Goal: Task Accomplishment & Management: Complete application form

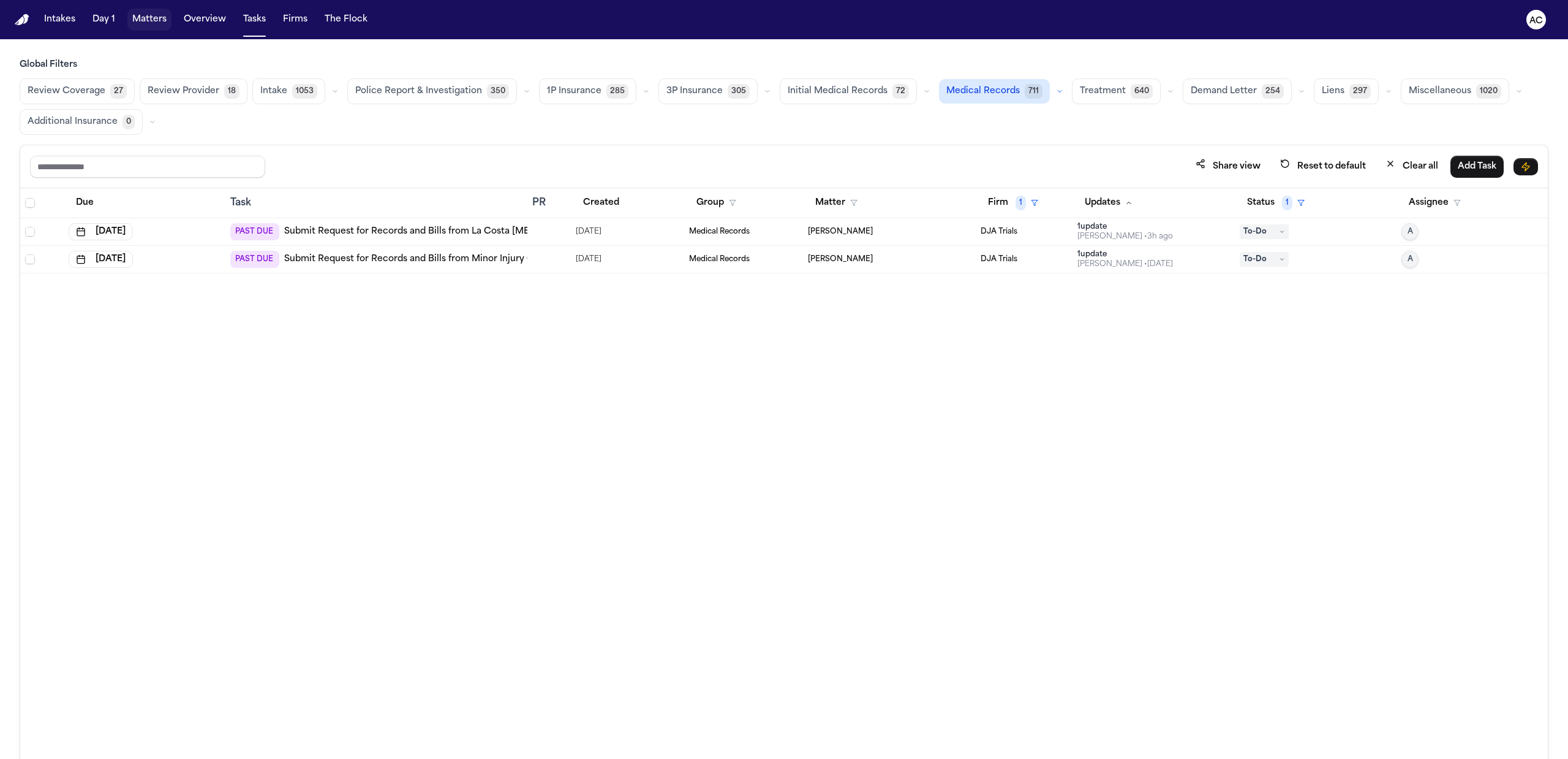
click at [160, 23] on button "Matters" at bounding box center [149, 20] width 44 height 22
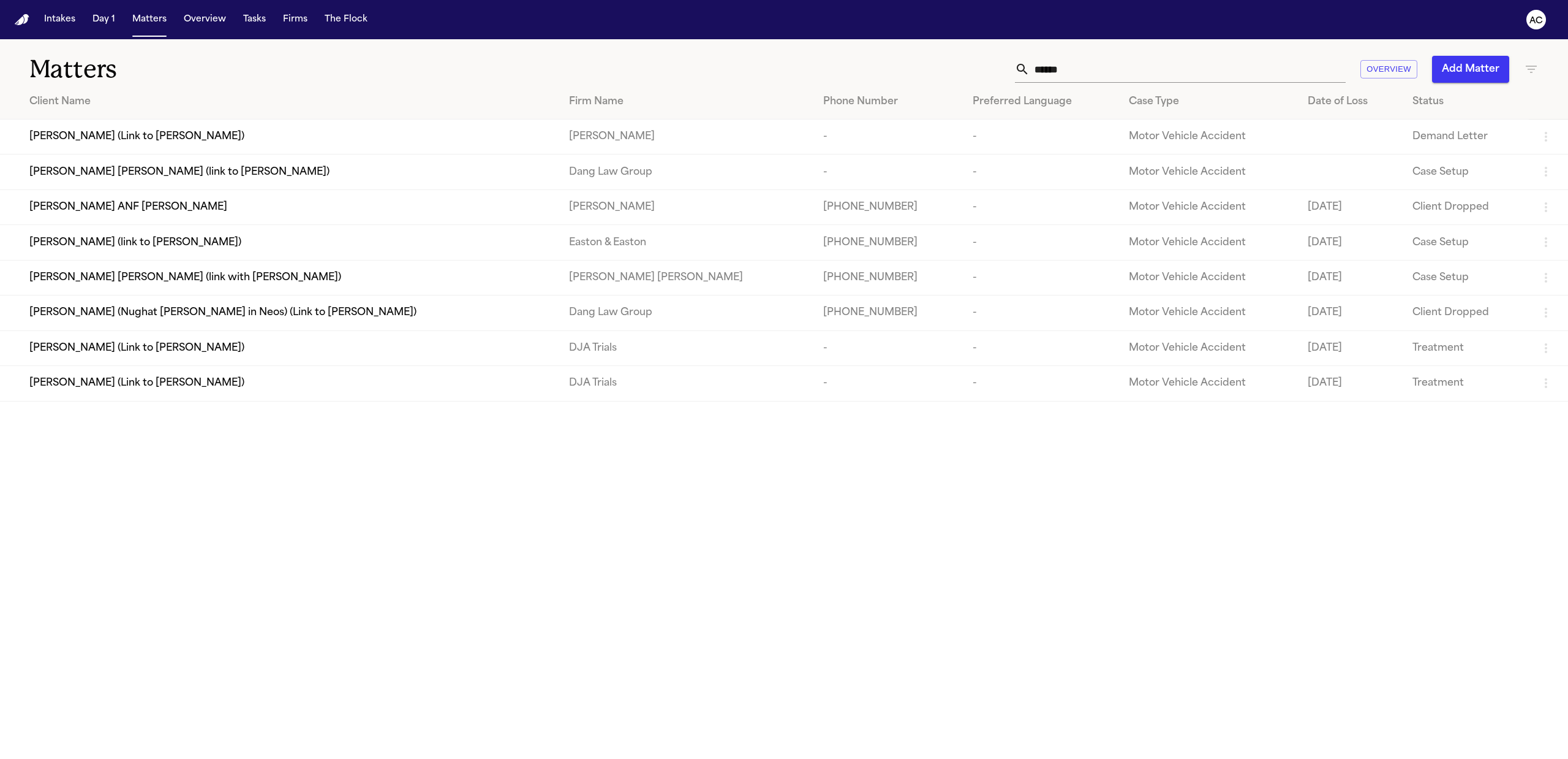
click at [1083, 73] on input "******" at bounding box center [1188, 69] width 316 height 27
drag, startPoint x: 1083, startPoint y: 73, endPoint x: 986, endPoint y: 59, distance: 98.0
click at [981, 67] on div "****** Overview Add Matter" at bounding box center [1012, 69] width 1052 height 27
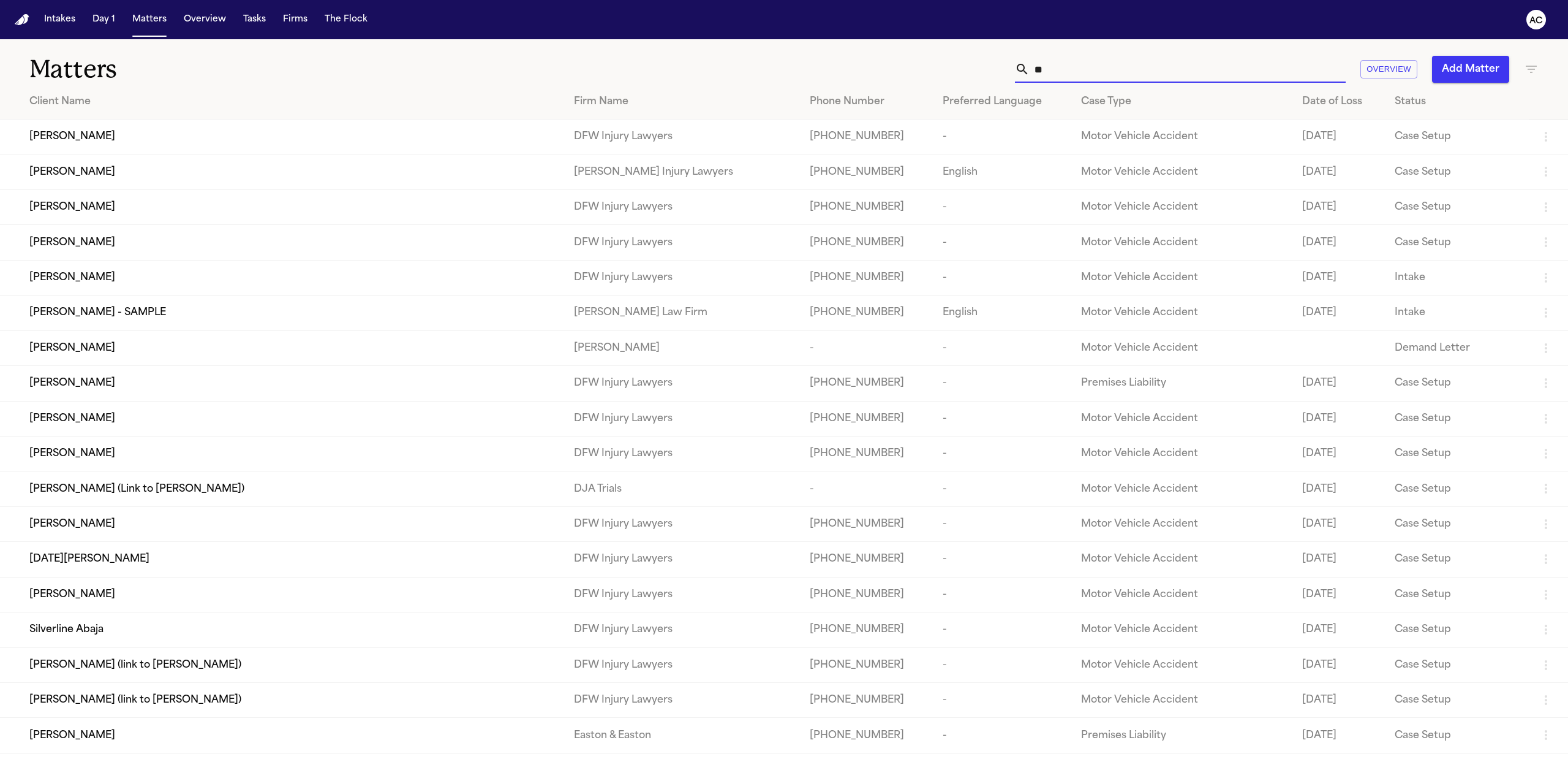
type input "*"
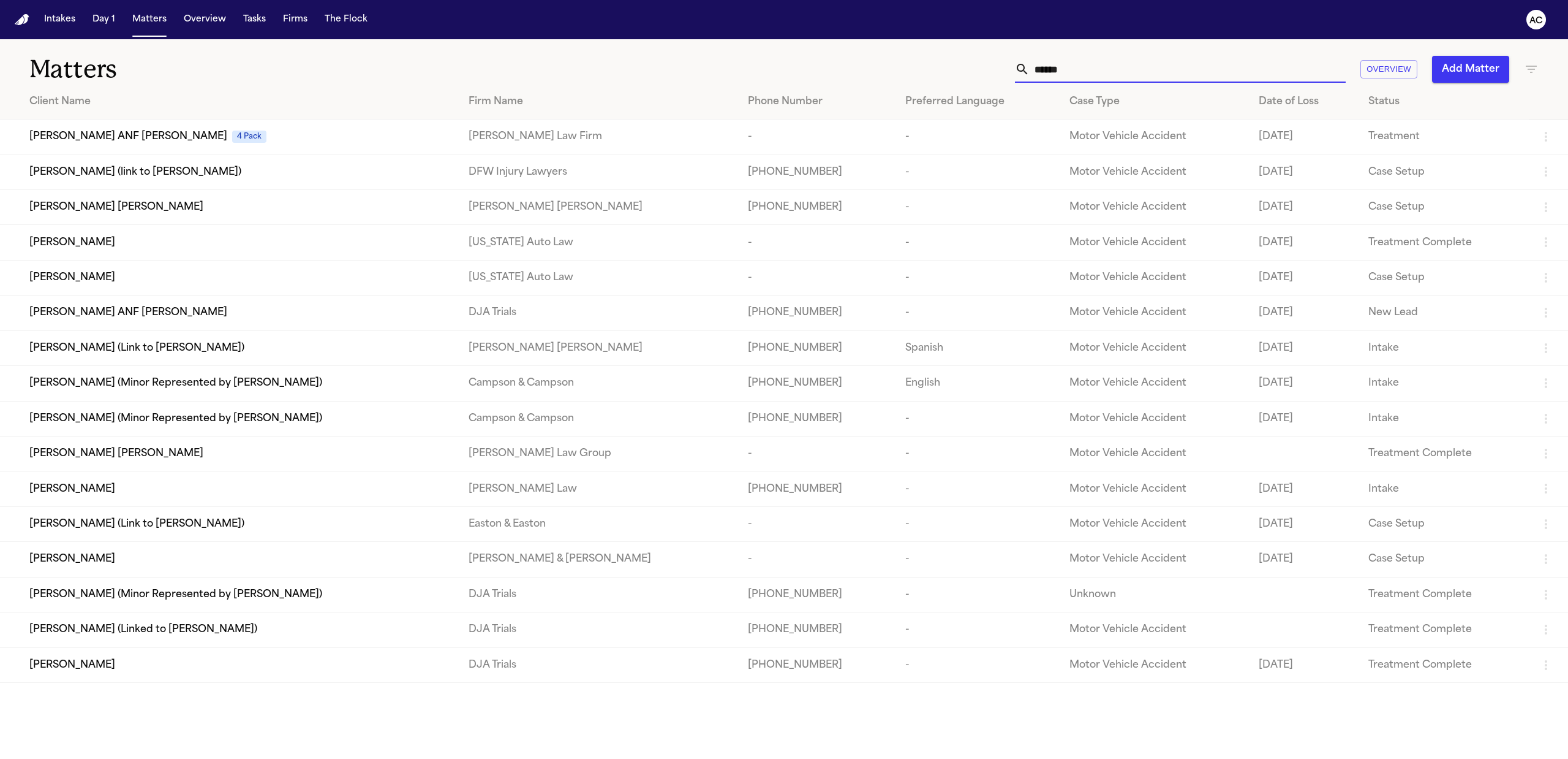
type input "******"
click at [129, 662] on div "[PERSON_NAME]" at bounding box center [239, 665] width 420 height 15
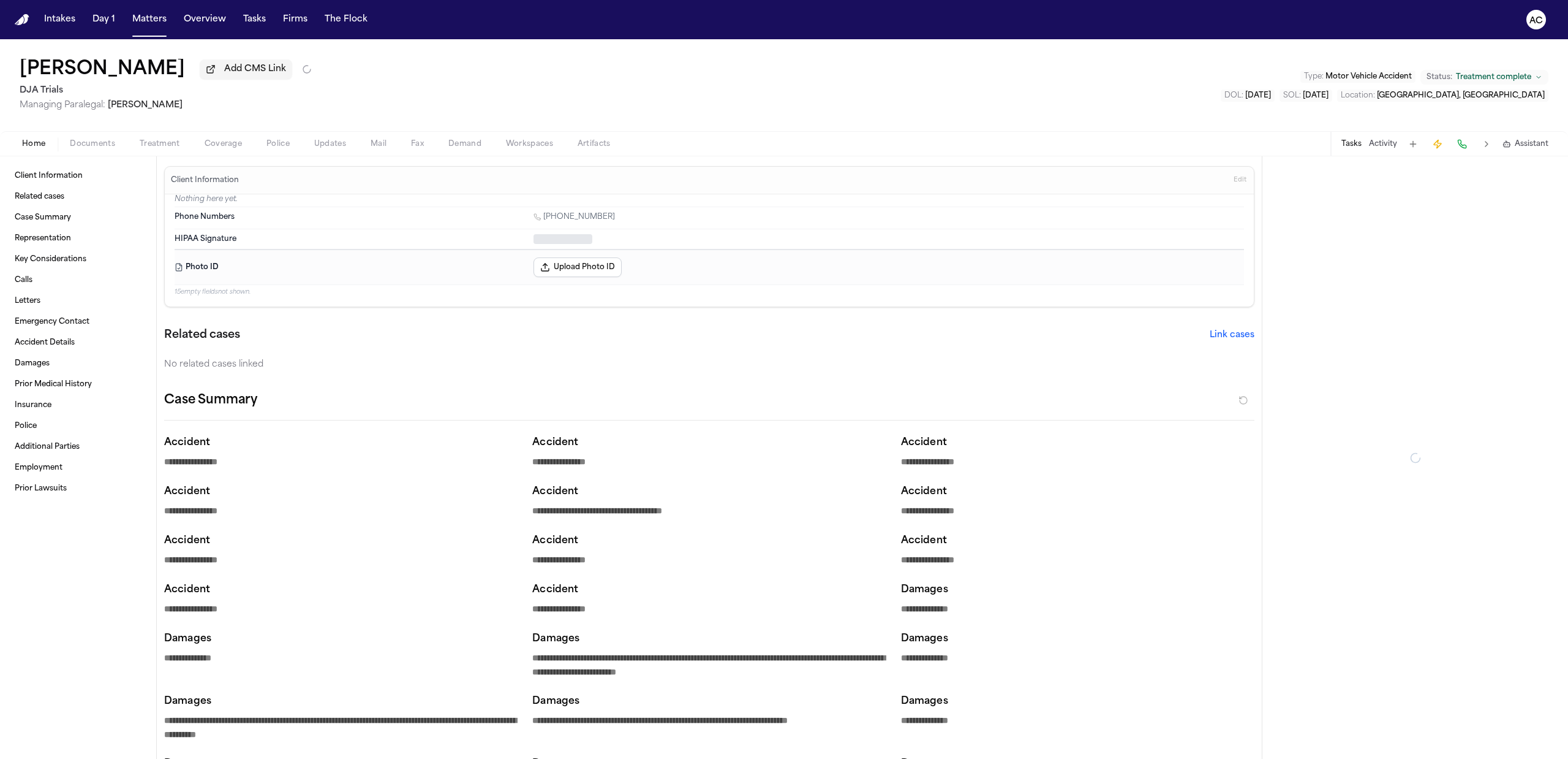
type textarea "*"
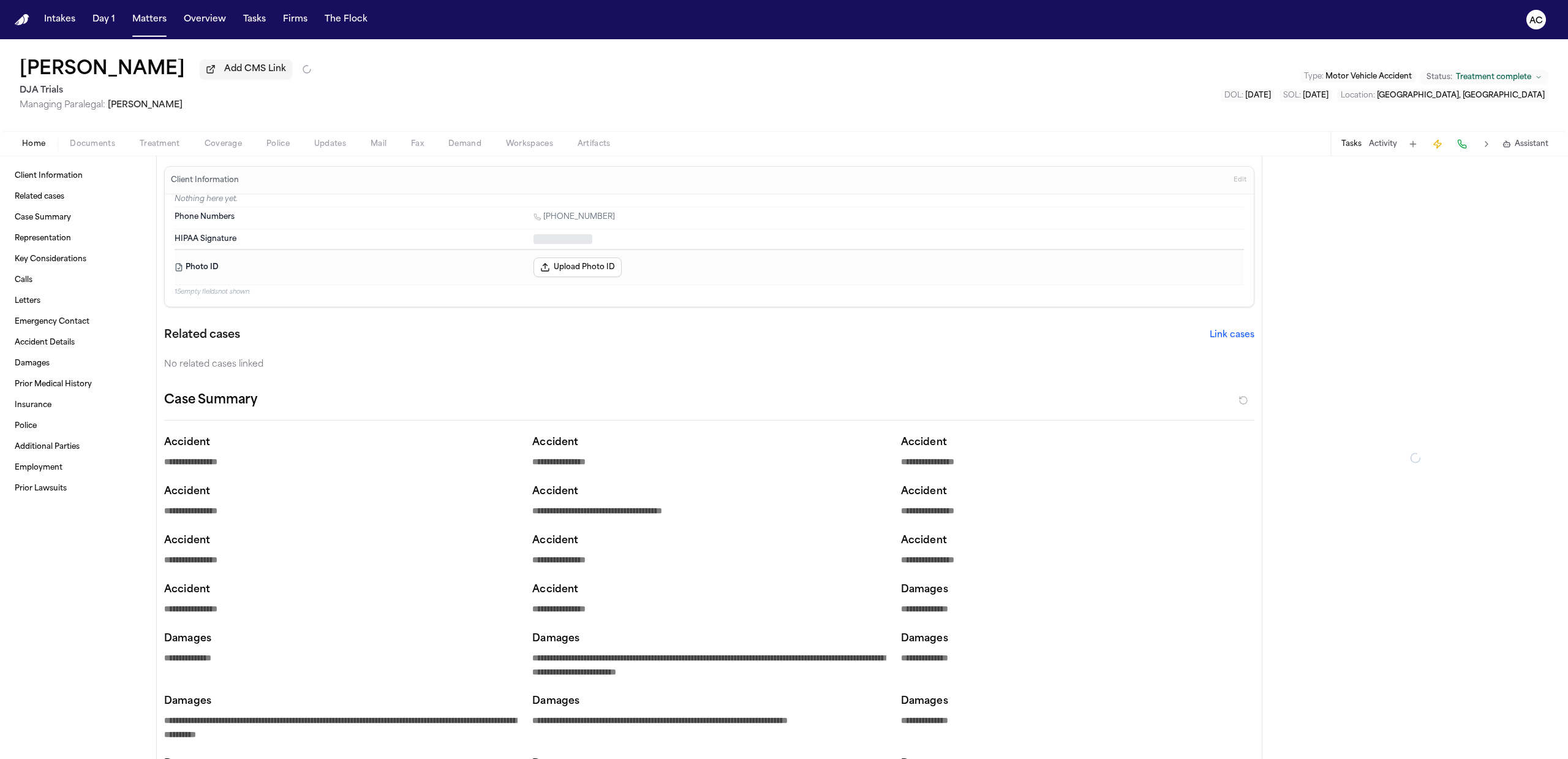
type textarea "*"
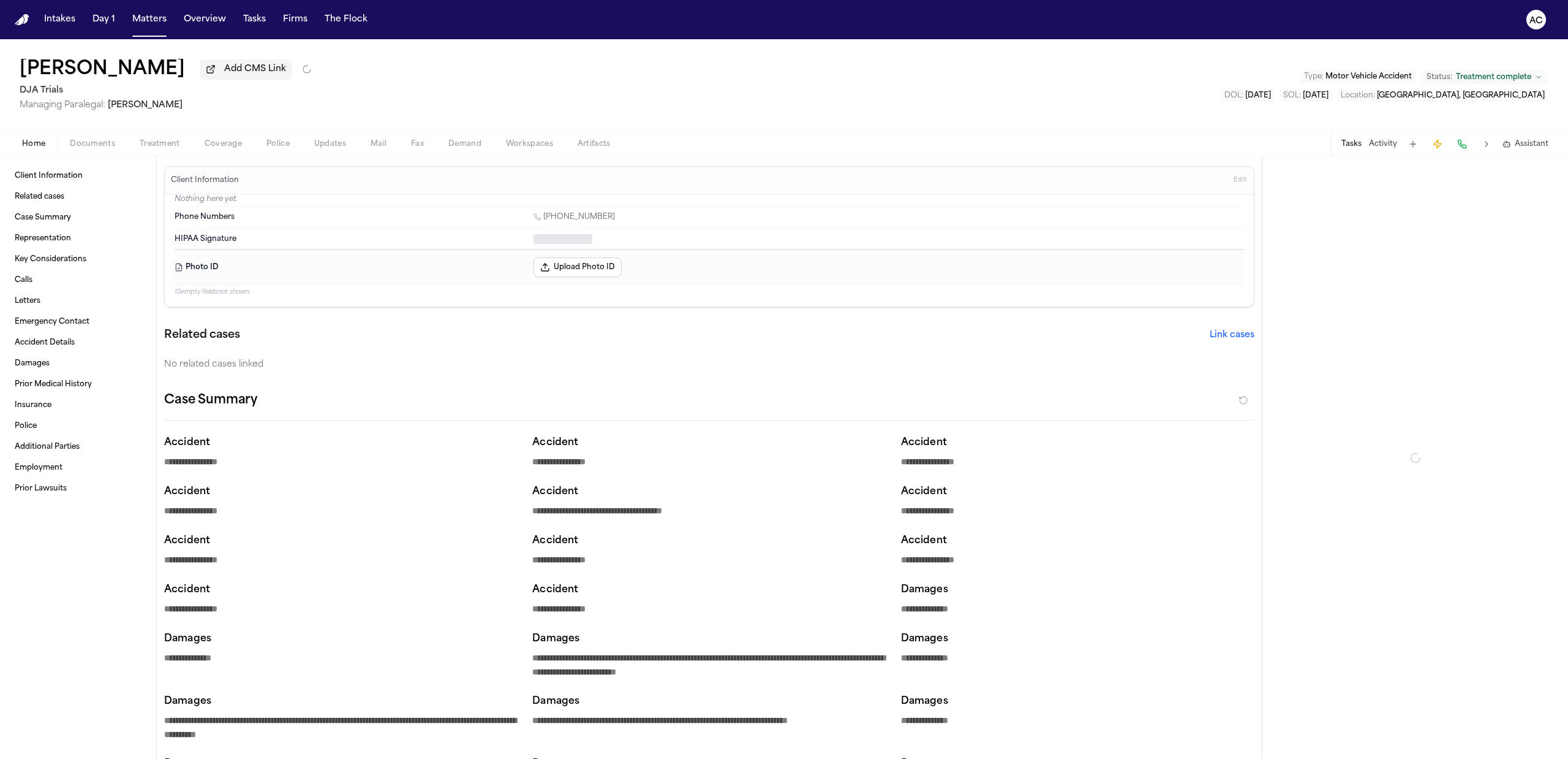
type textarea "*"
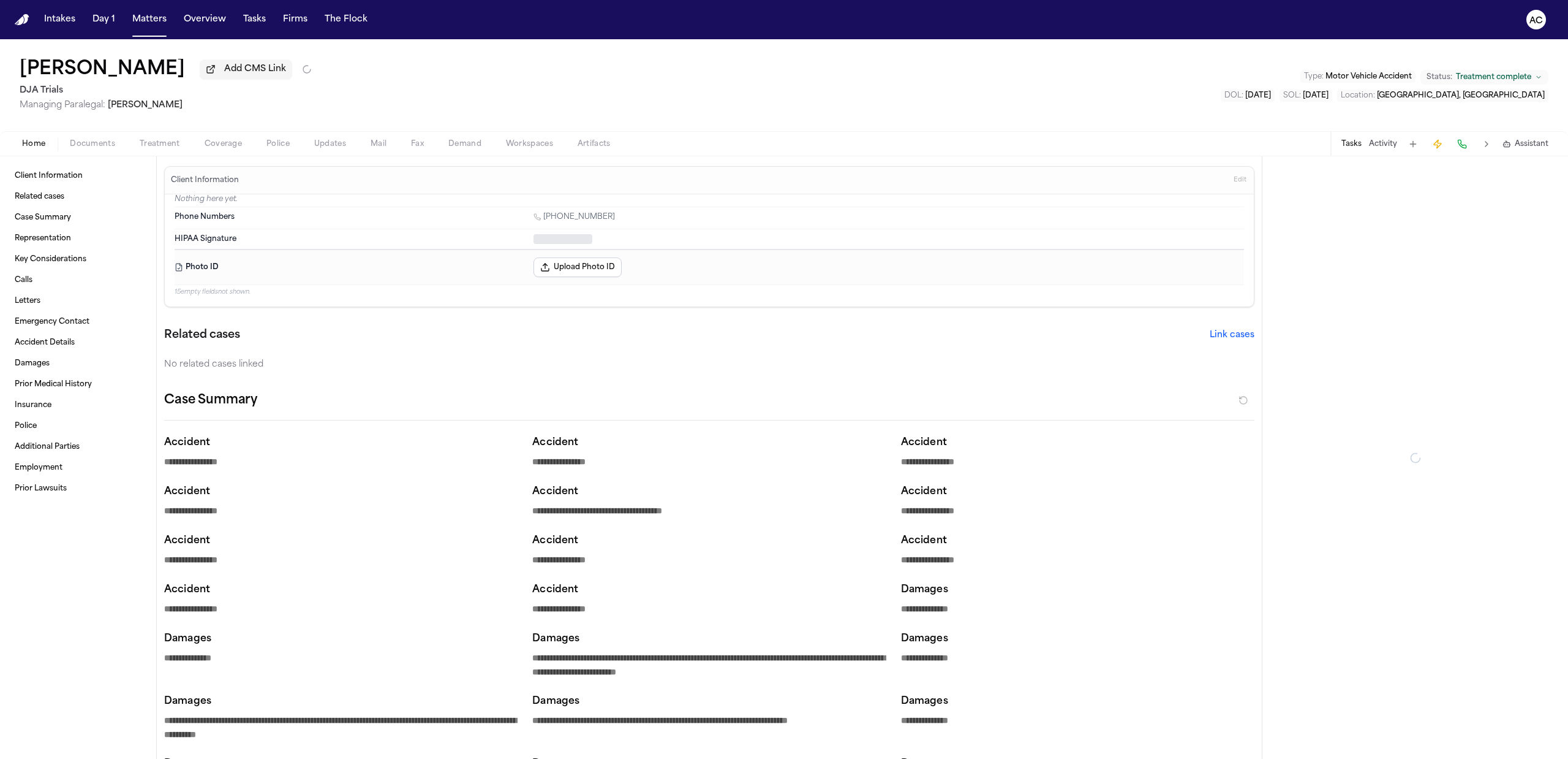
type textarea "*"
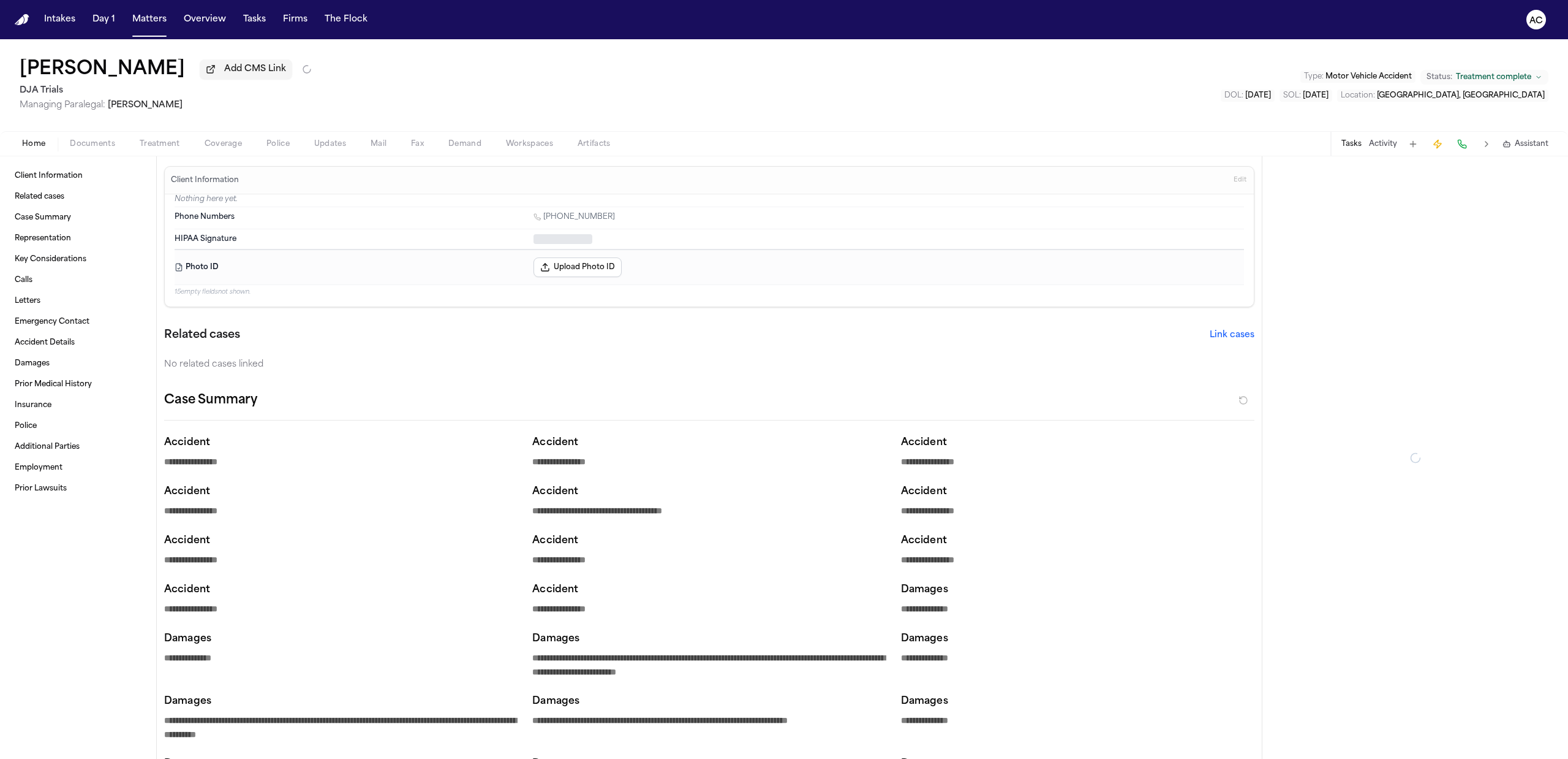
type textarea "*"
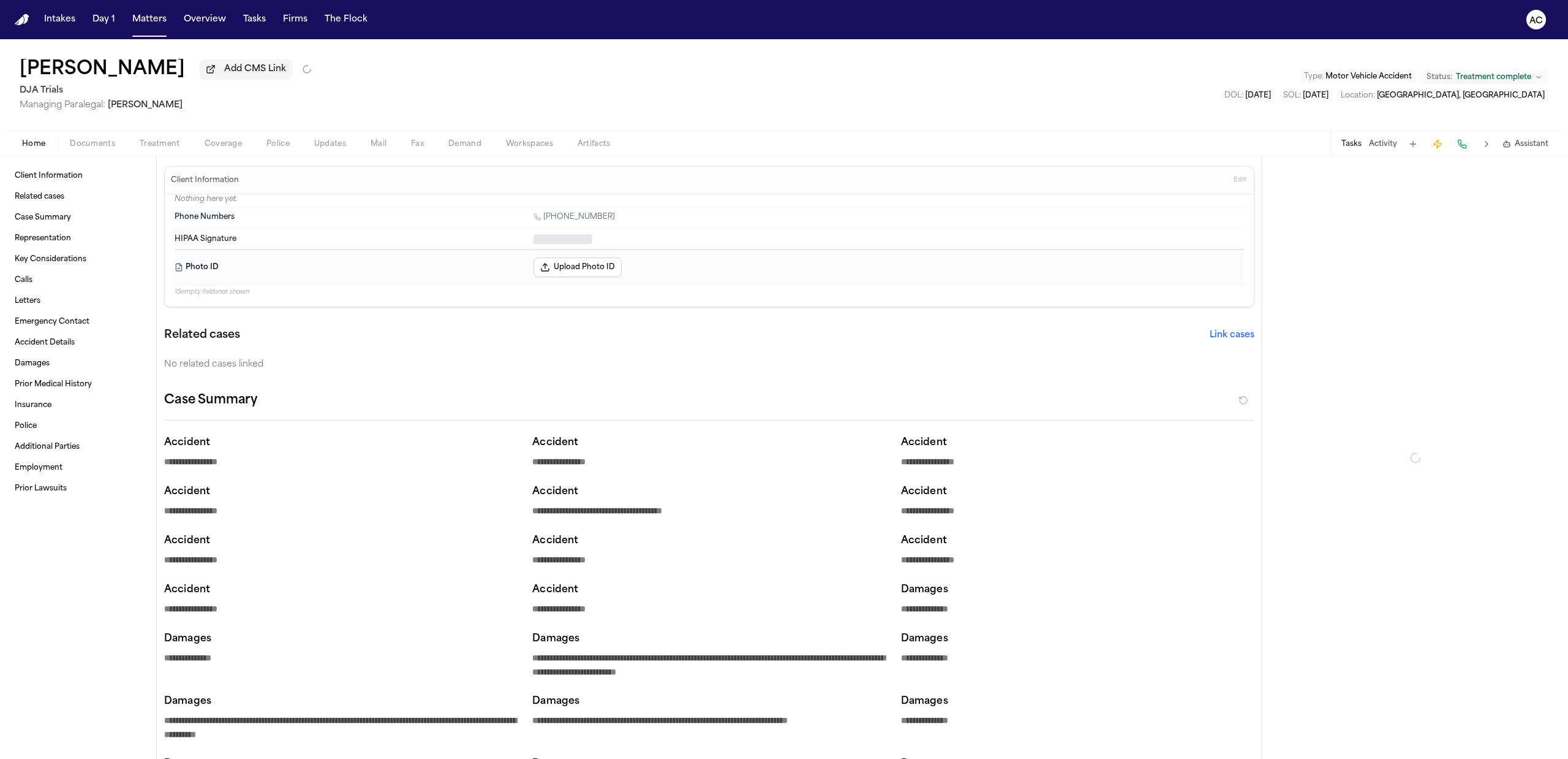
type textarea "*"
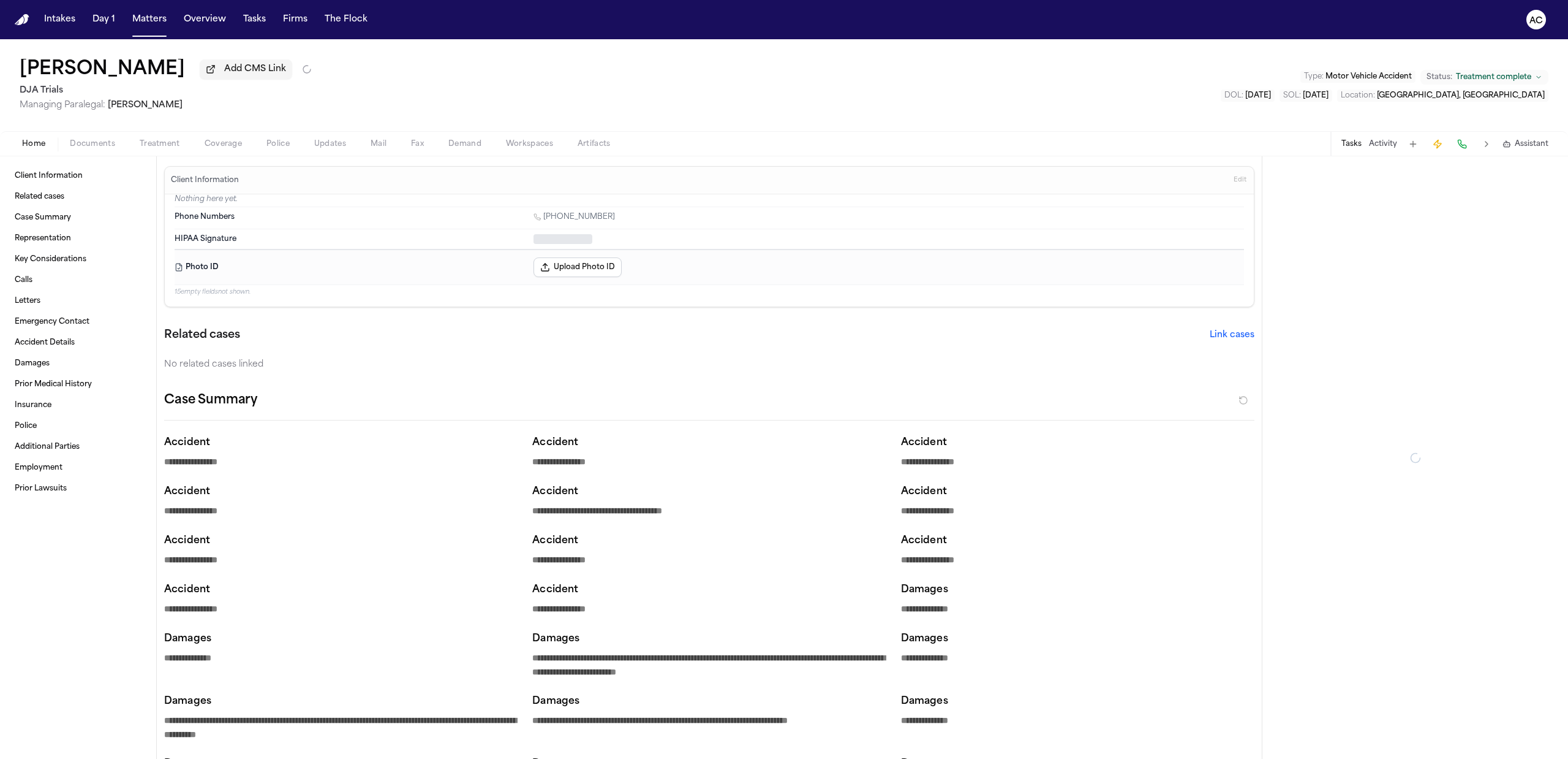
type textarea "*"
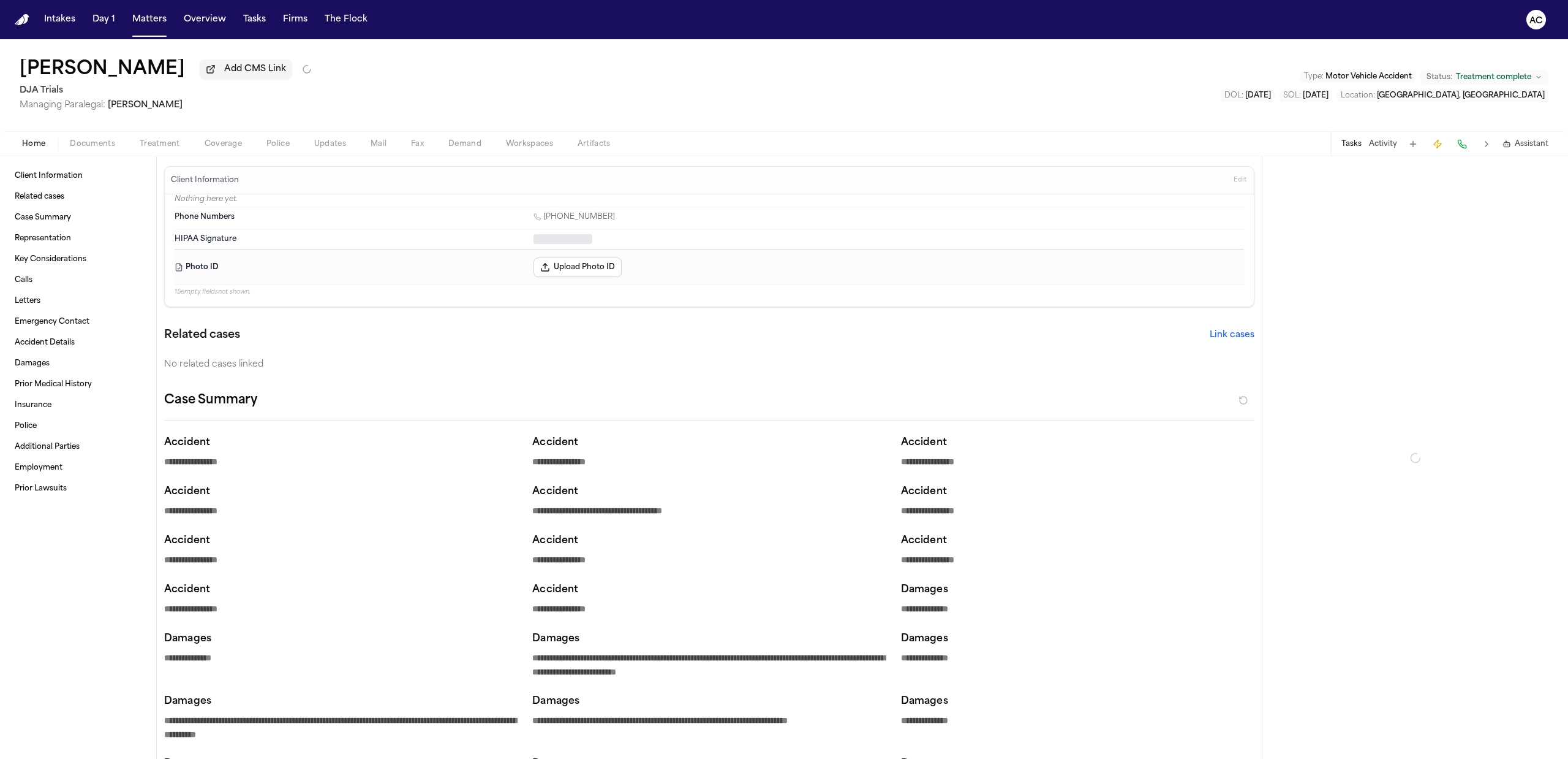
type textarea "*"
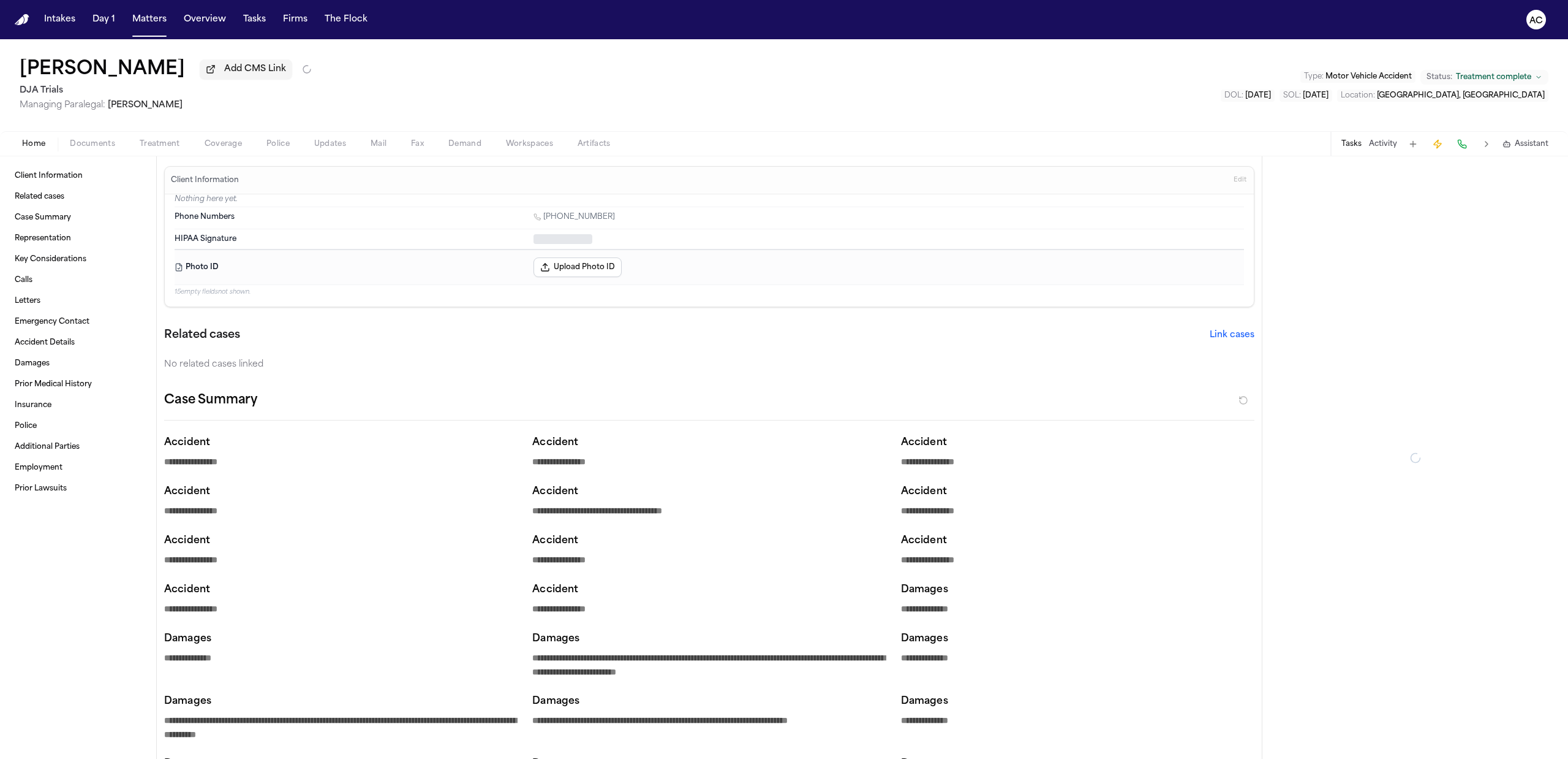
type textarea "*"
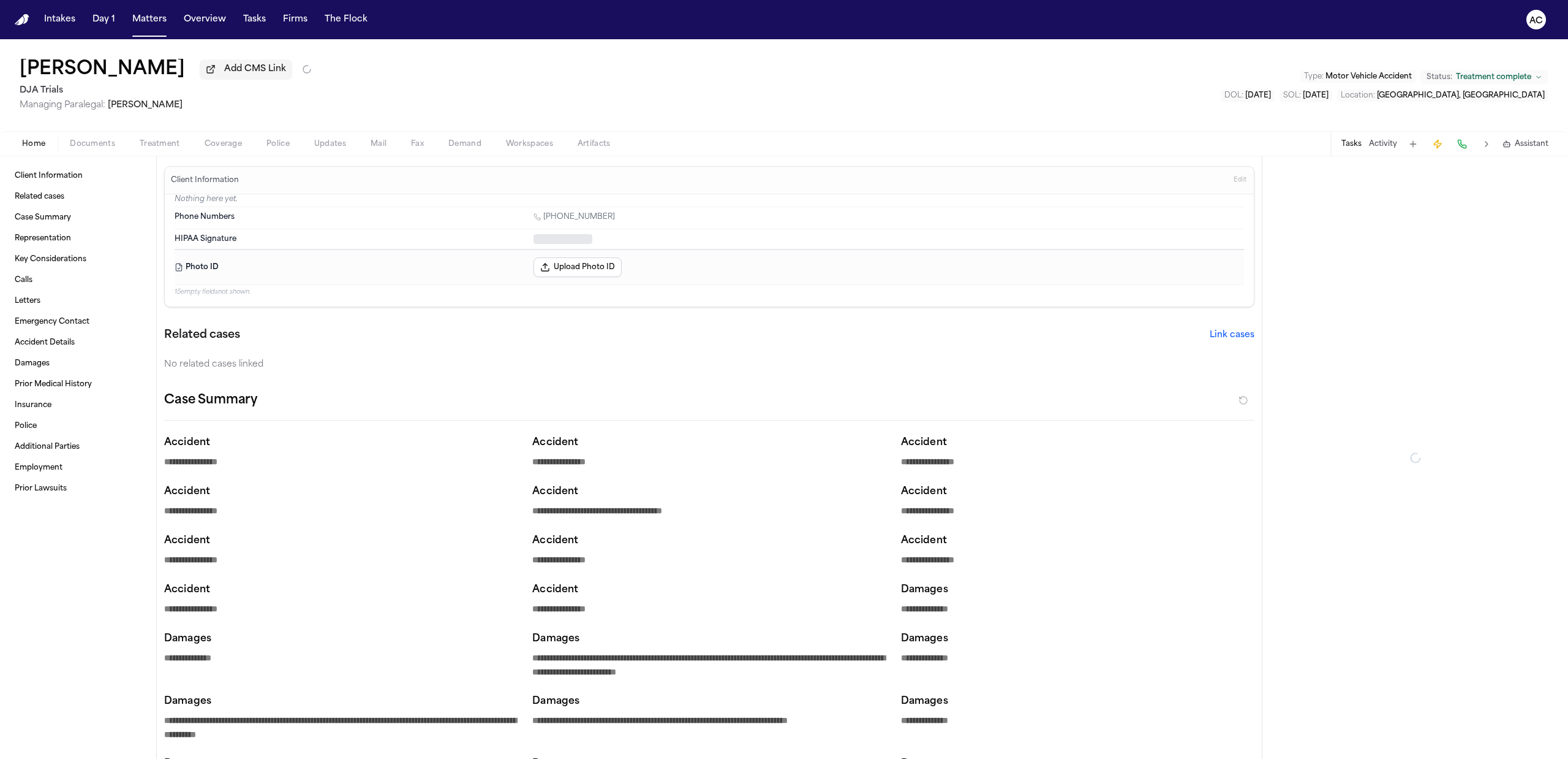
type textarea "*"
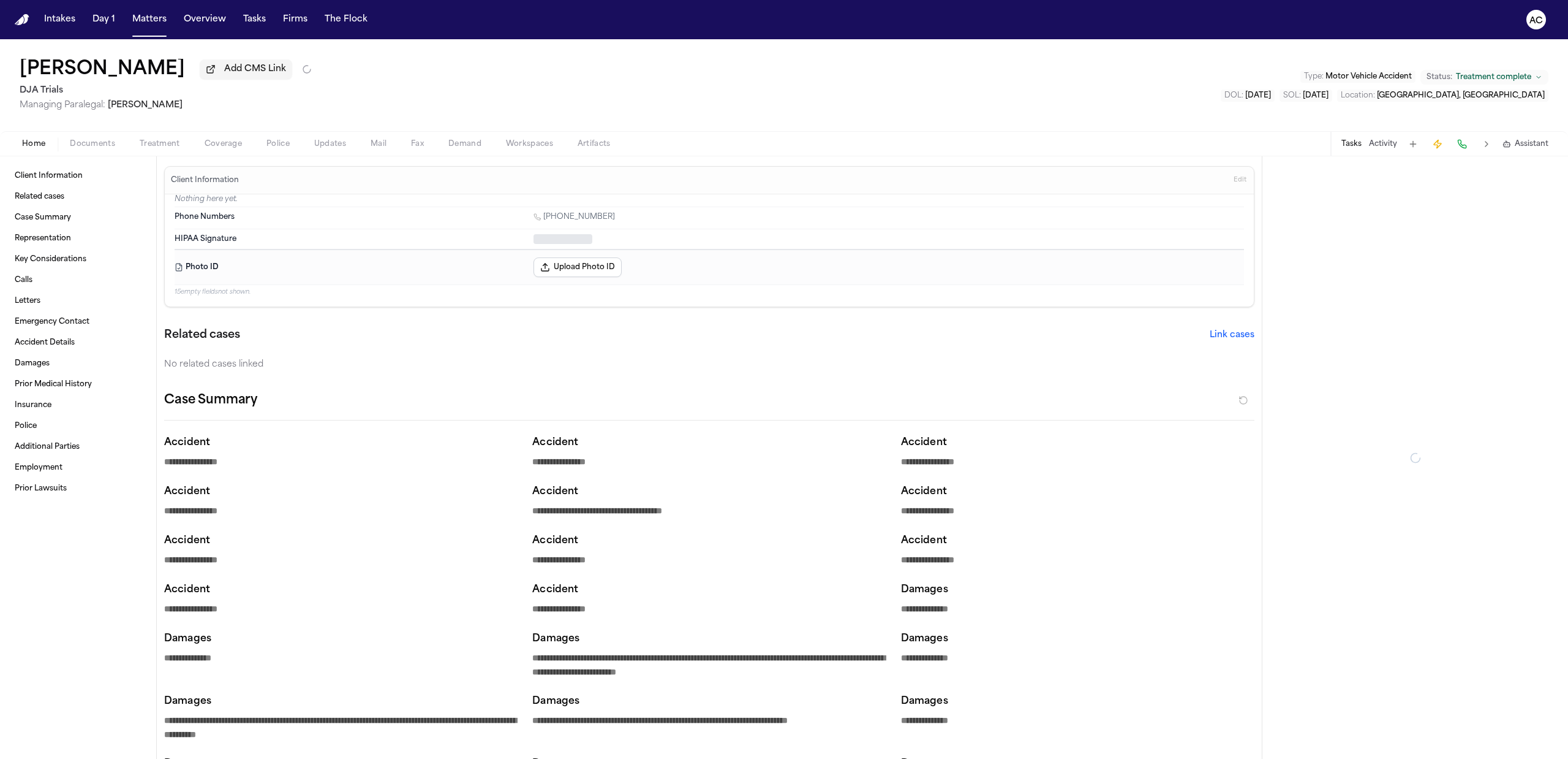
type textarea "*"
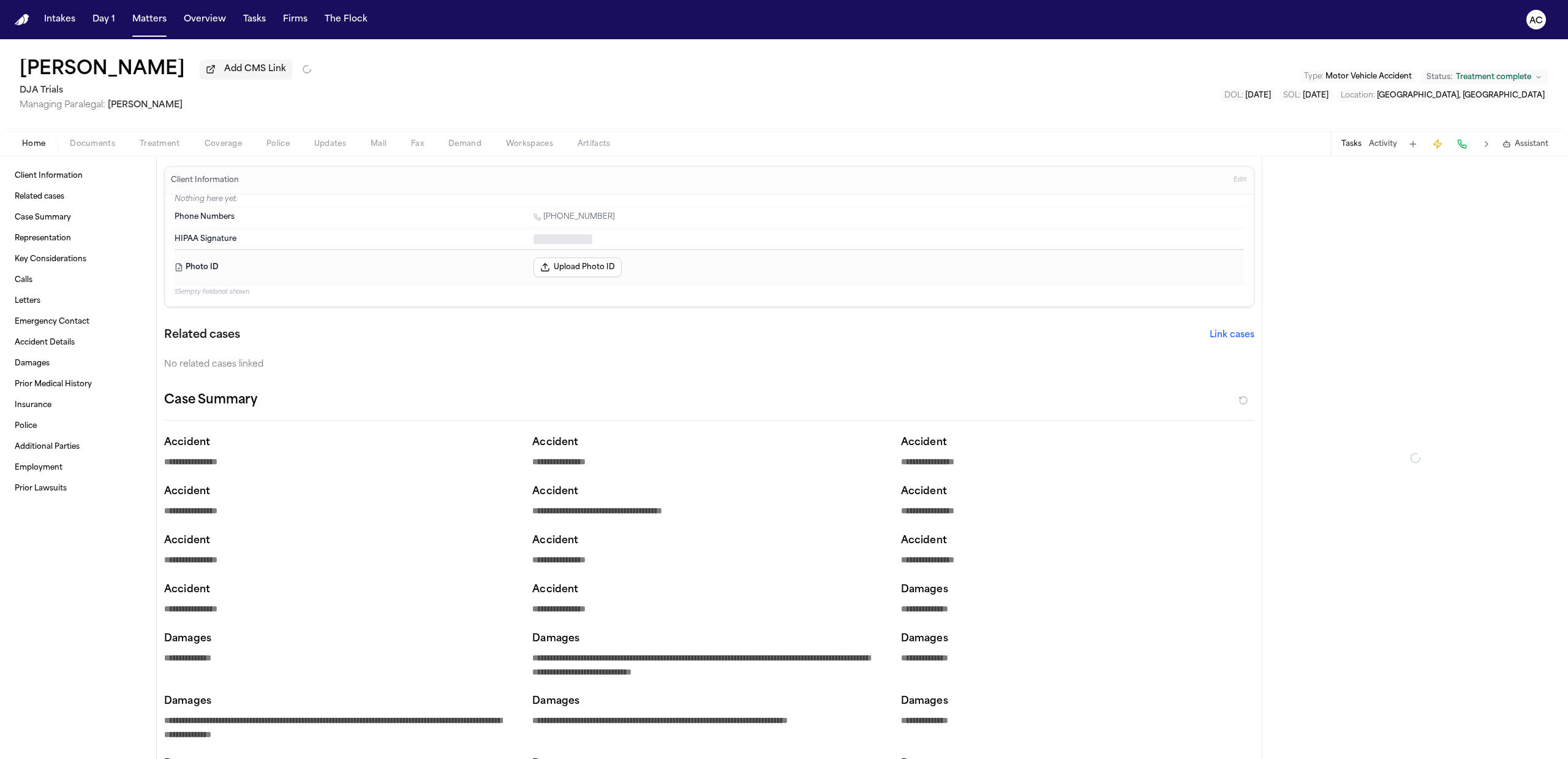
type textarea "*"
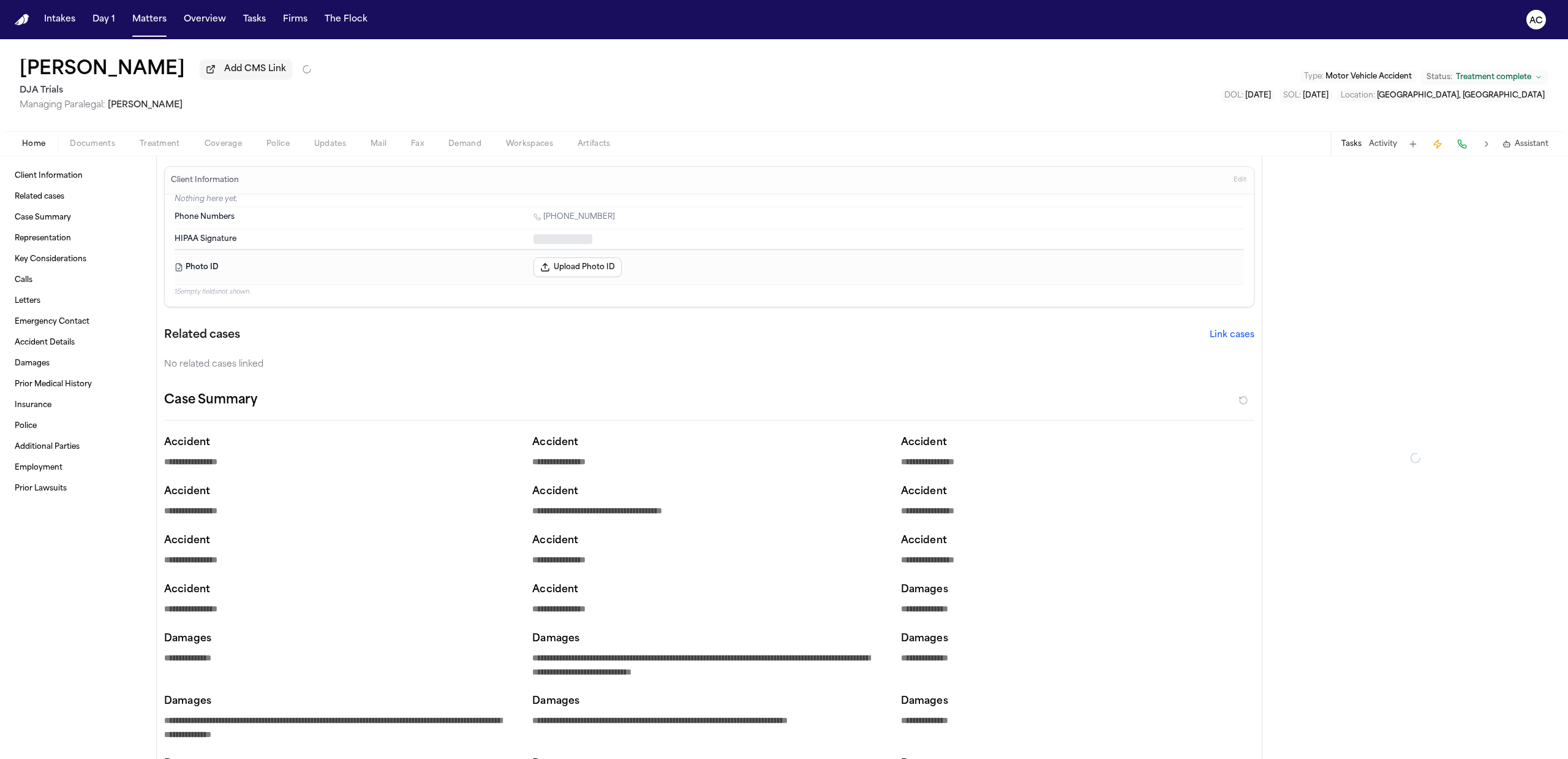
type textarea "*"
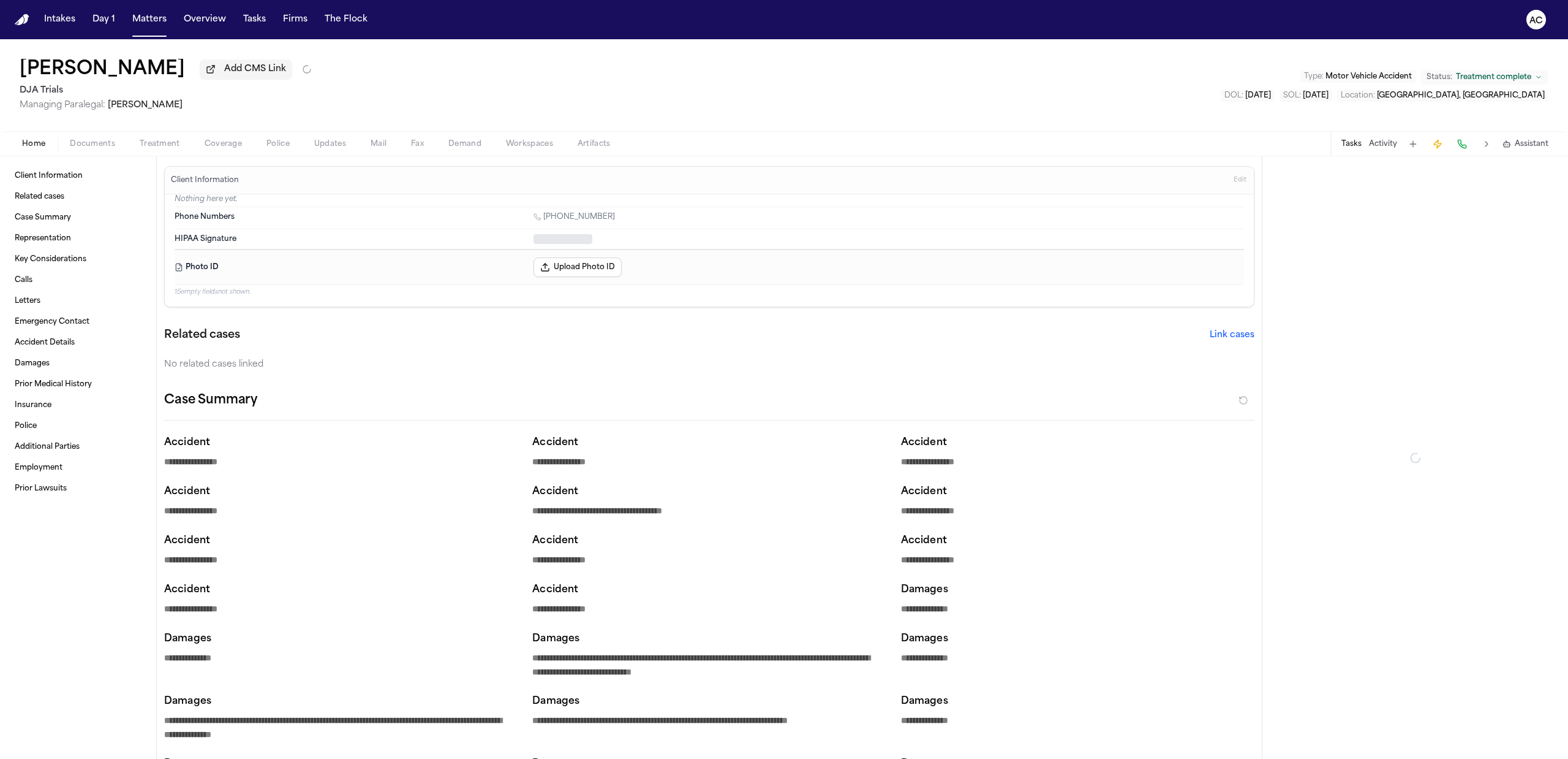
type textarea "*"
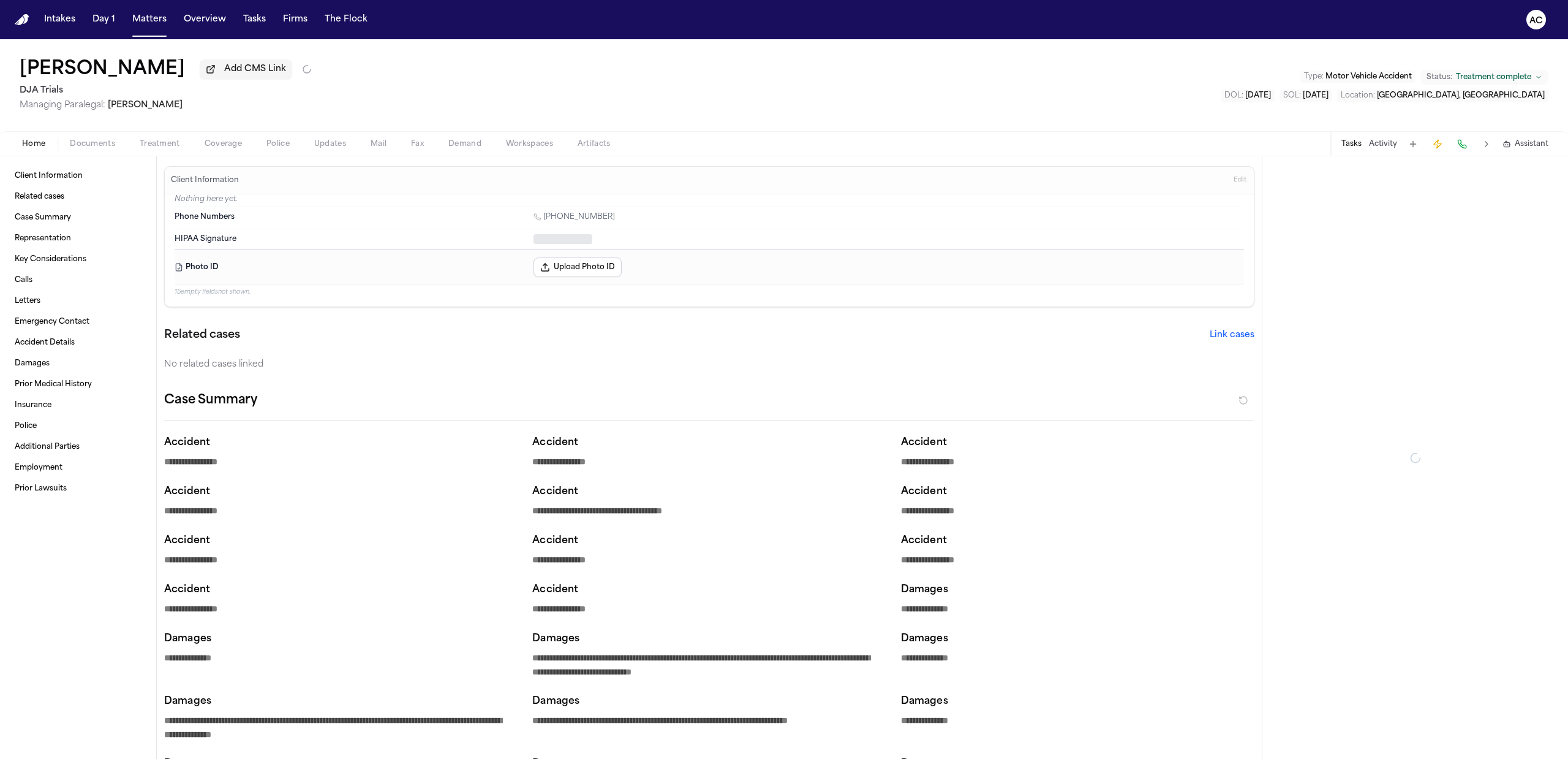
type textarea "*"
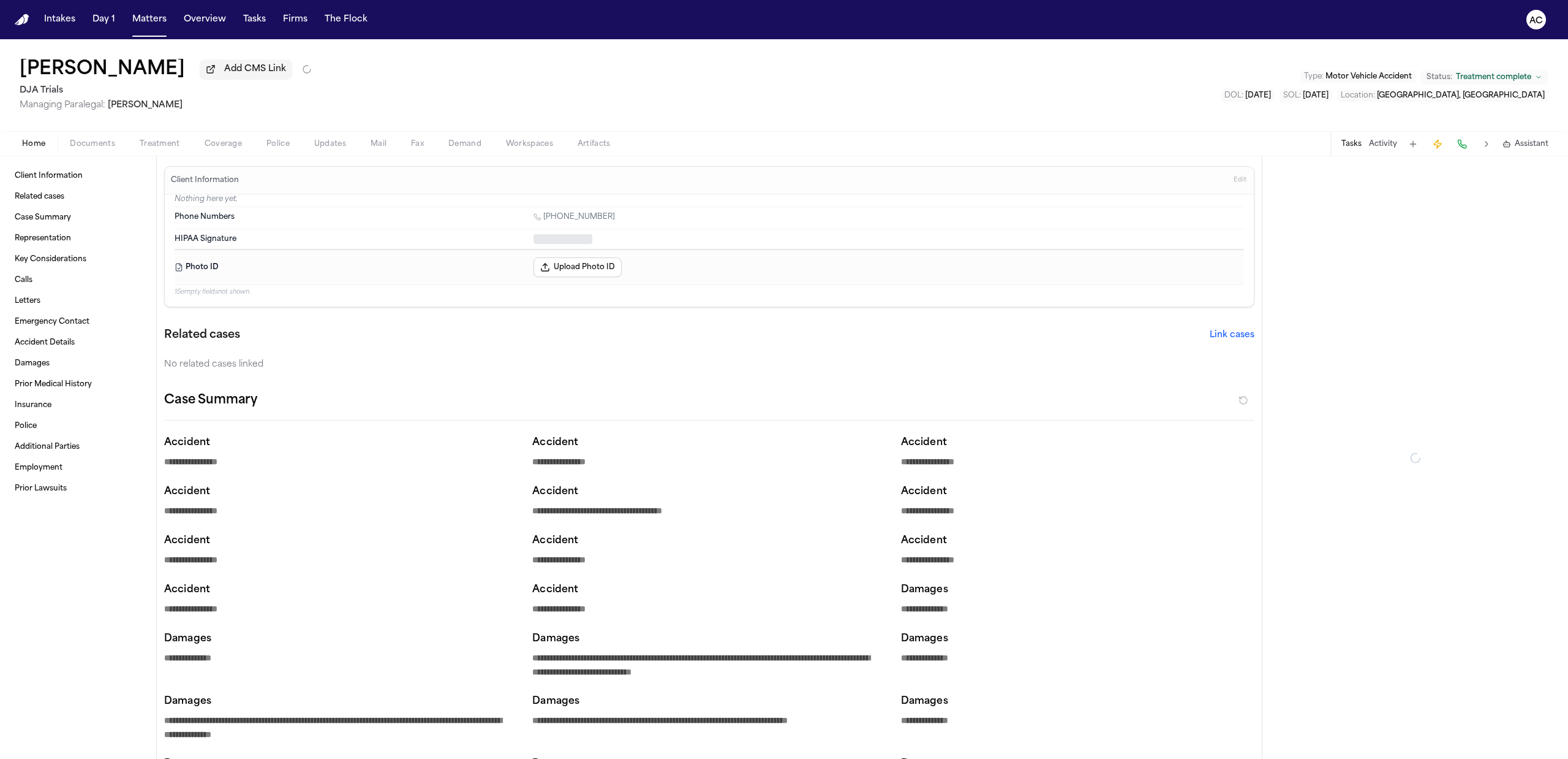
type textarea "*"
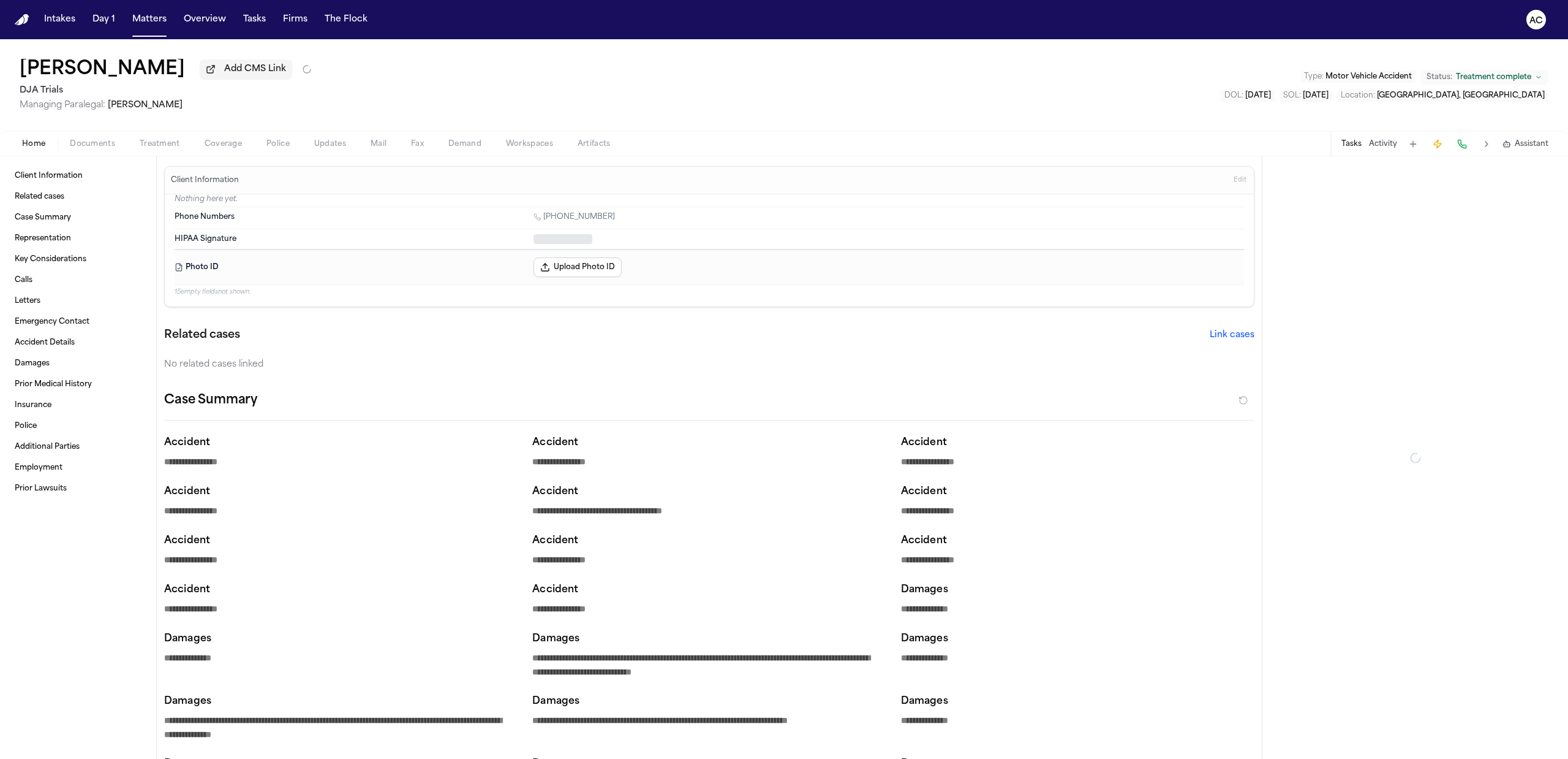
type textarea "*"
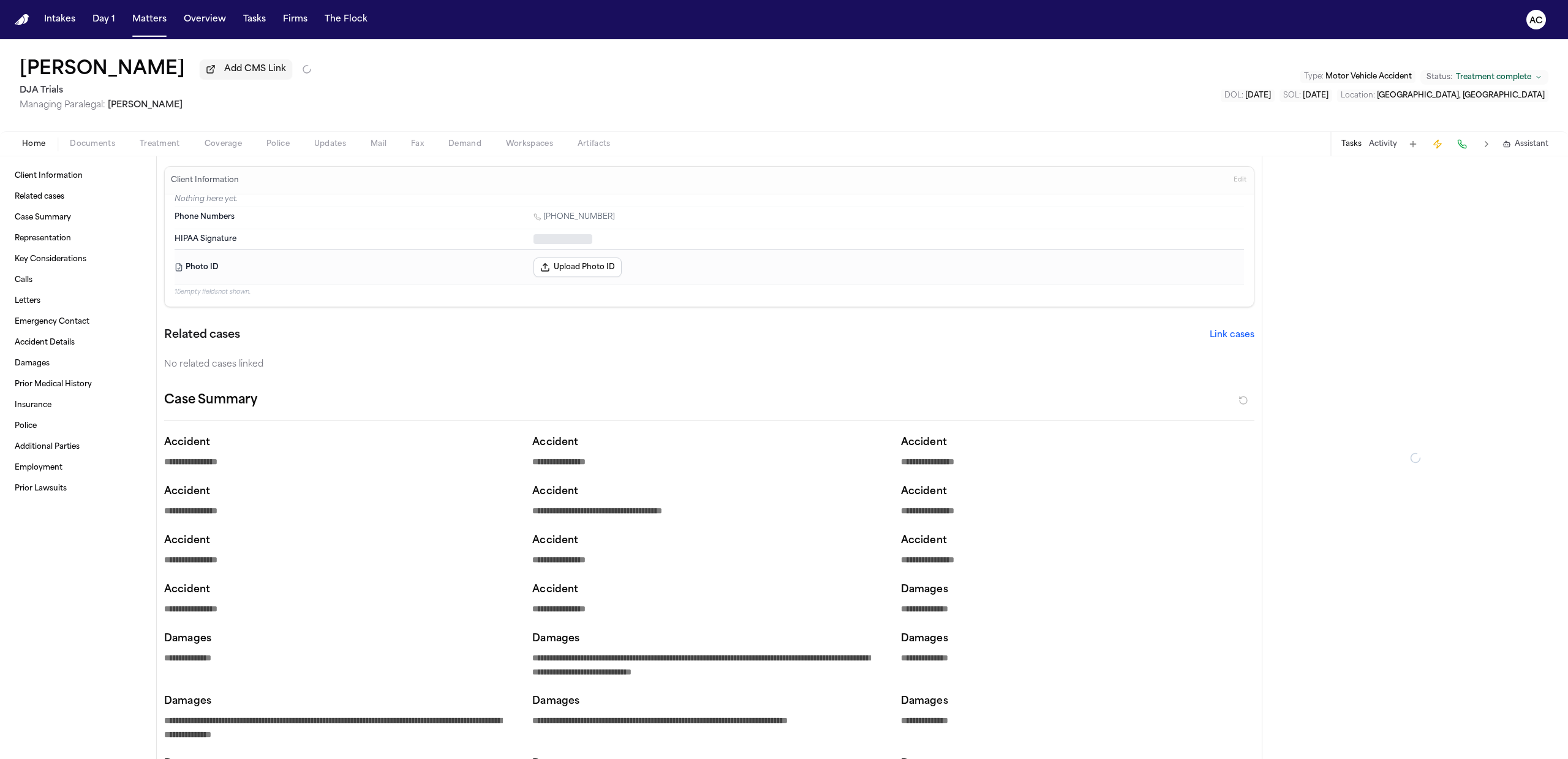
type textarea "*"
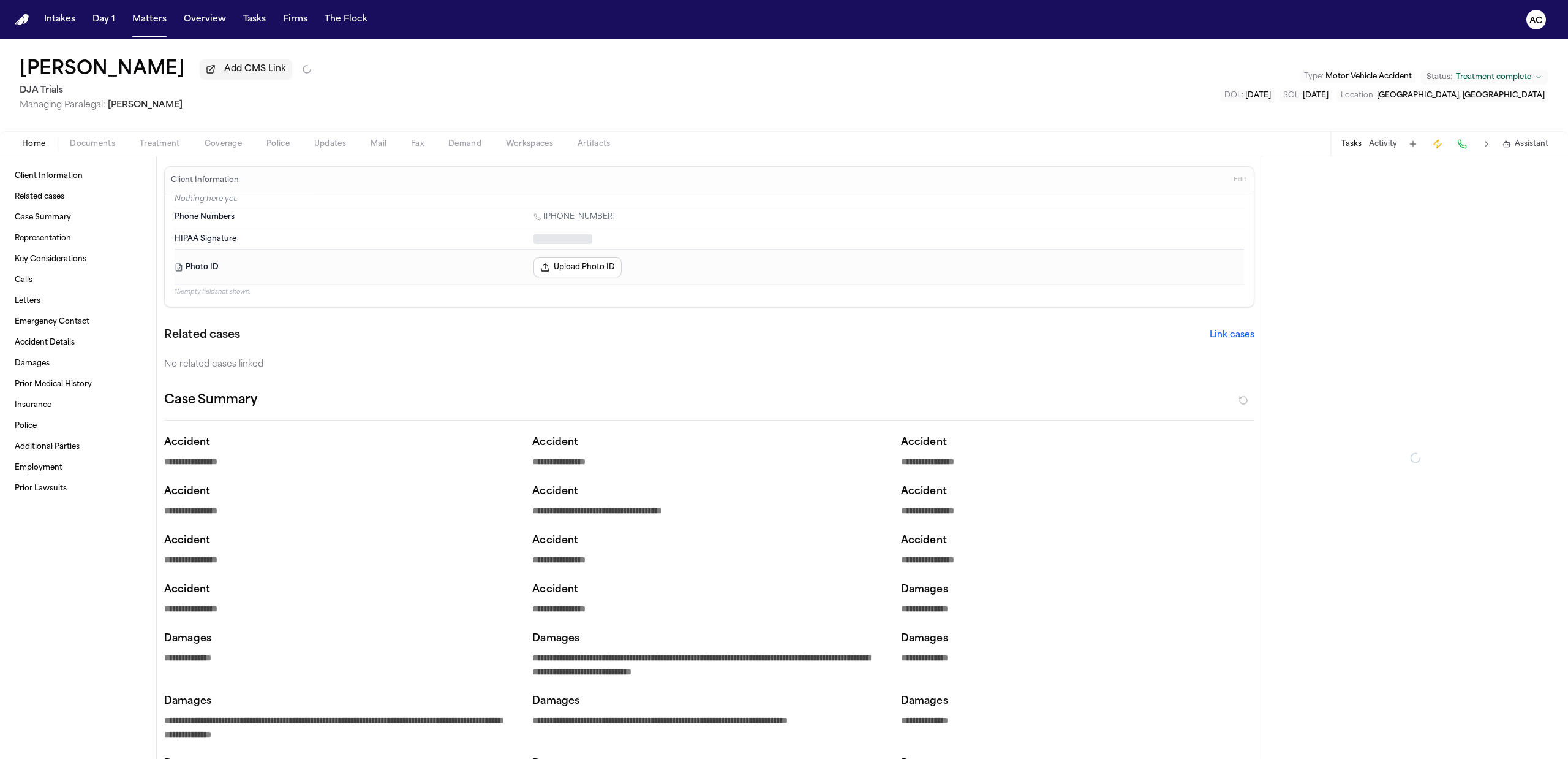
type textarea "*"
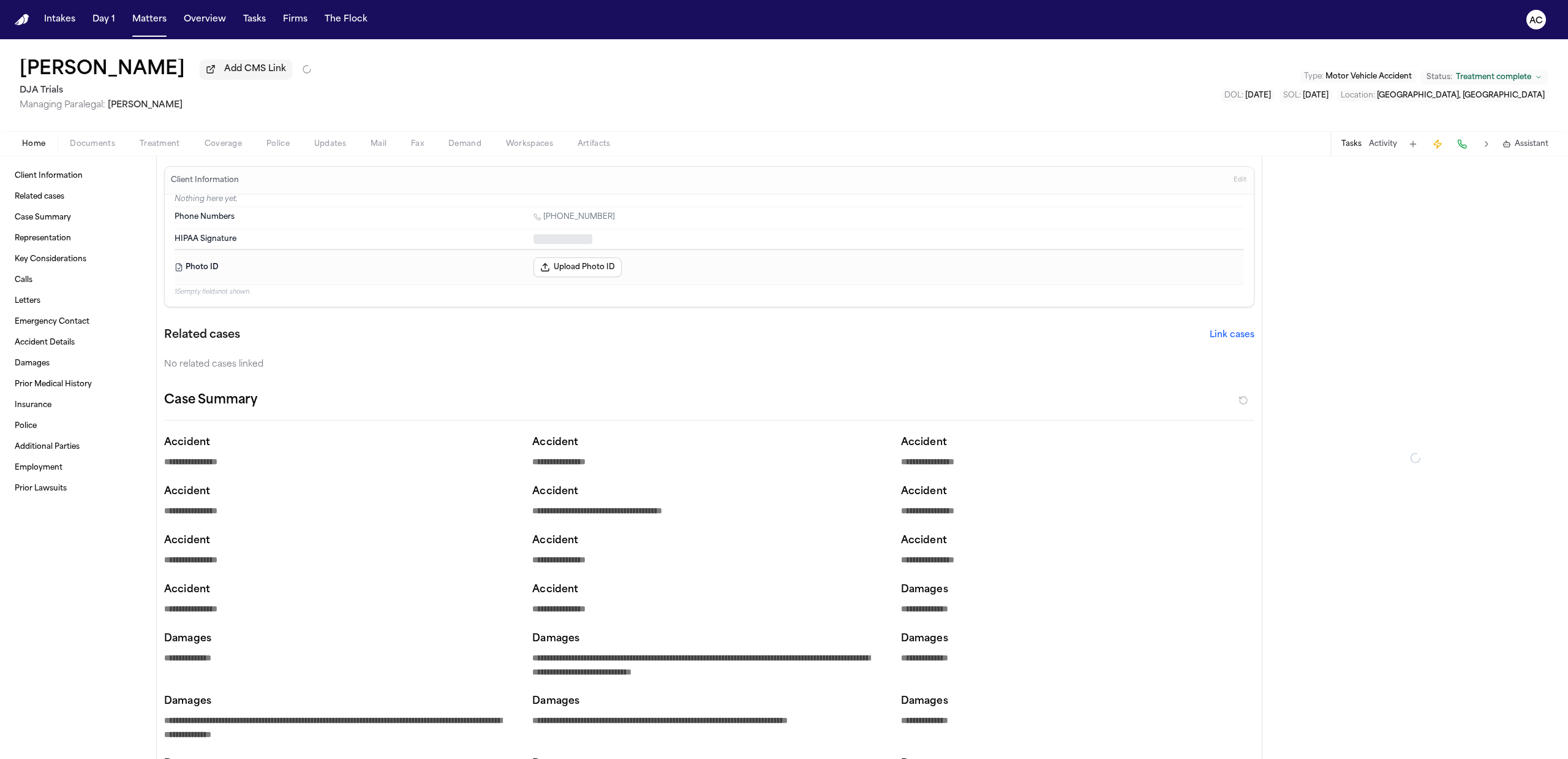
type textarea "*"
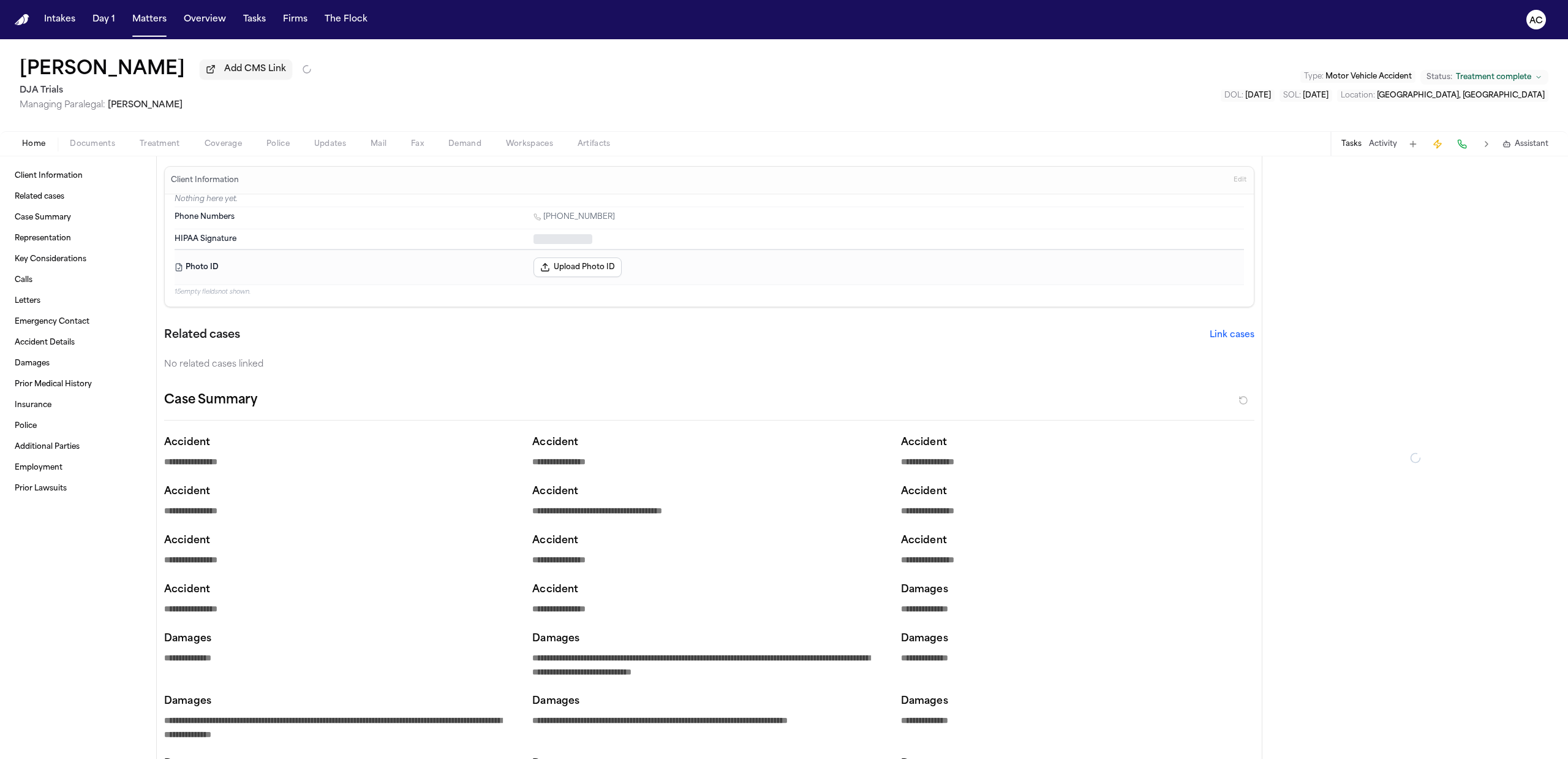
type textarea "*"
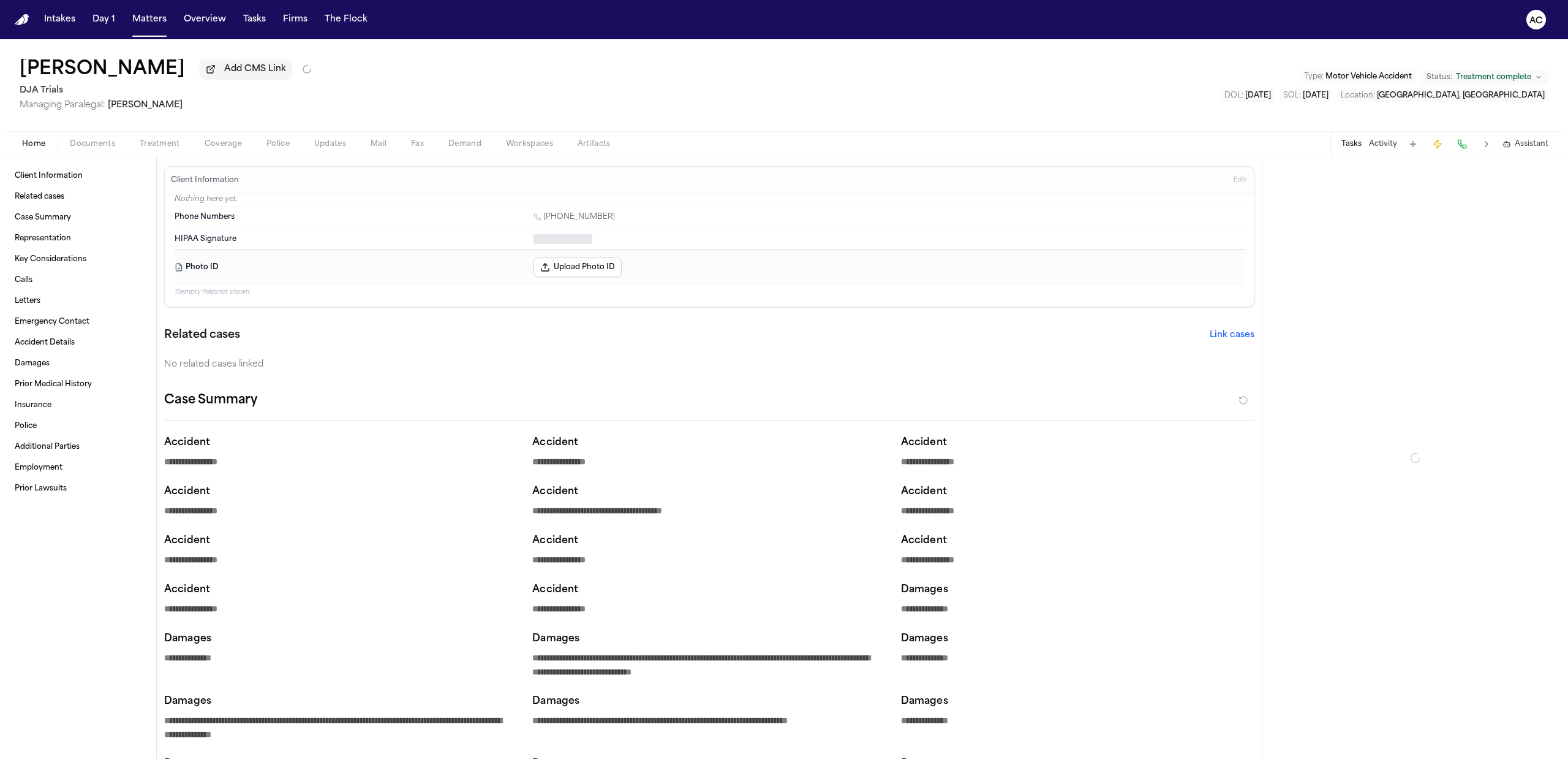
type textarea "*"
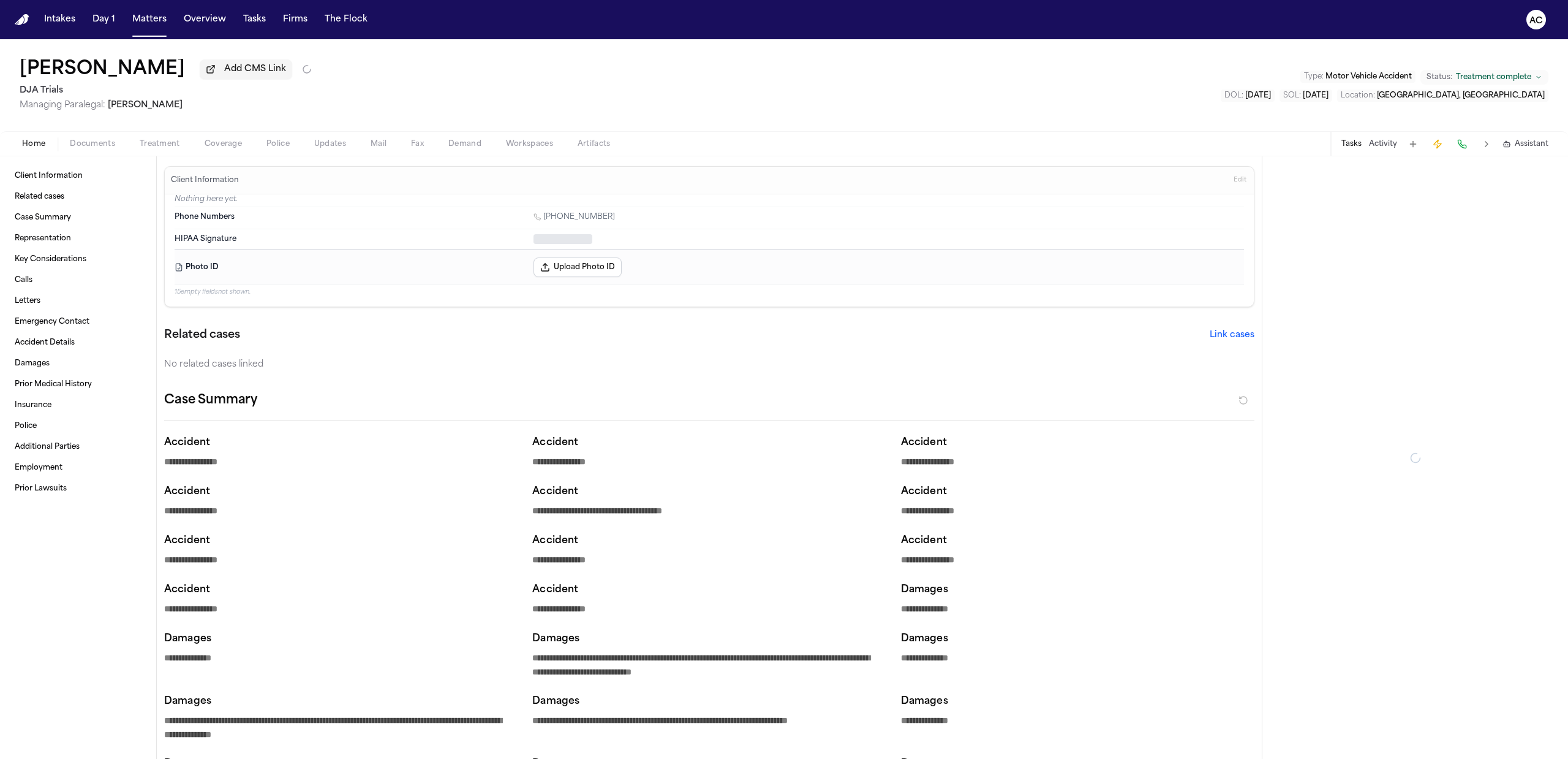
type textarea "*"
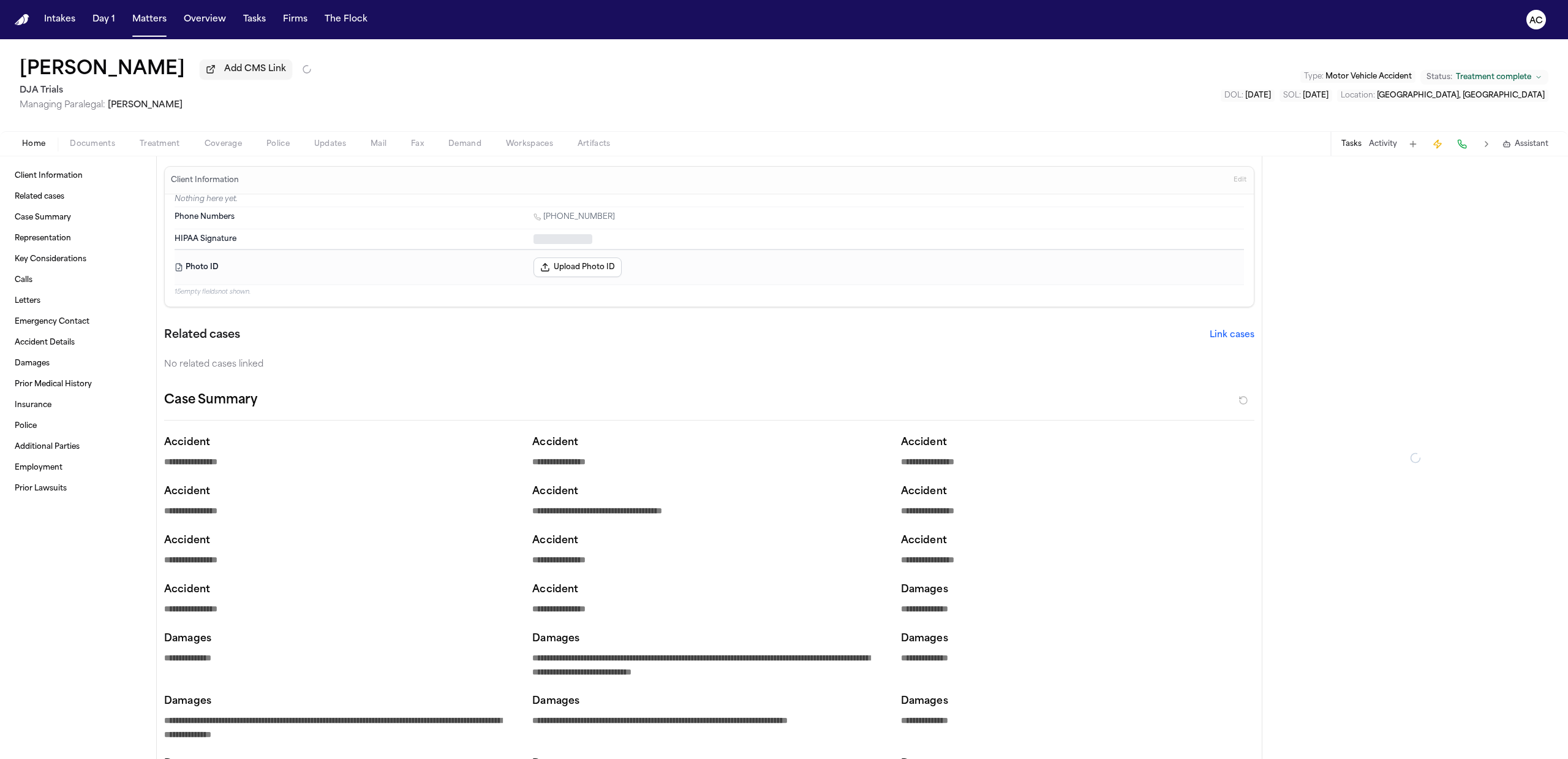
type textarea "*"
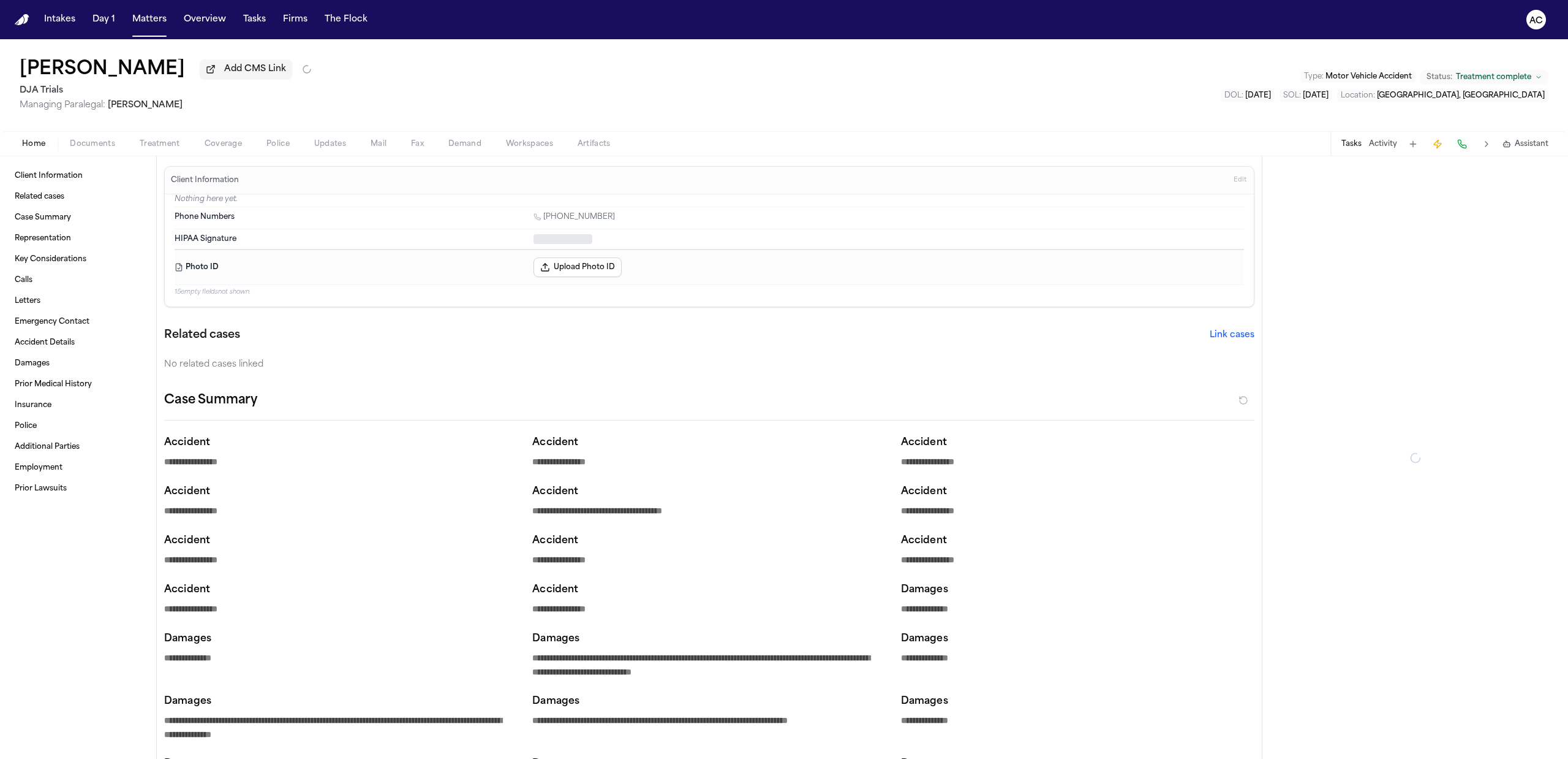
type textarea "*"
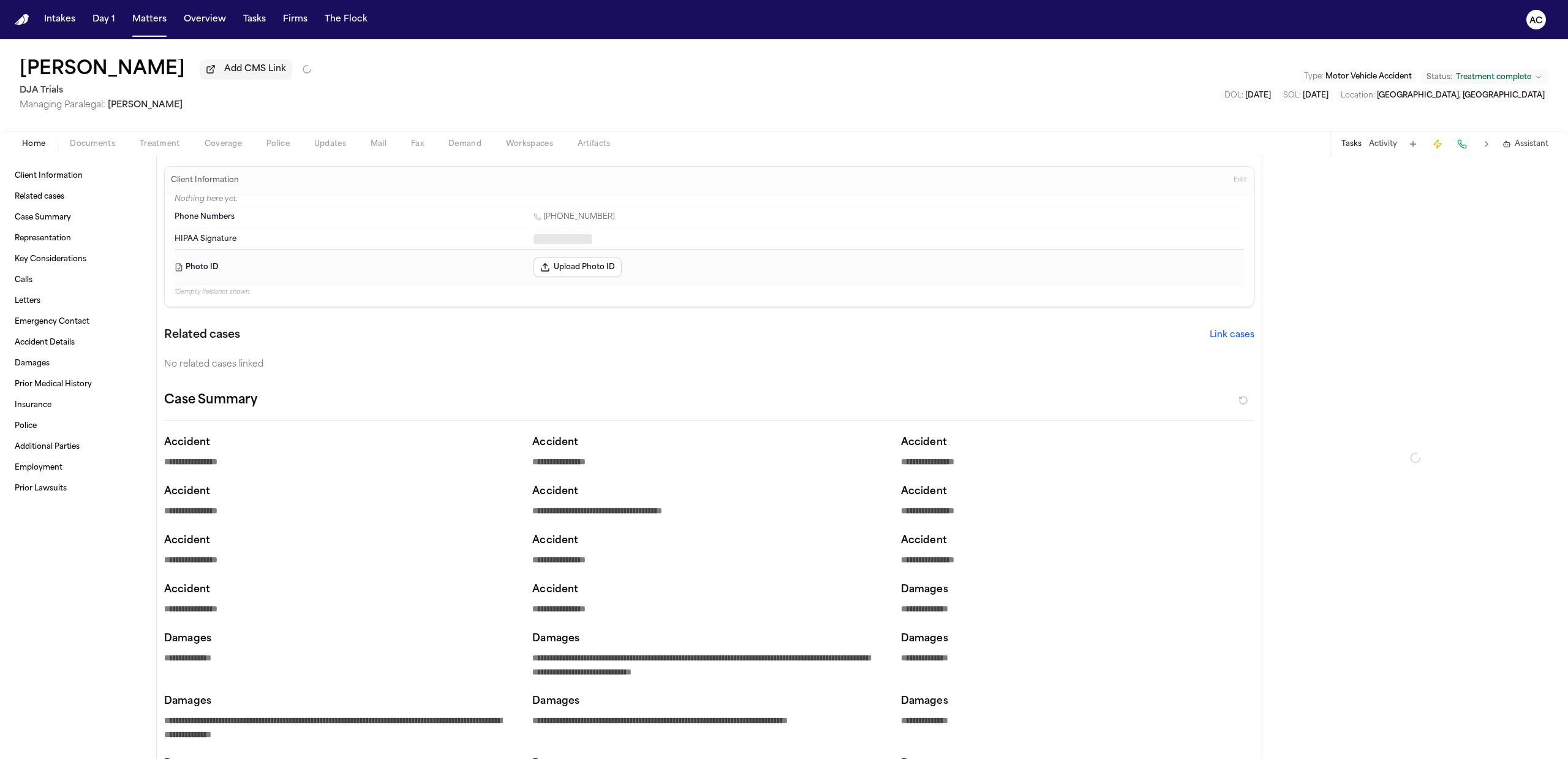
type textarea "*"
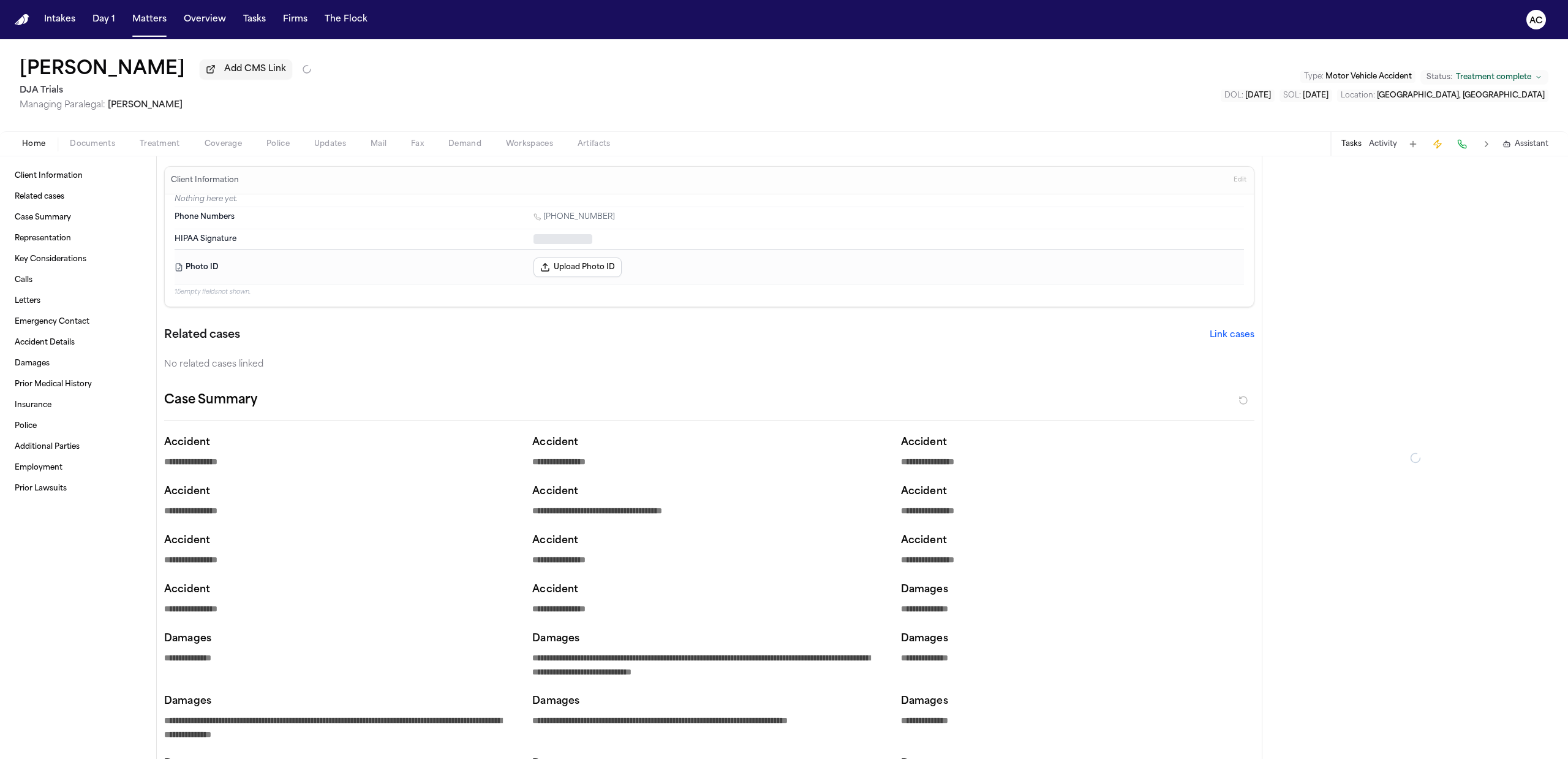
type textarea "*"
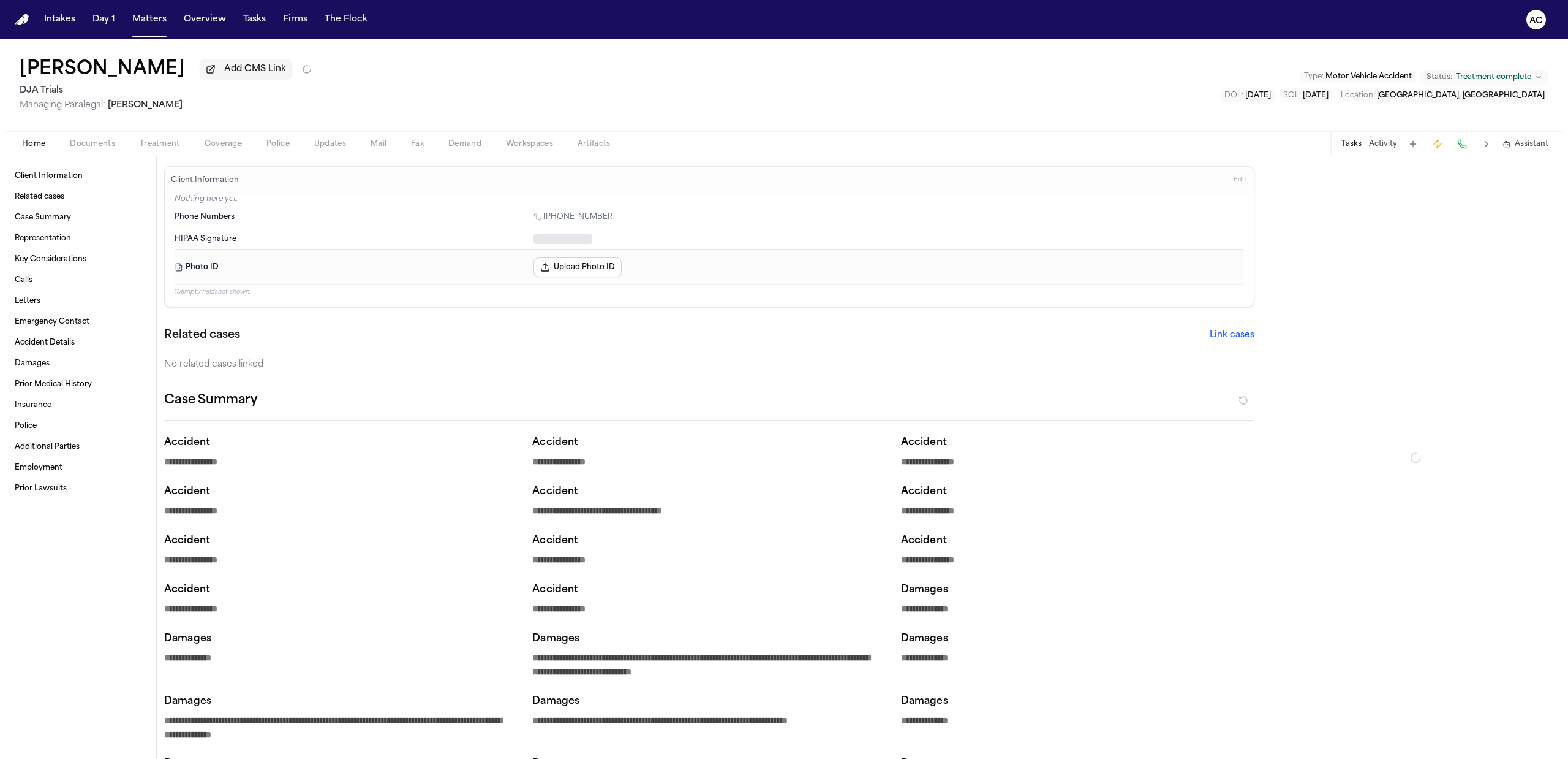
type textarea "*"
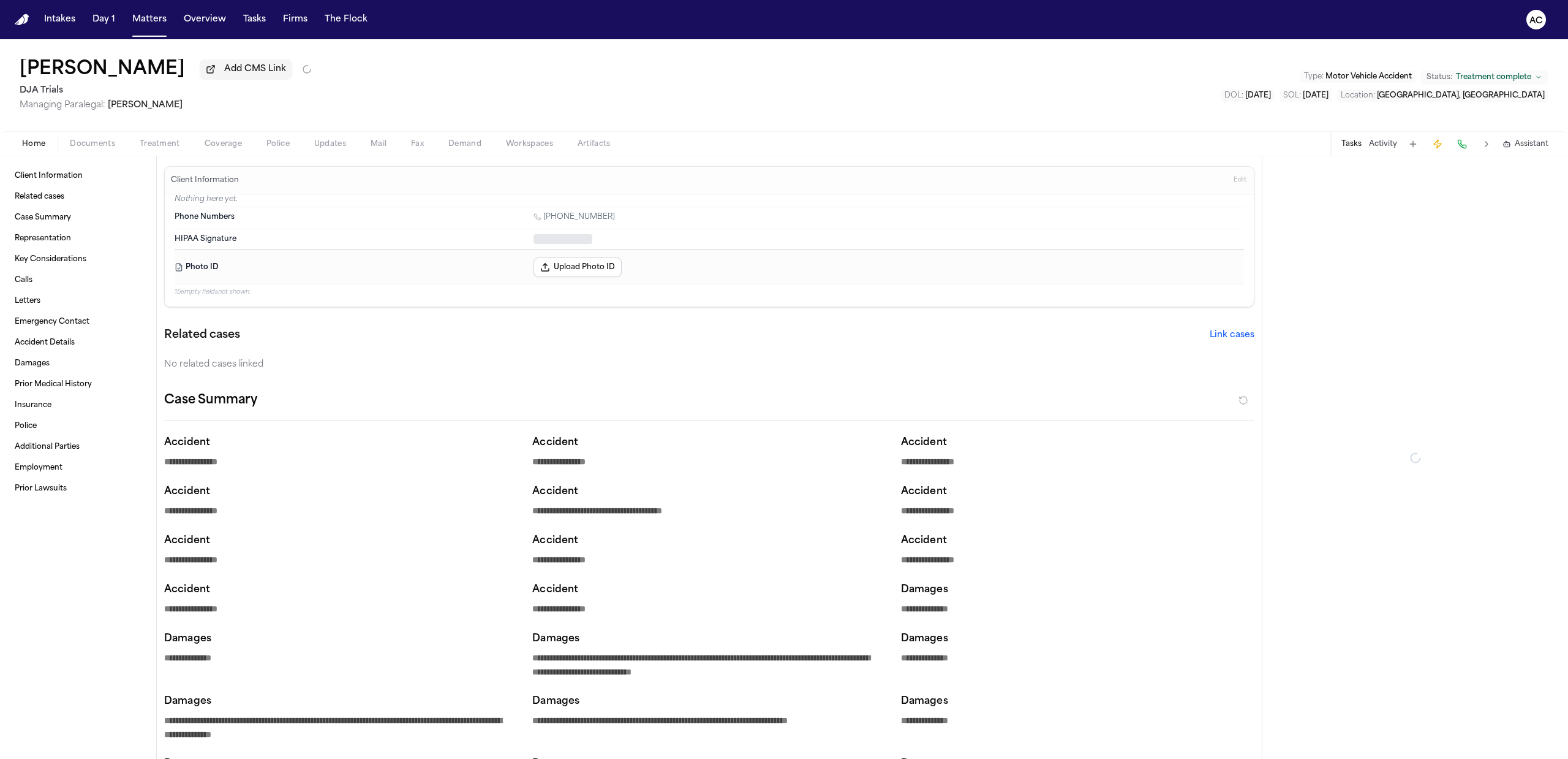
type textarea "*"
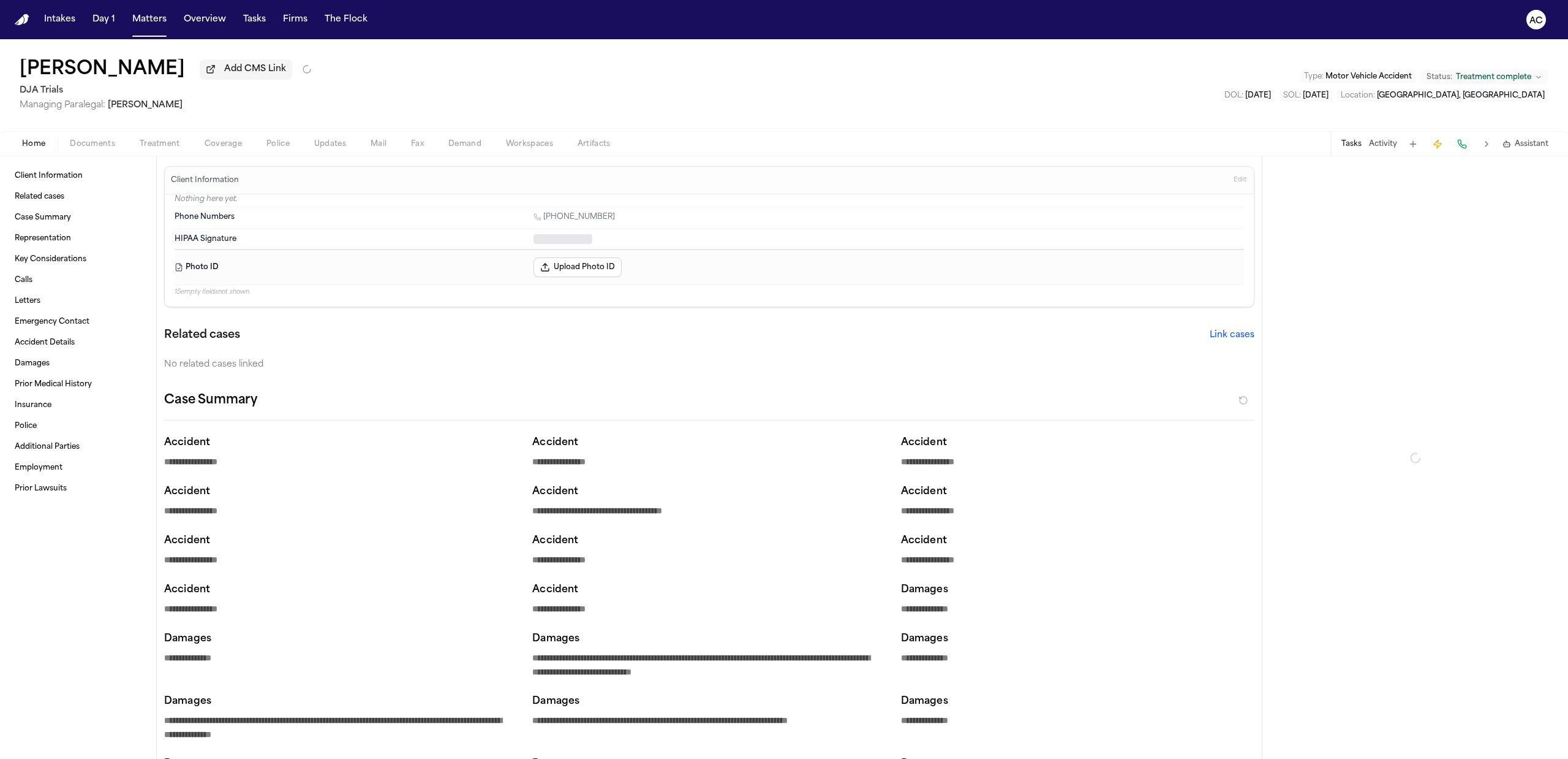
type textarea "*"
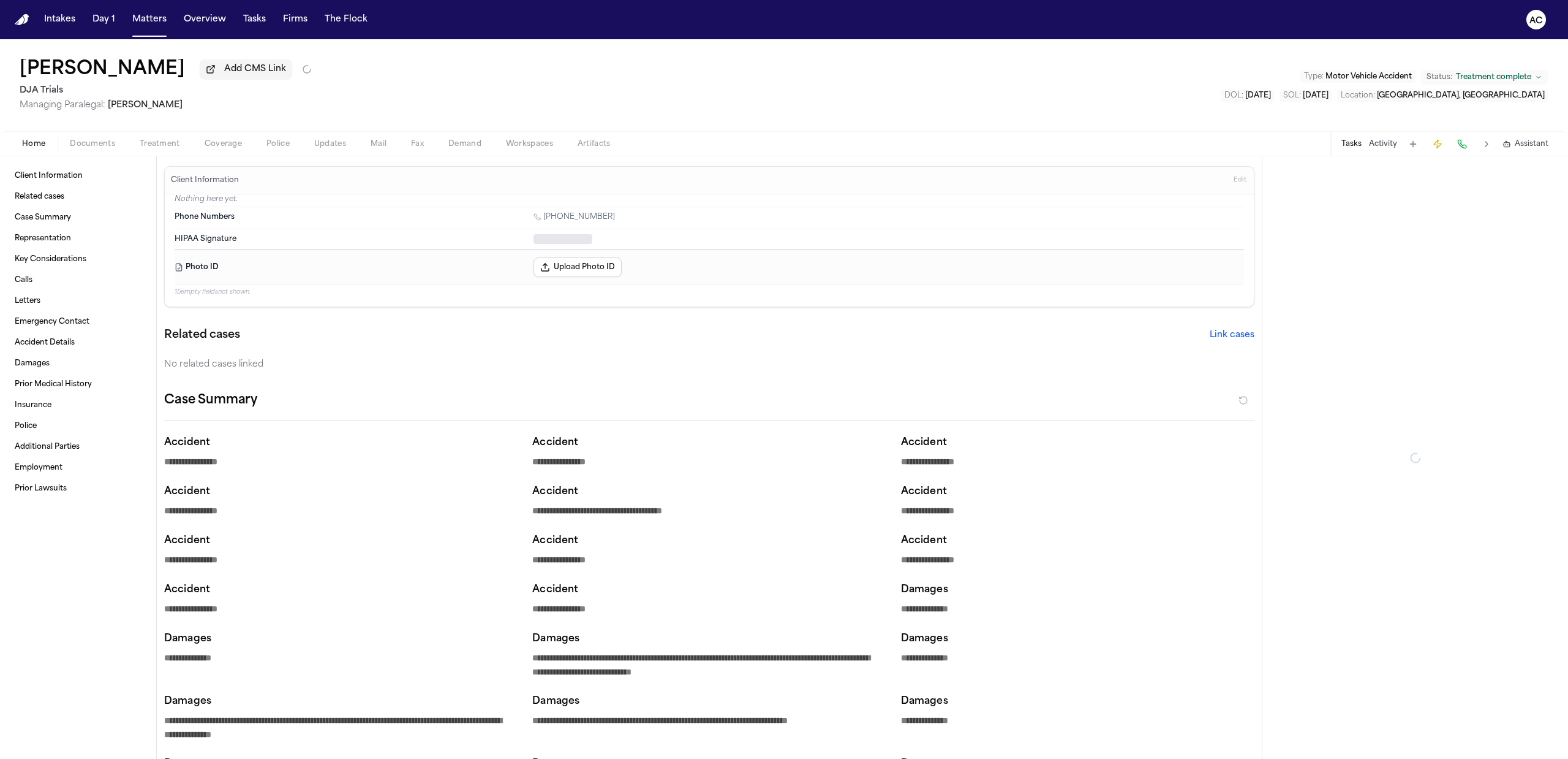
type textarea "*"
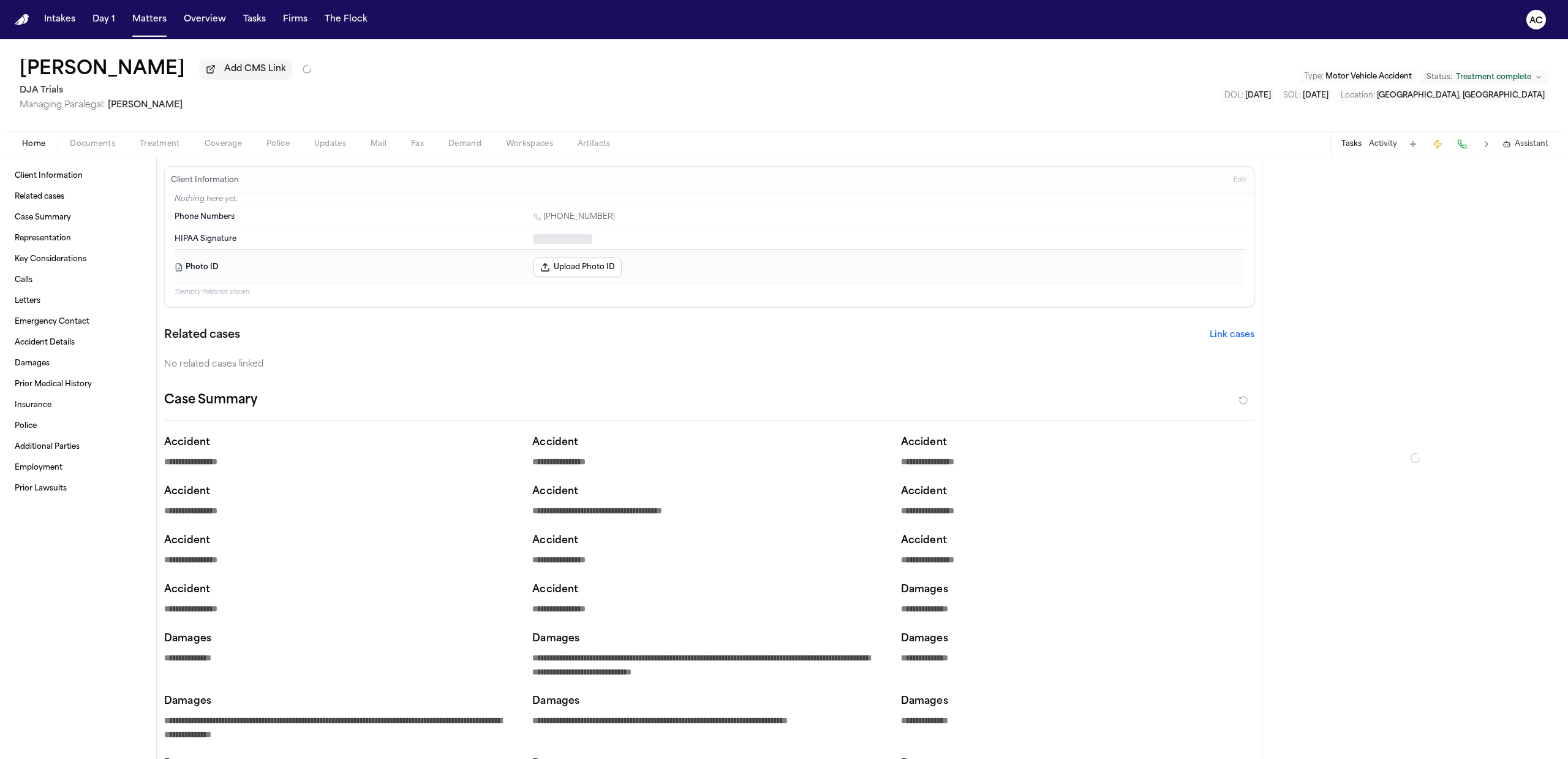
type textarea "*"
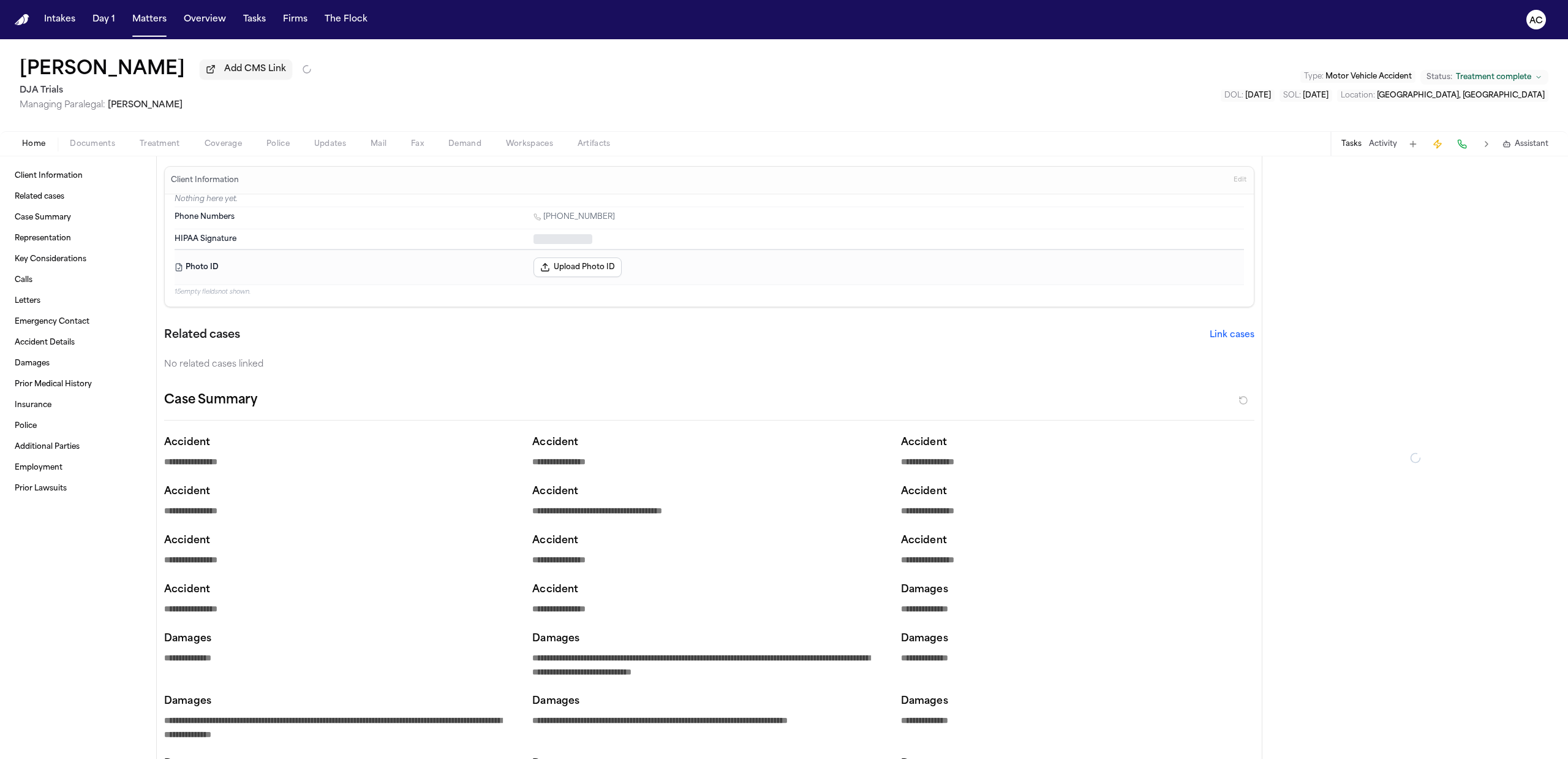
type textarea "*"
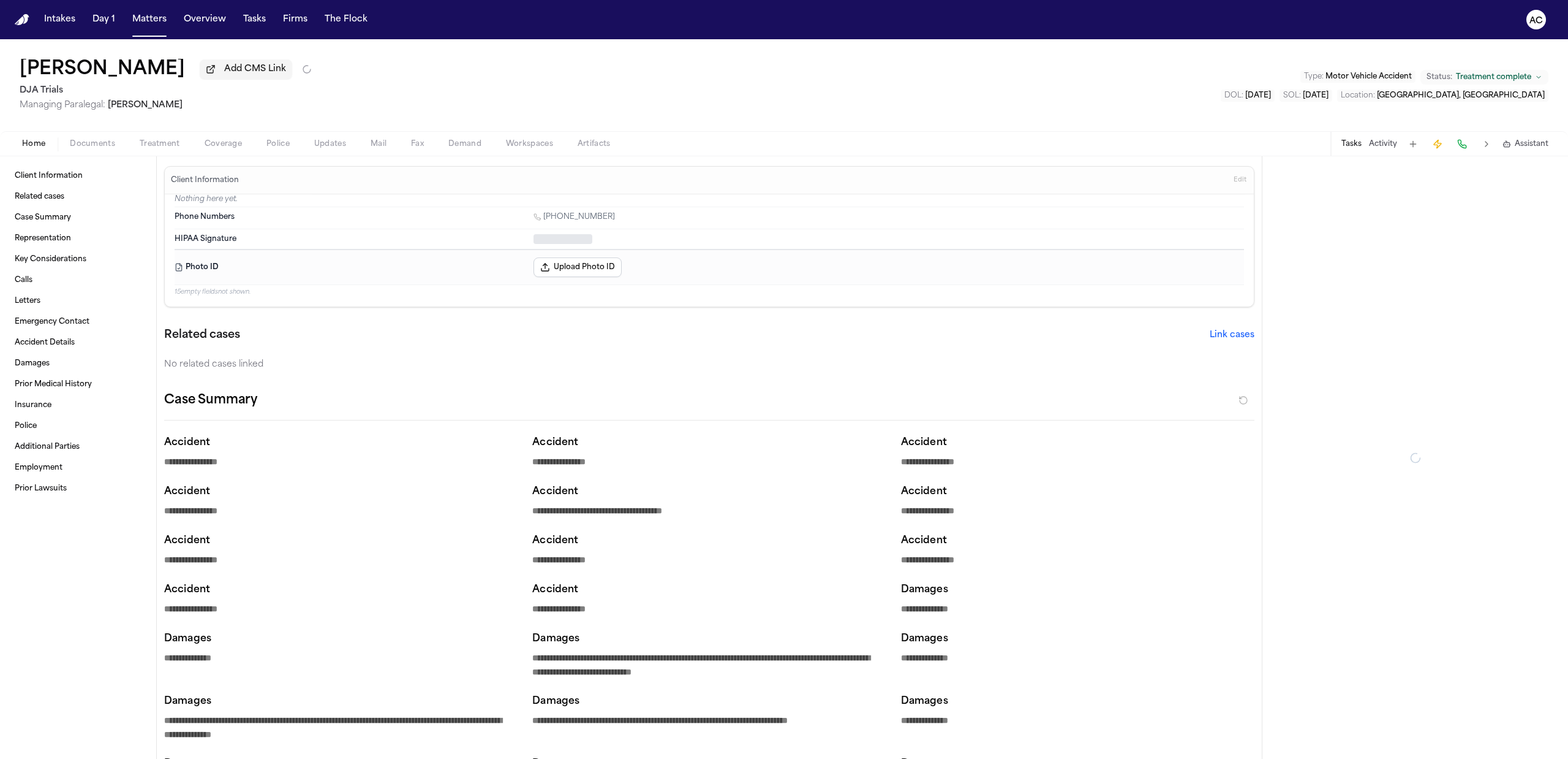
type textarea "*"
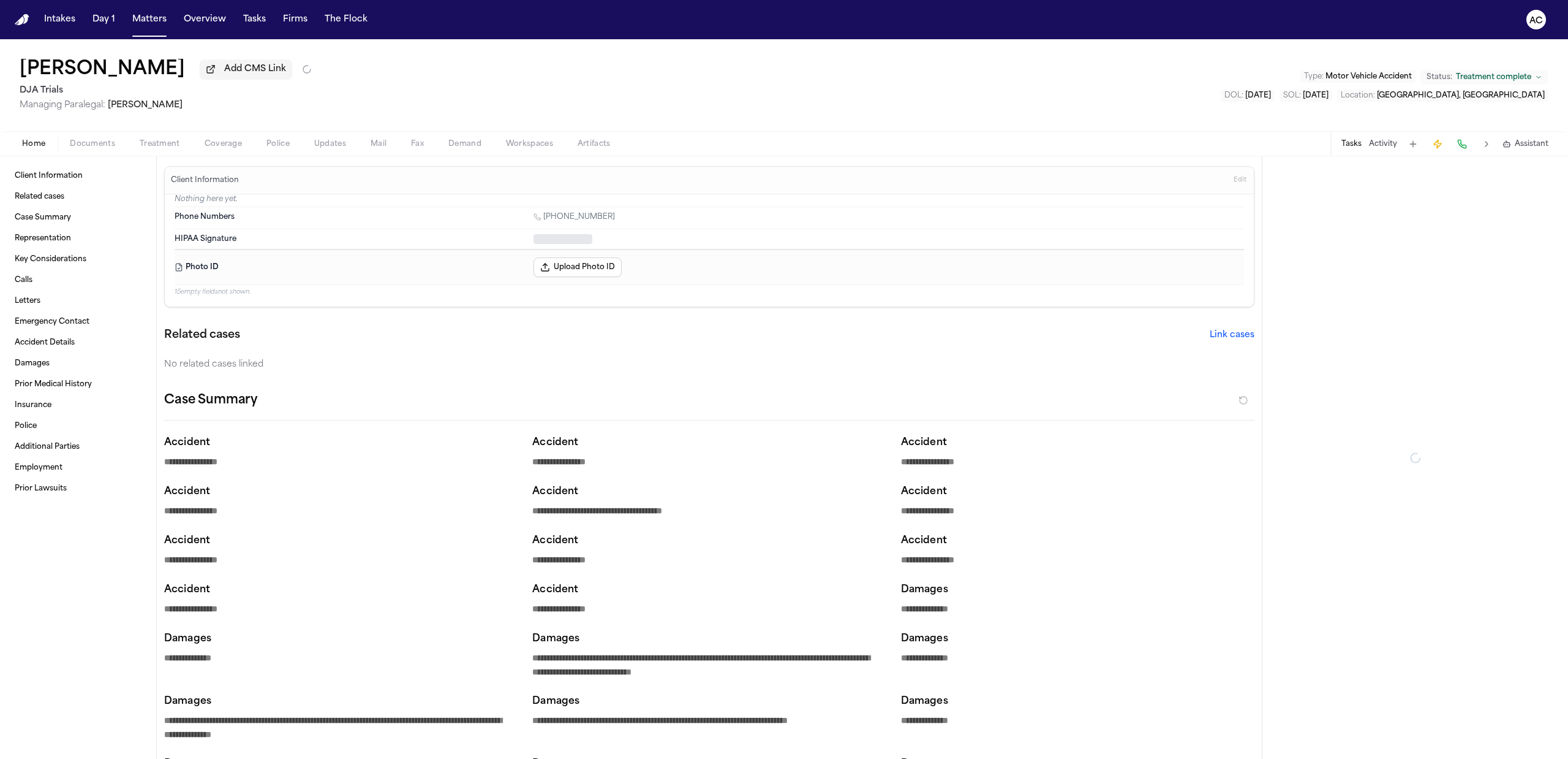
type textarea "*"
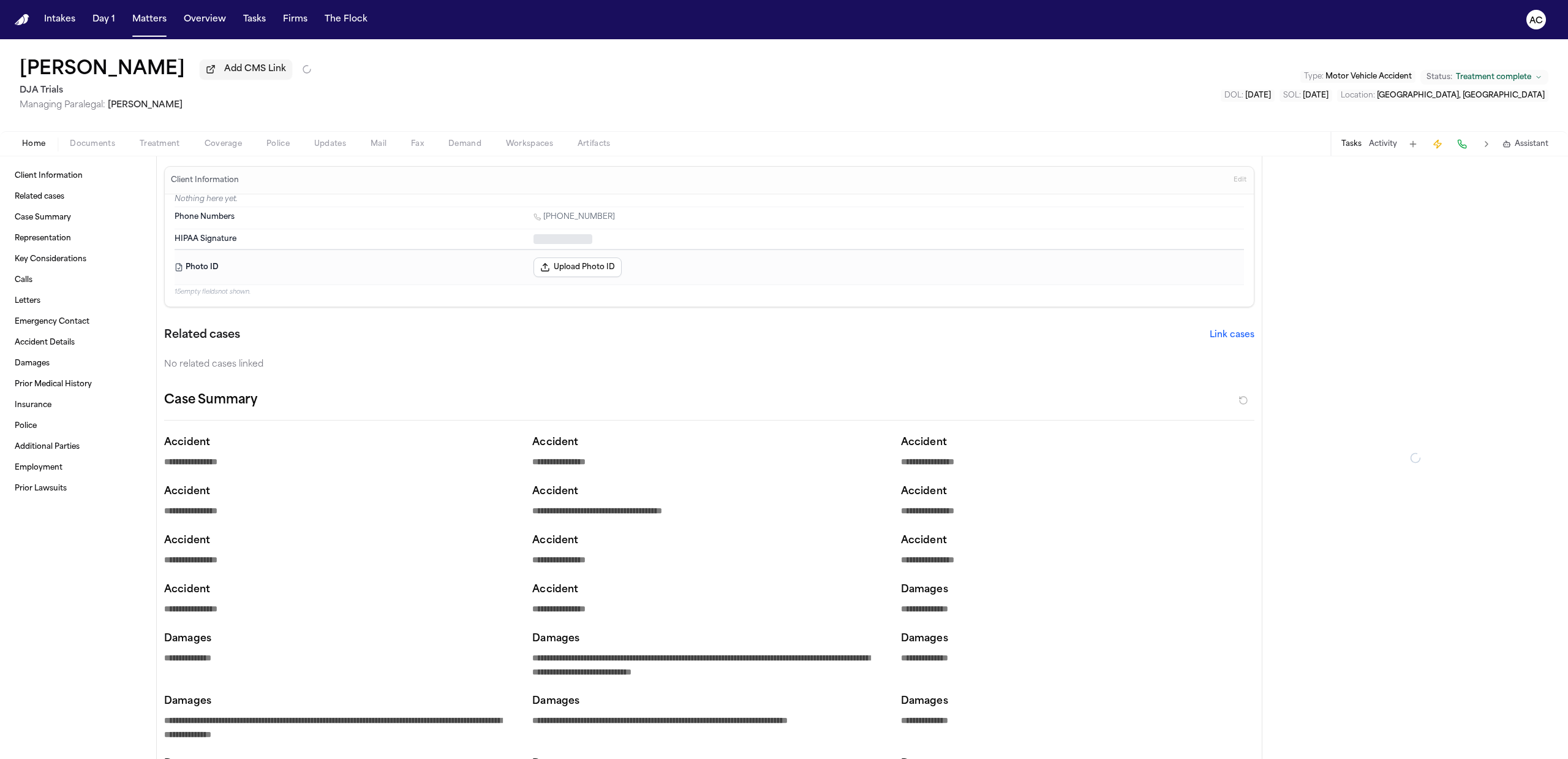
type textarea "*"
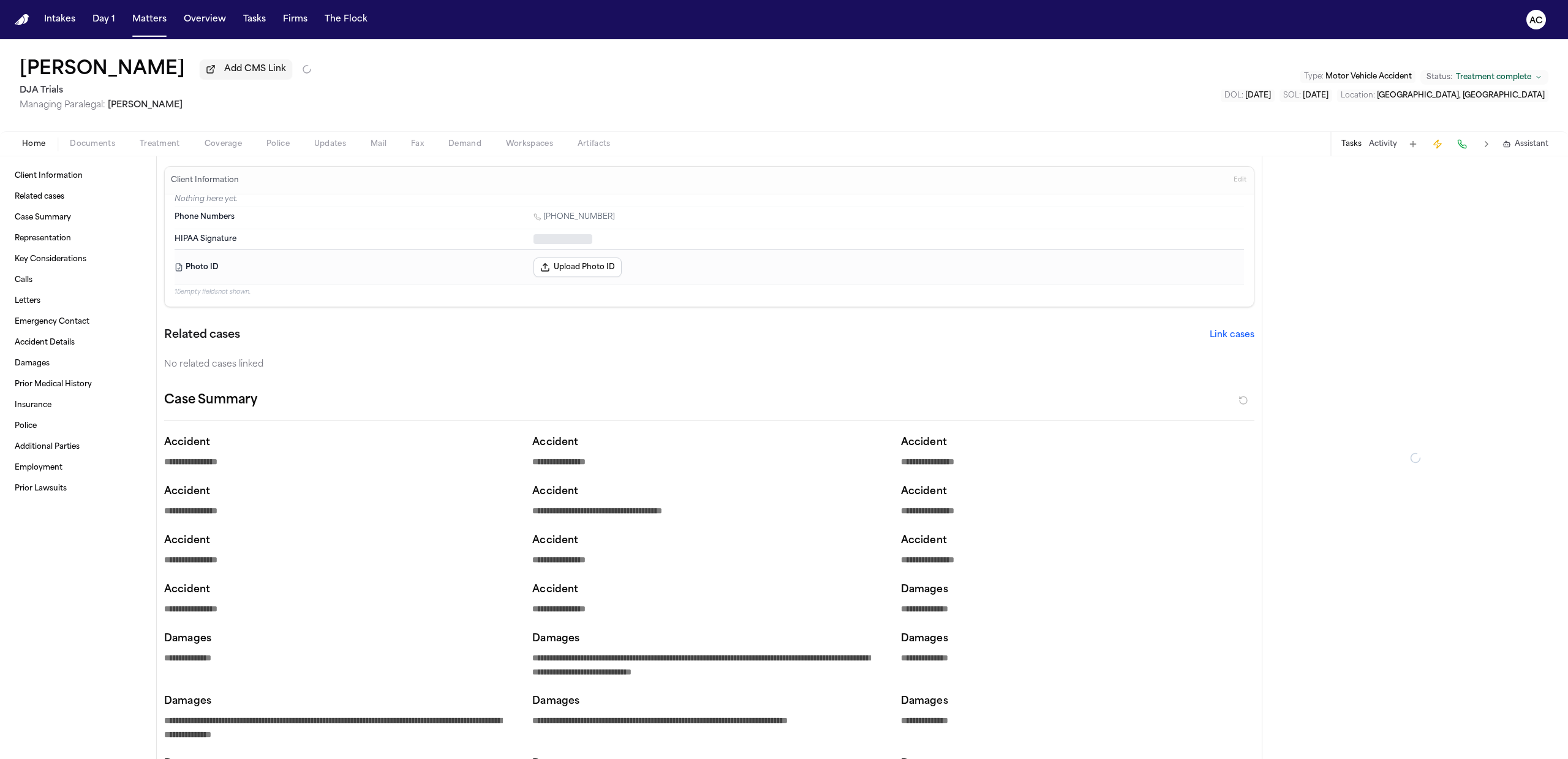
type textarea "*"
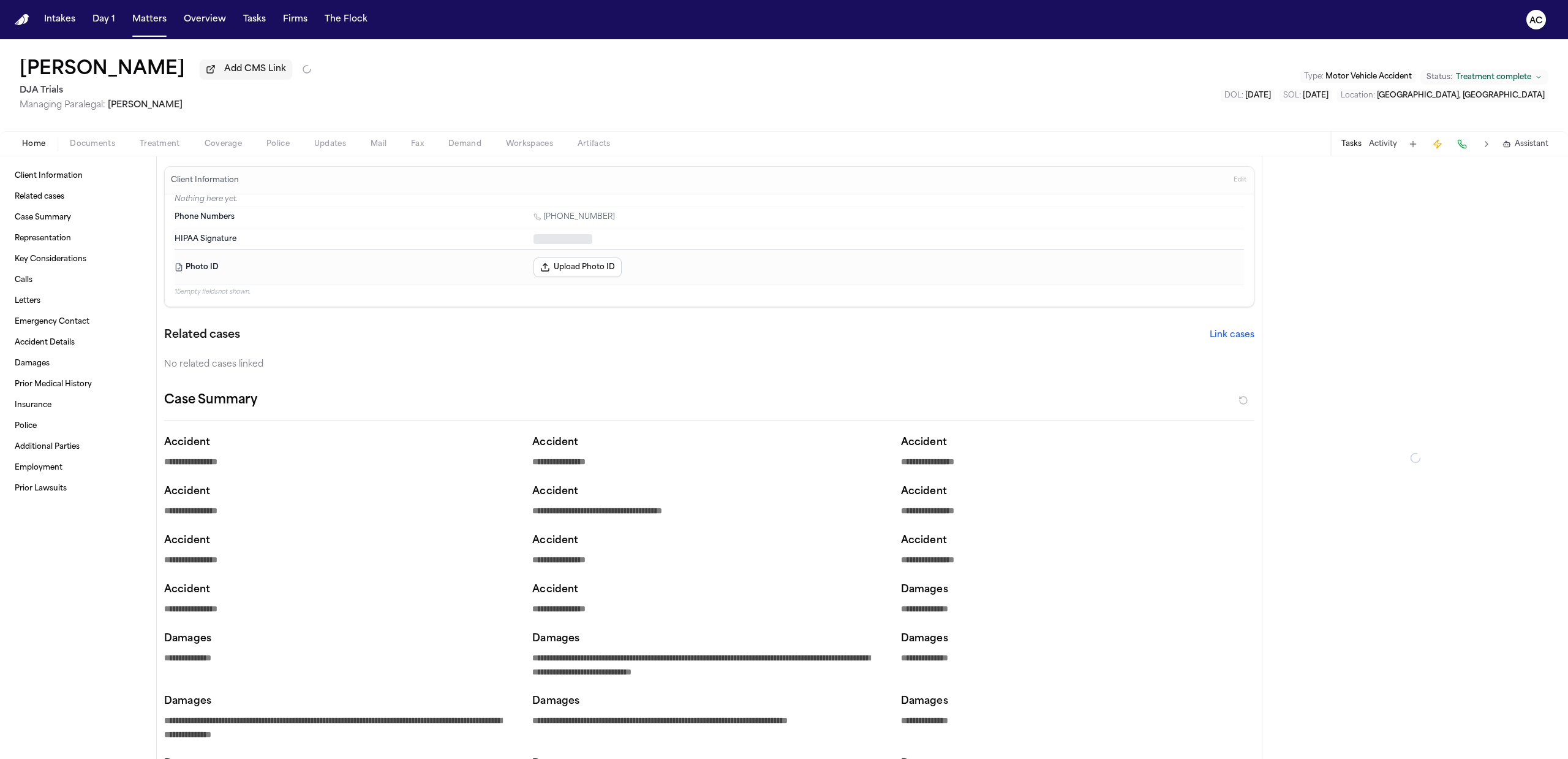
type textarea "*"
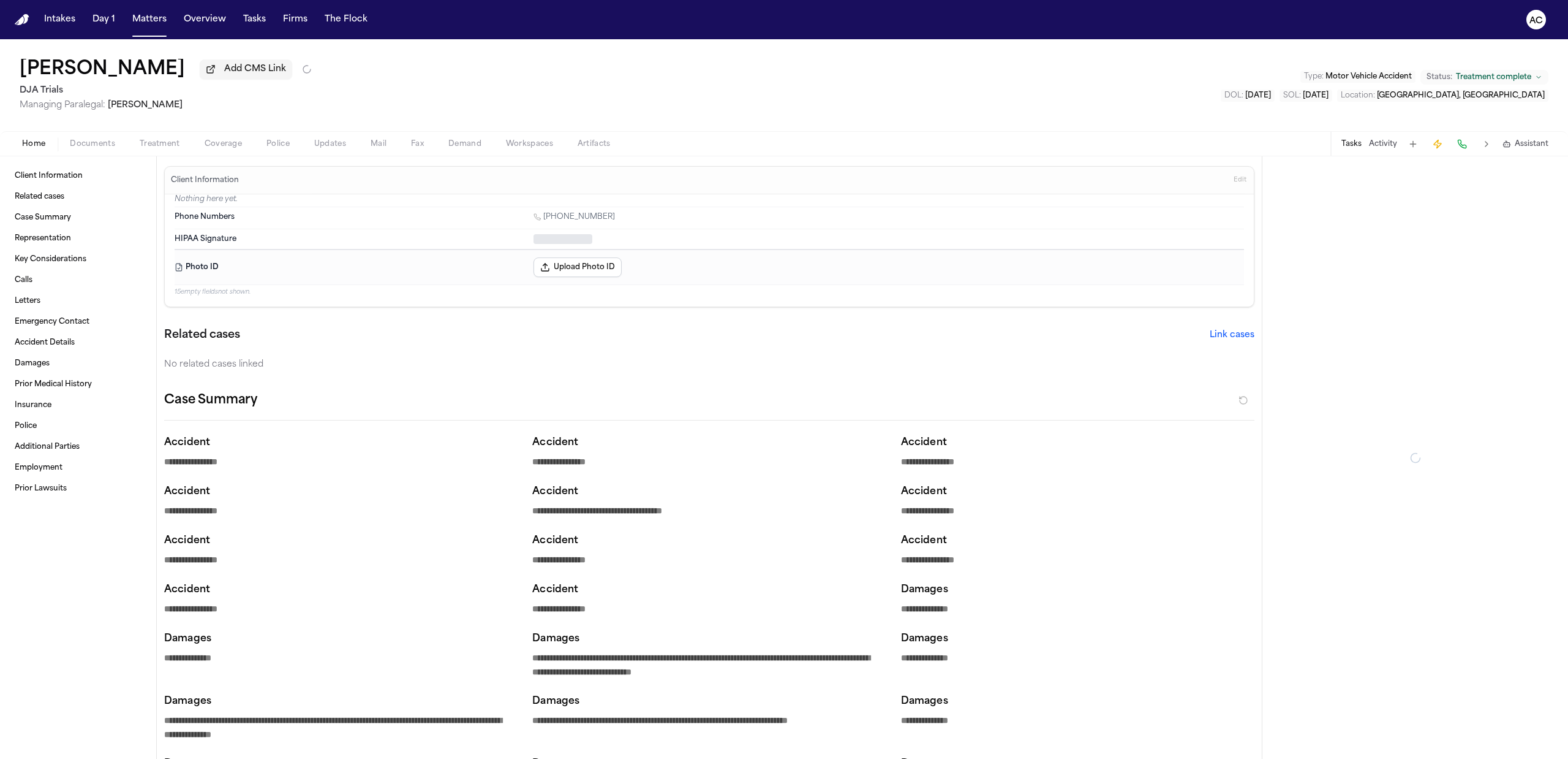
type textarea "*"
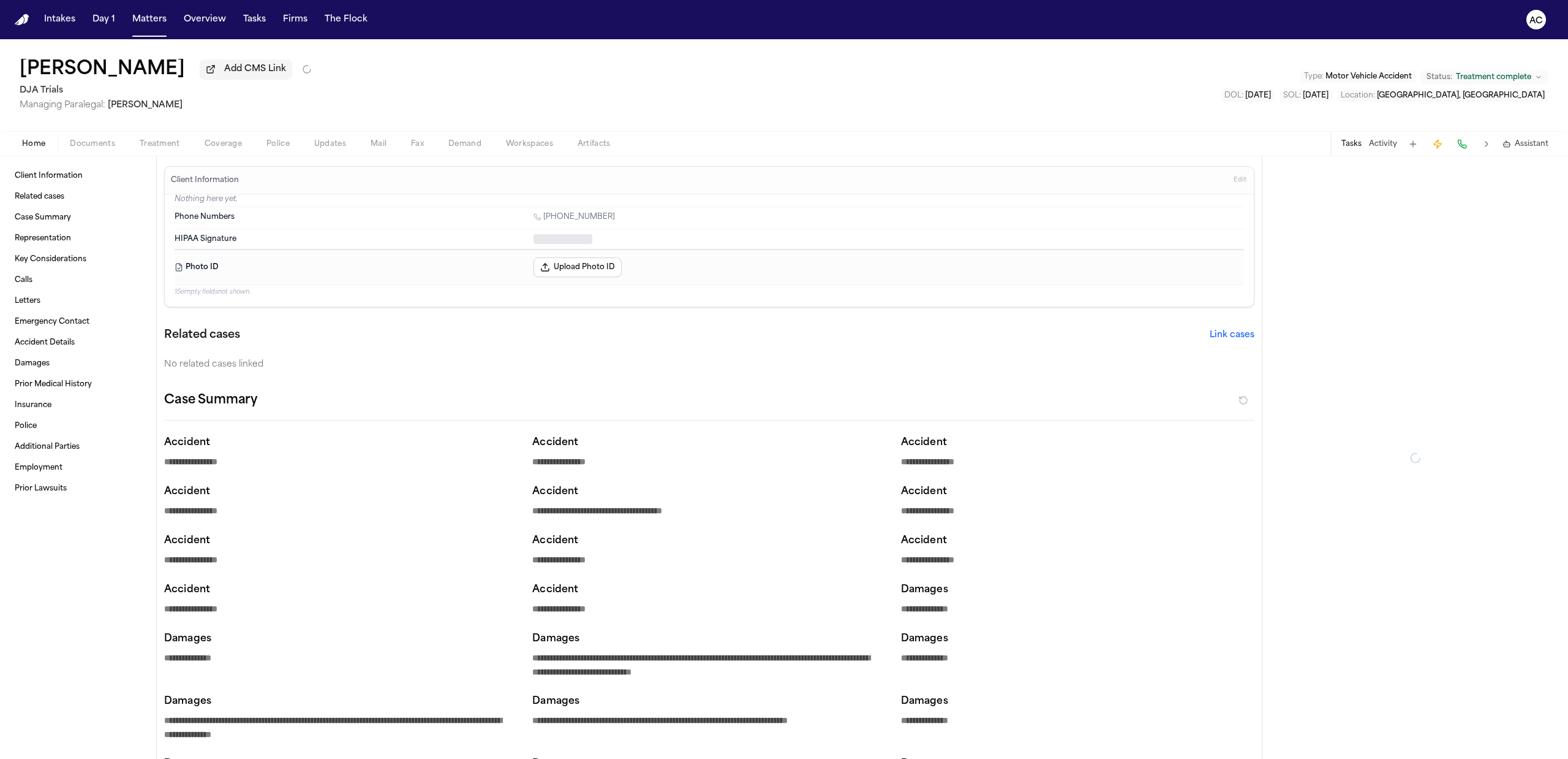
type textarea "*"
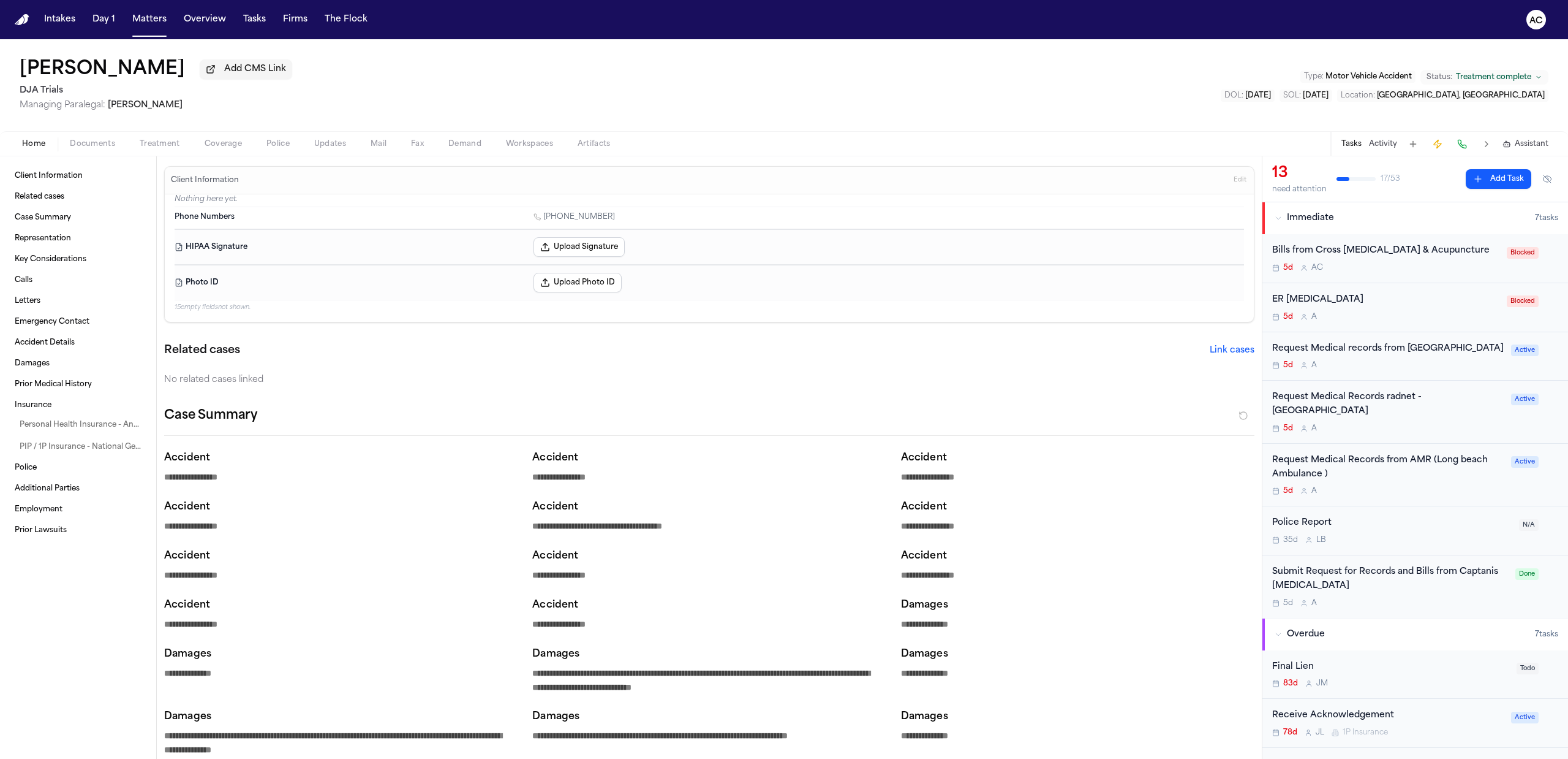
click at [1313, 469] on div "Request Medical Records from AMR (Long beach Ambulance )" at bounding box center [1387, 468] width 232 height 29
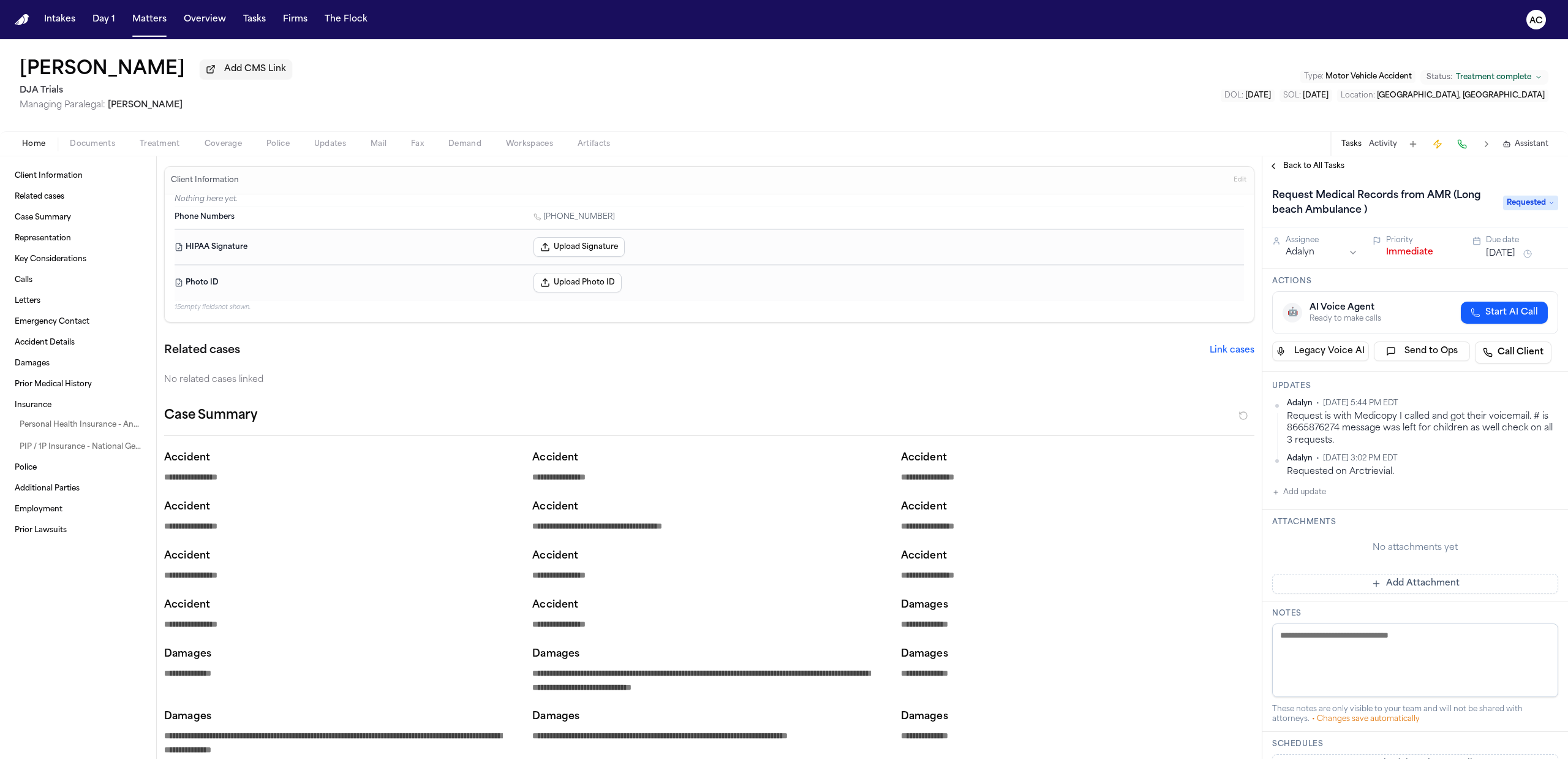
click at [1324, 165] on span "Back to All Tasks" at bounding box center [1313, 165] width 61 height 10
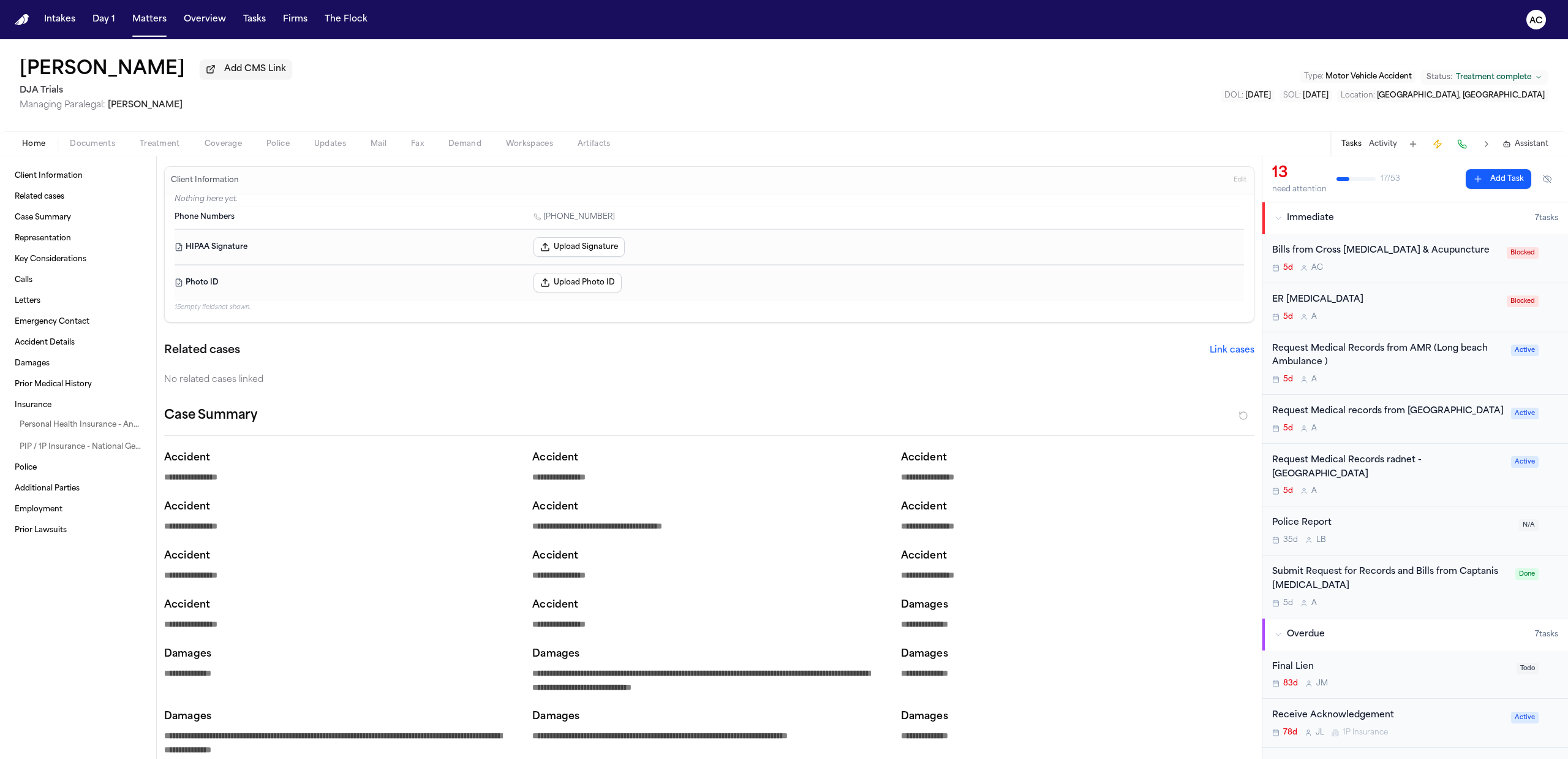
click at [1321, 349] on div "Request Medical Records from AMR (Long beach Ambulance )" at bounding box center [1387, 356] width 232 height 29
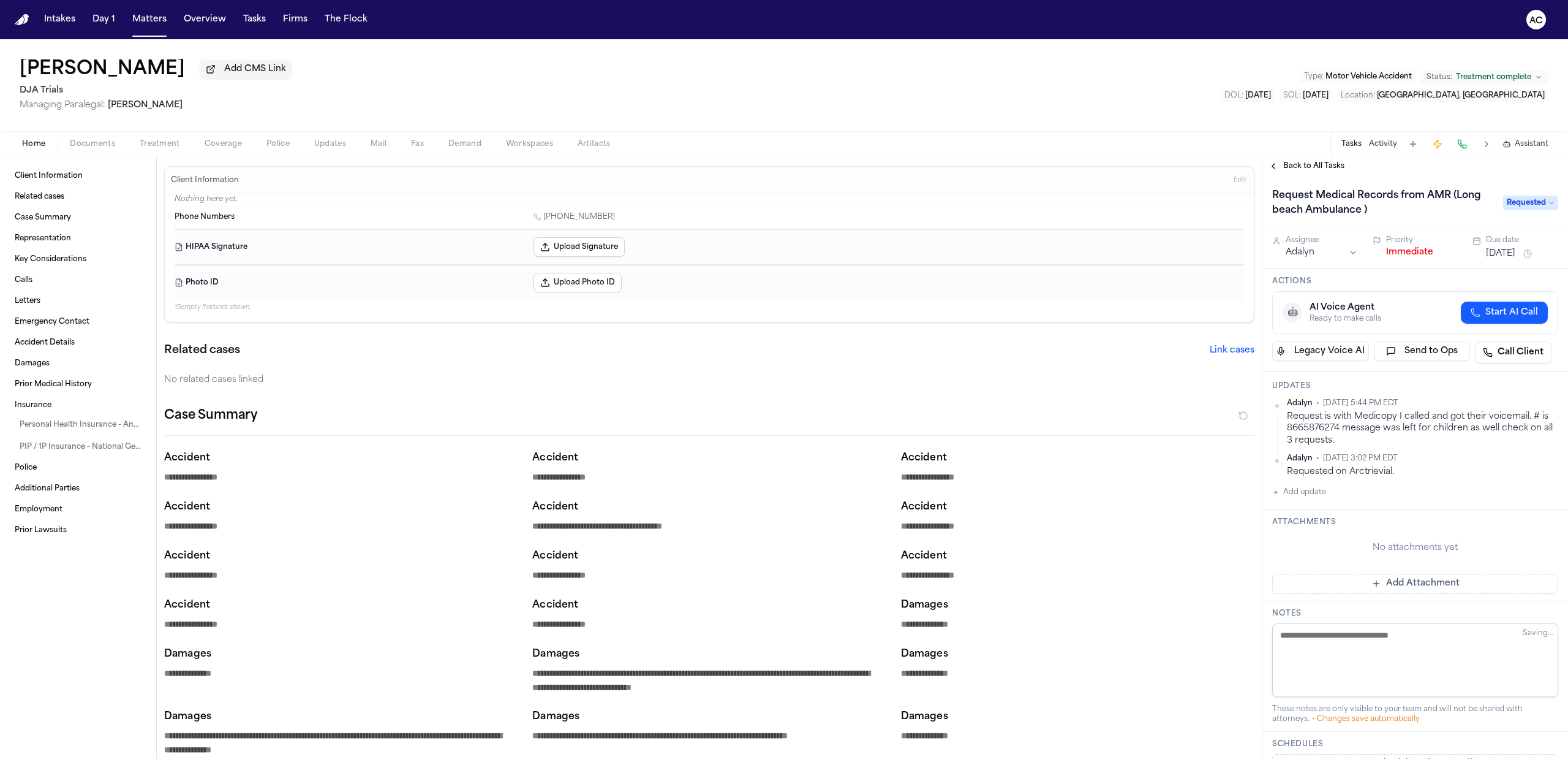
click at [1311, 163] on span "Back to All Tasks" at bounding box center [1313, 165] width 61 height 10
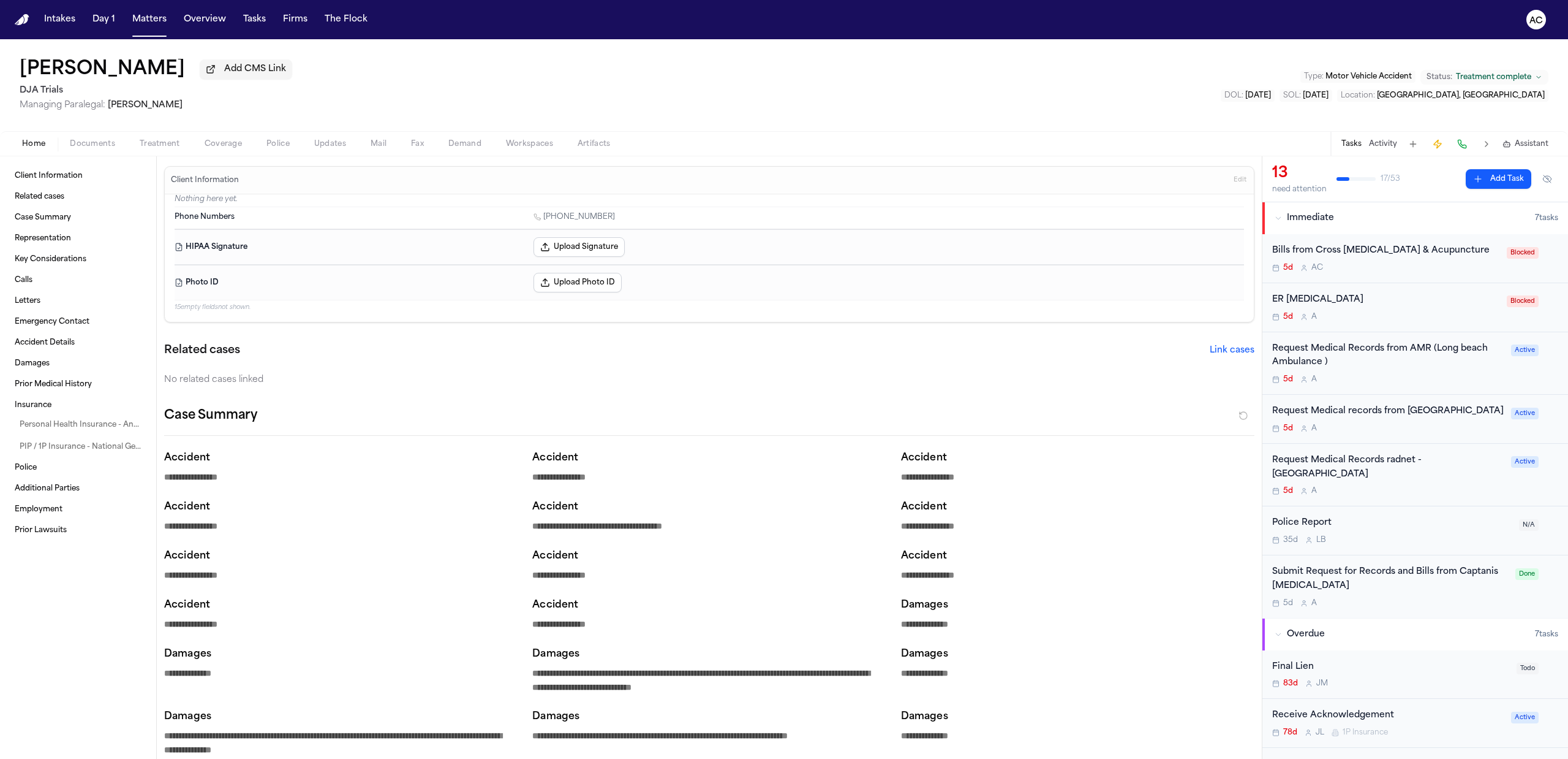
click at [1326, 413] on div "Request Medical records from [GEOGRAPHIC_DATA]" at bounding box center [1387, 411] width 232 height 14
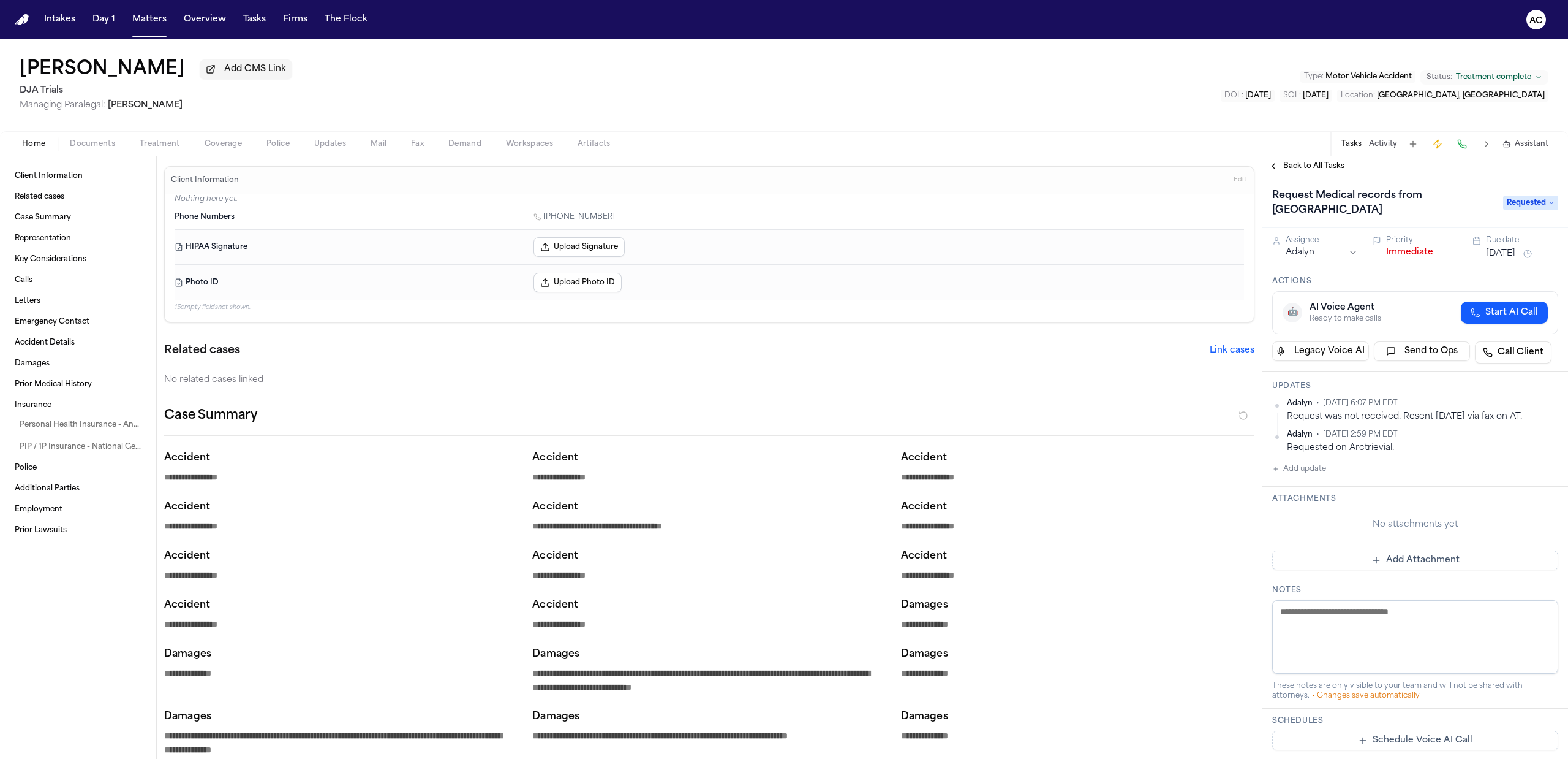
click at [1297, 168] on span "Back to All Tasks" at bounding box center [1313, 165] width 61 height 10
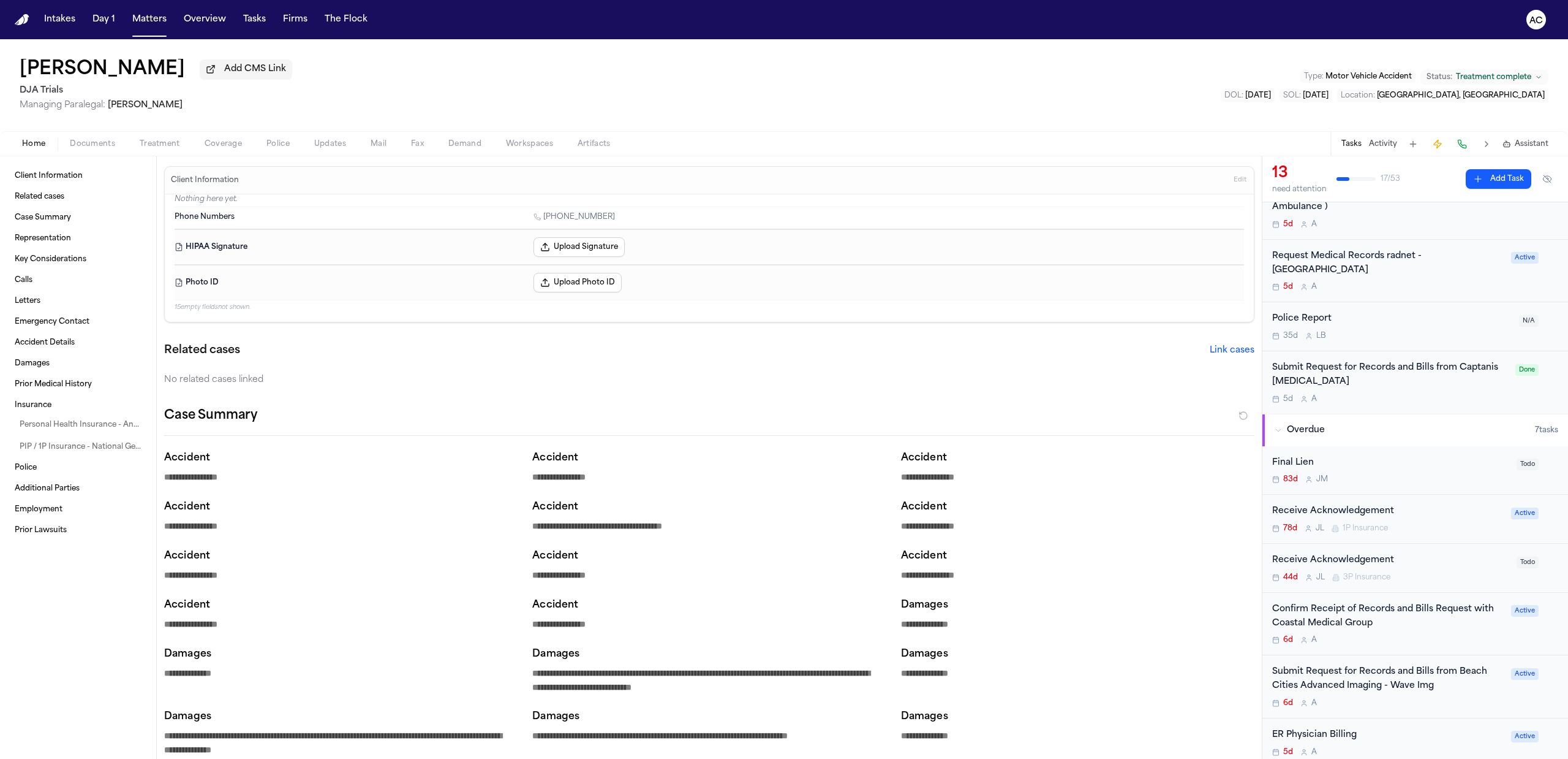
scroll to position [246, 0]
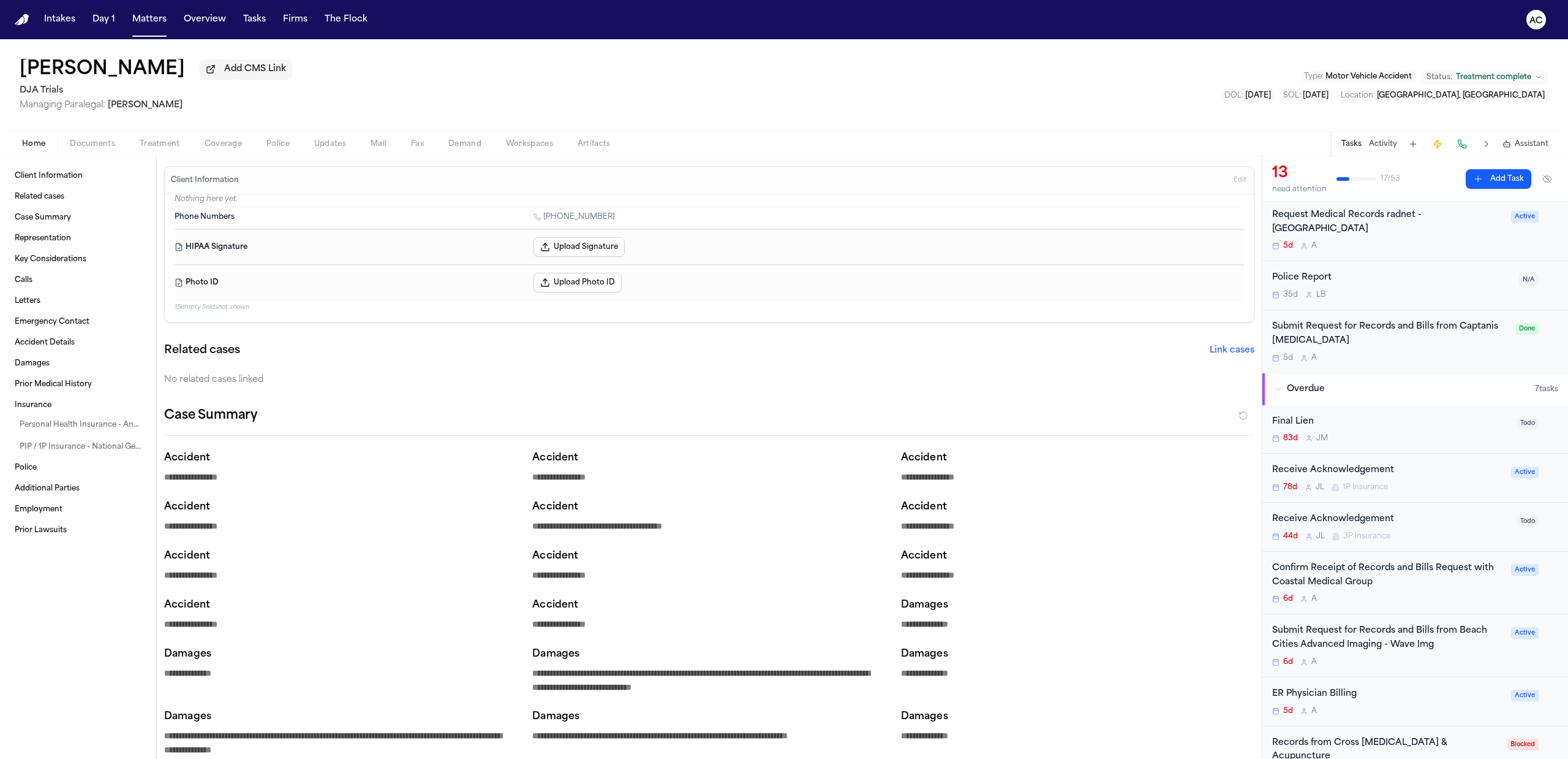
click at [1381, 648] on div "Submit Request for Records and Bills from Beach Cities Advanced Imaging - Wave …" at bounding box center [1387, 638] width 232 height 29
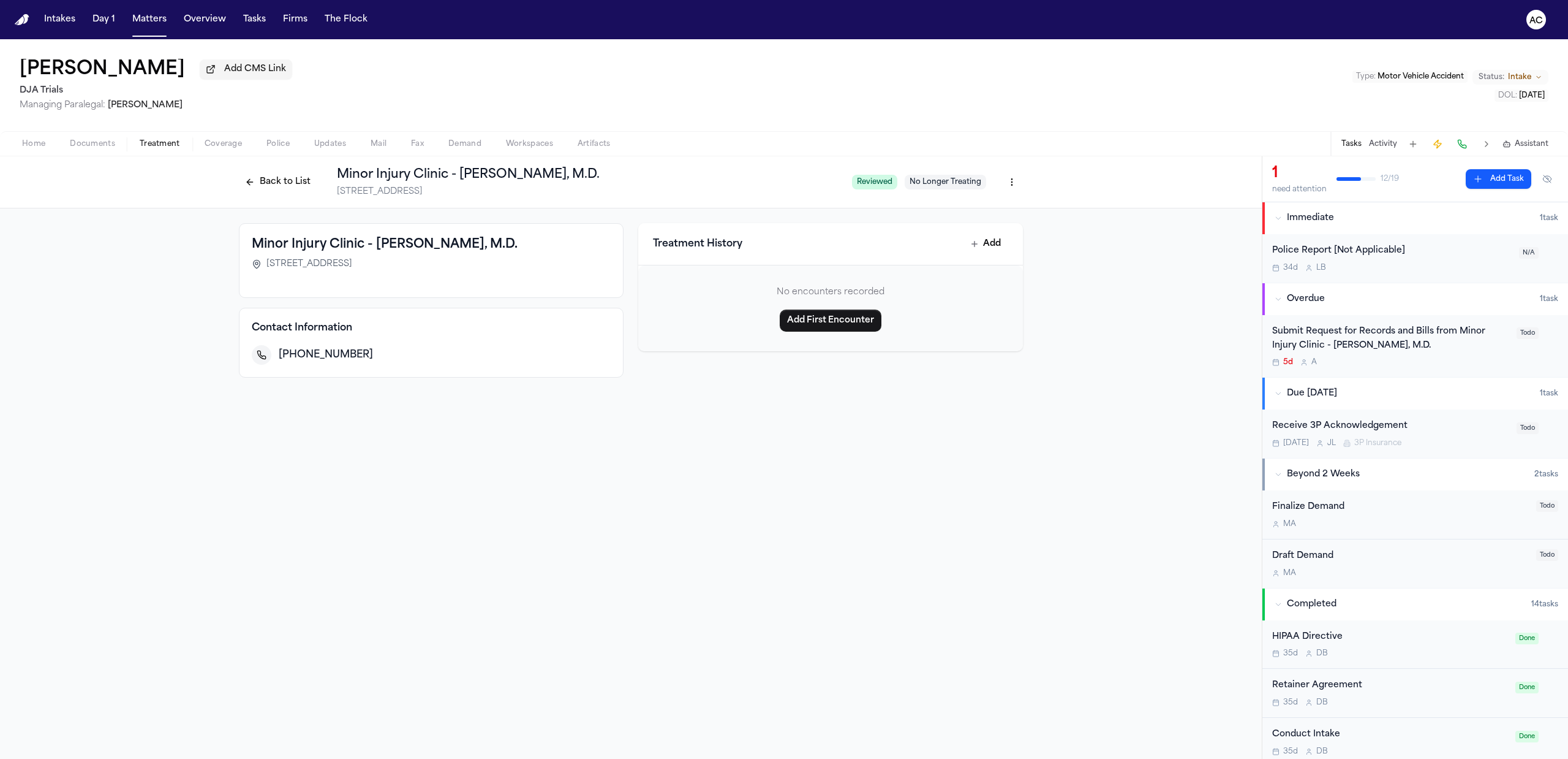
click at [881, 334] on div "Submit Request for Records and Bills from Minor Injury Clinic - [PERSON_NAME], …" at bounding box center [1390, 339] width 237 height 29
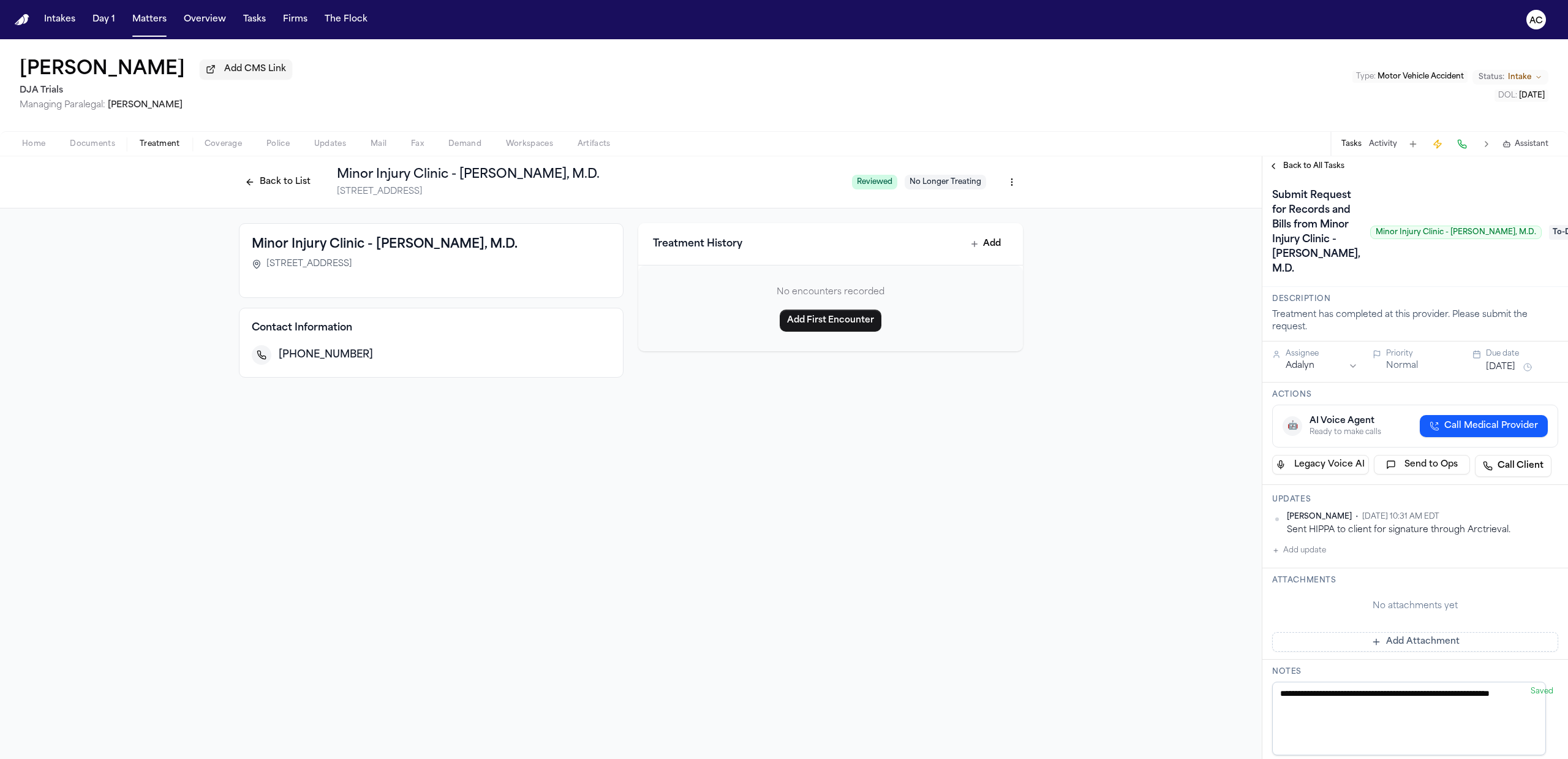
click at [881, 558] on button "Add update" at bounding box center [1298, 550] width 54 height 15
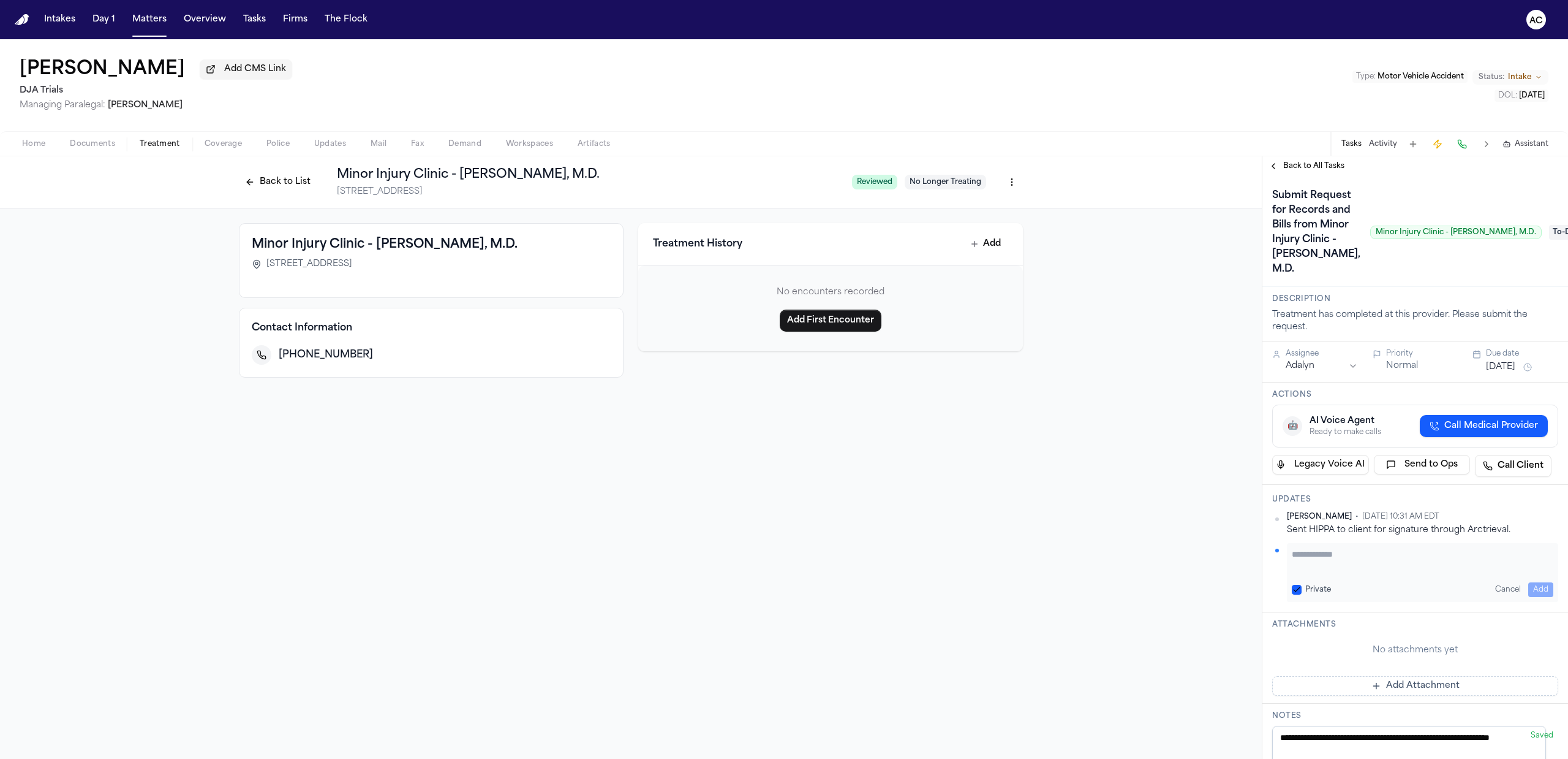
click at [881, 572] on textarea "Add your update" at bounding box center [1422, 560] width 262 height 24
click at [881, 572] on textarea "**********" at bounding box center [1416, 560] width 249 height 24
paste textarea "**********"
click at [881, 572] on textarea "**********" at bounding box center [1416, 560] width 249 height 24
paste textarea "**********"
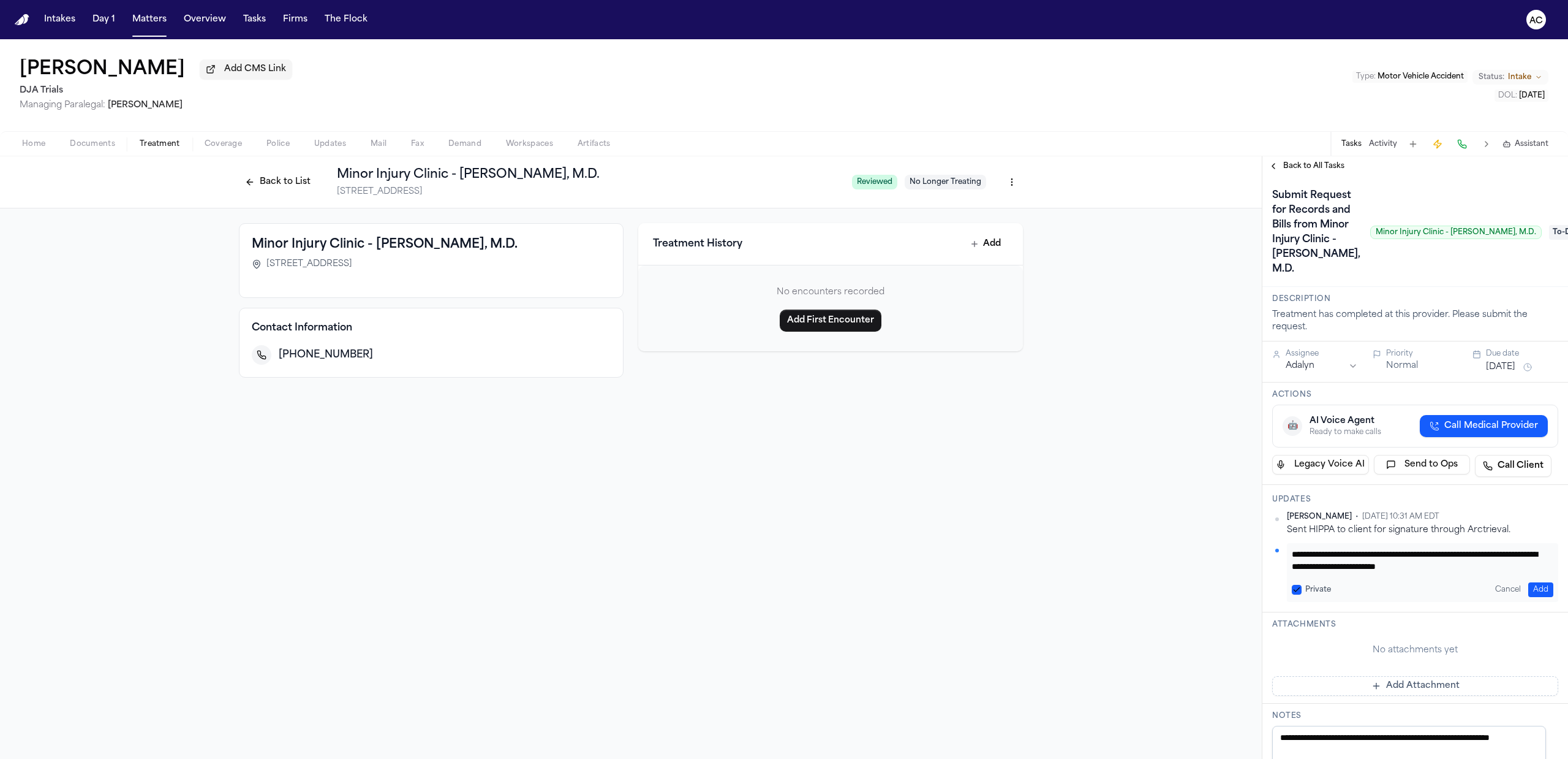
scroll to position [23, 0]
click at [881, 572] on textarea "**********" at bounding box center [1416, 560] width 249 height 24
paste textarea "**********"
type textarea "**********"
drag, startPoint x: 1297, startPoint y: 692, endPoint x: 1469, endPoint y: 707, distance: 172.7
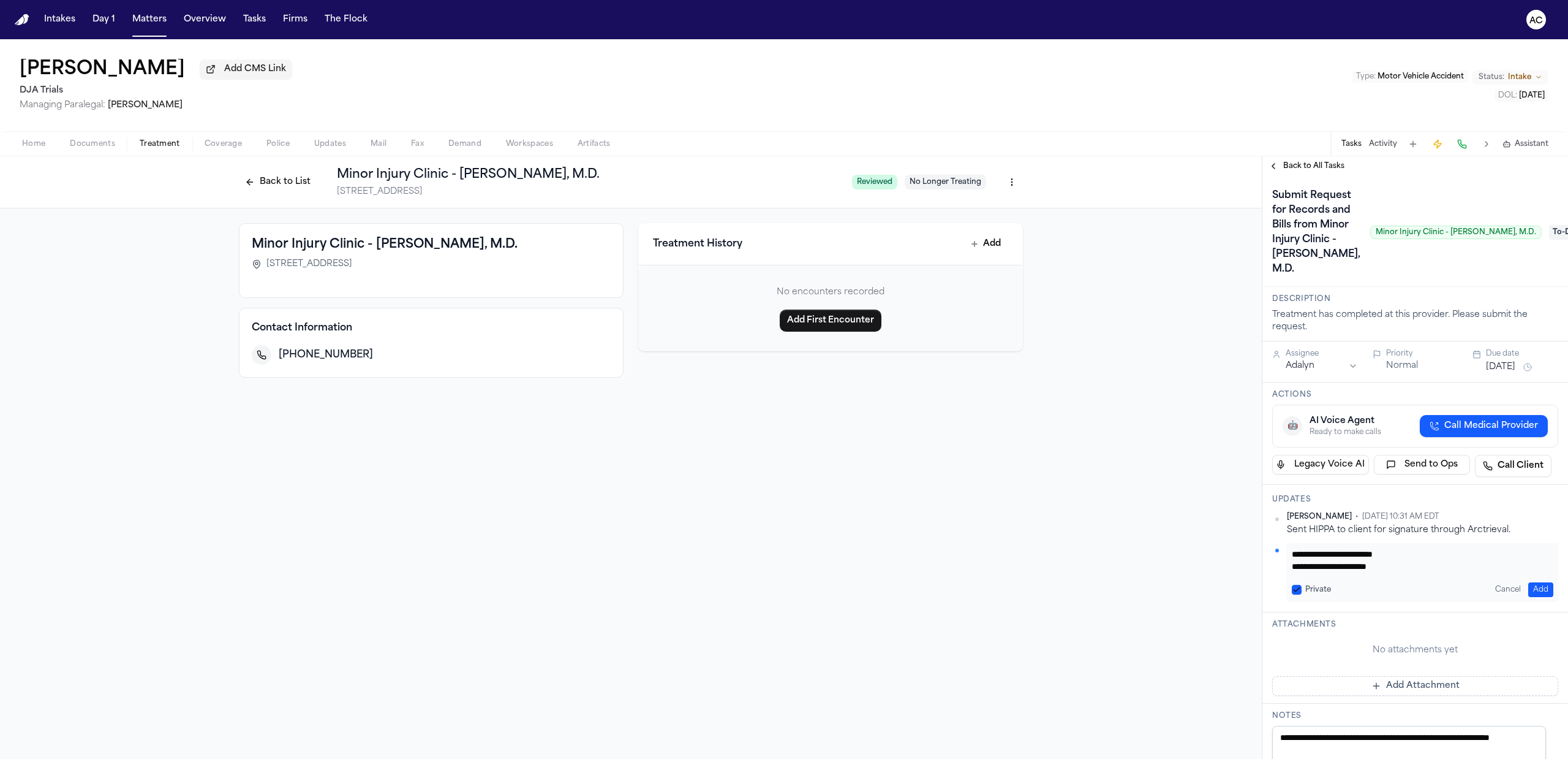
click at [881, 595] on button "Private" at bounding box center [1296, 589] width 10 height 10
click at [881, 596] on button "Add" at bounding box center [1540, 589] width 25 height 15
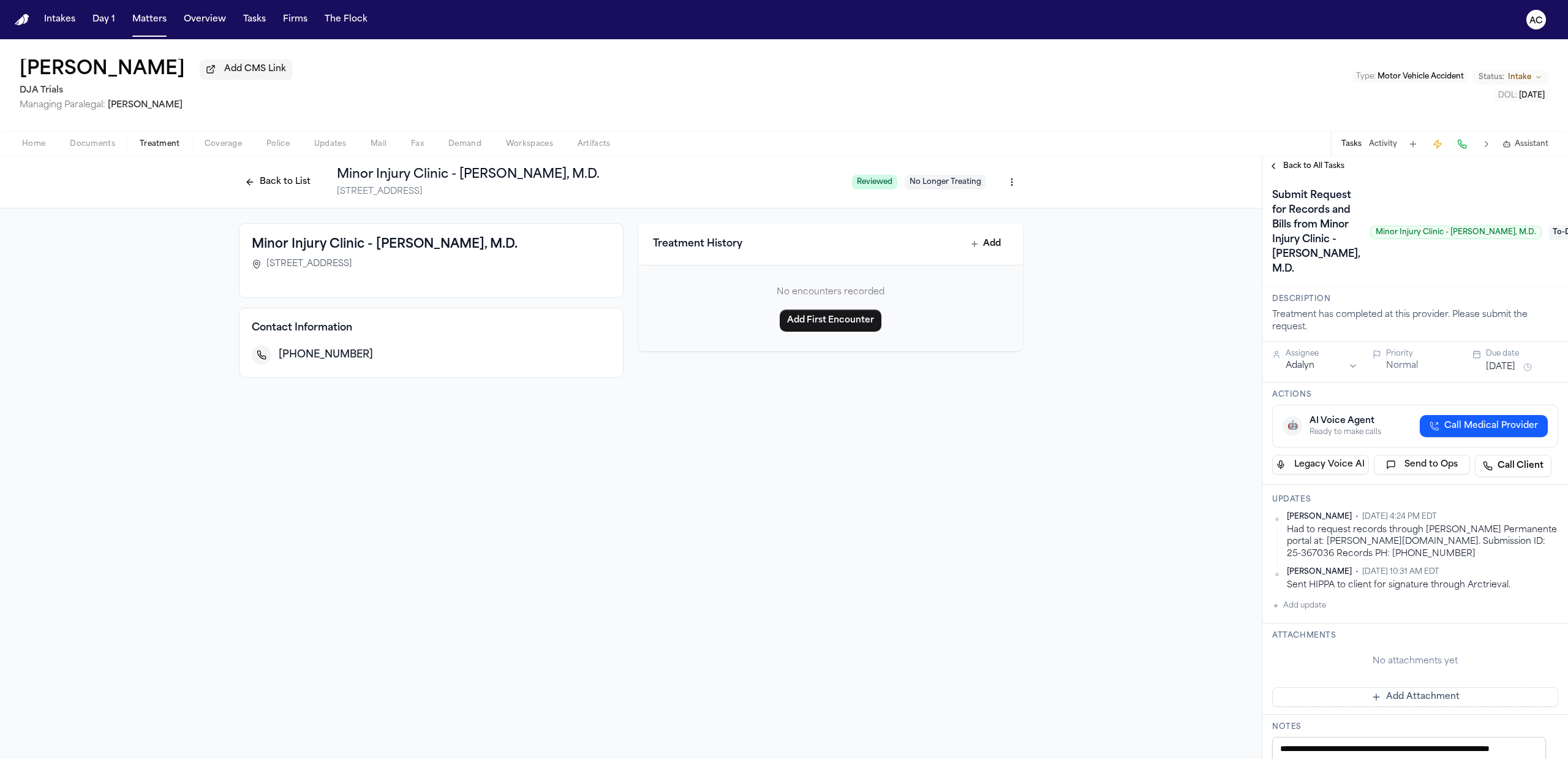
click at [881, 239] on span "To-Do" at bounding box center [1573, 232] width 49 height 15
click at [881, 426] on div "Requested" at bounding box center [1489, 431] width 128 height 15
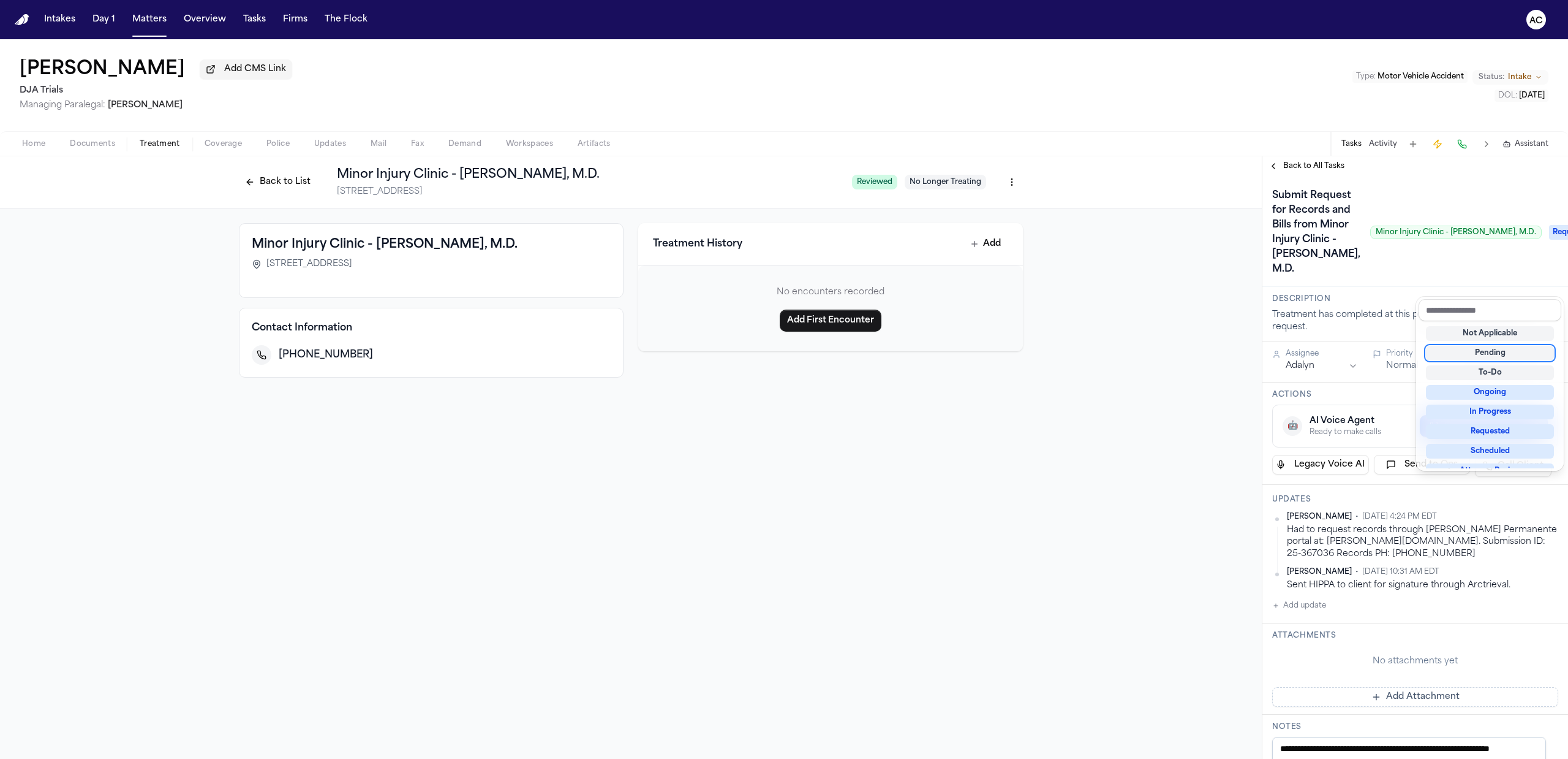
click at [881, 214] on div "Submit Request for Records and Bills from Minor Injury Clinic - Maryam Banou Sa…" at bounding box center [1414, 233] width 286 height 93
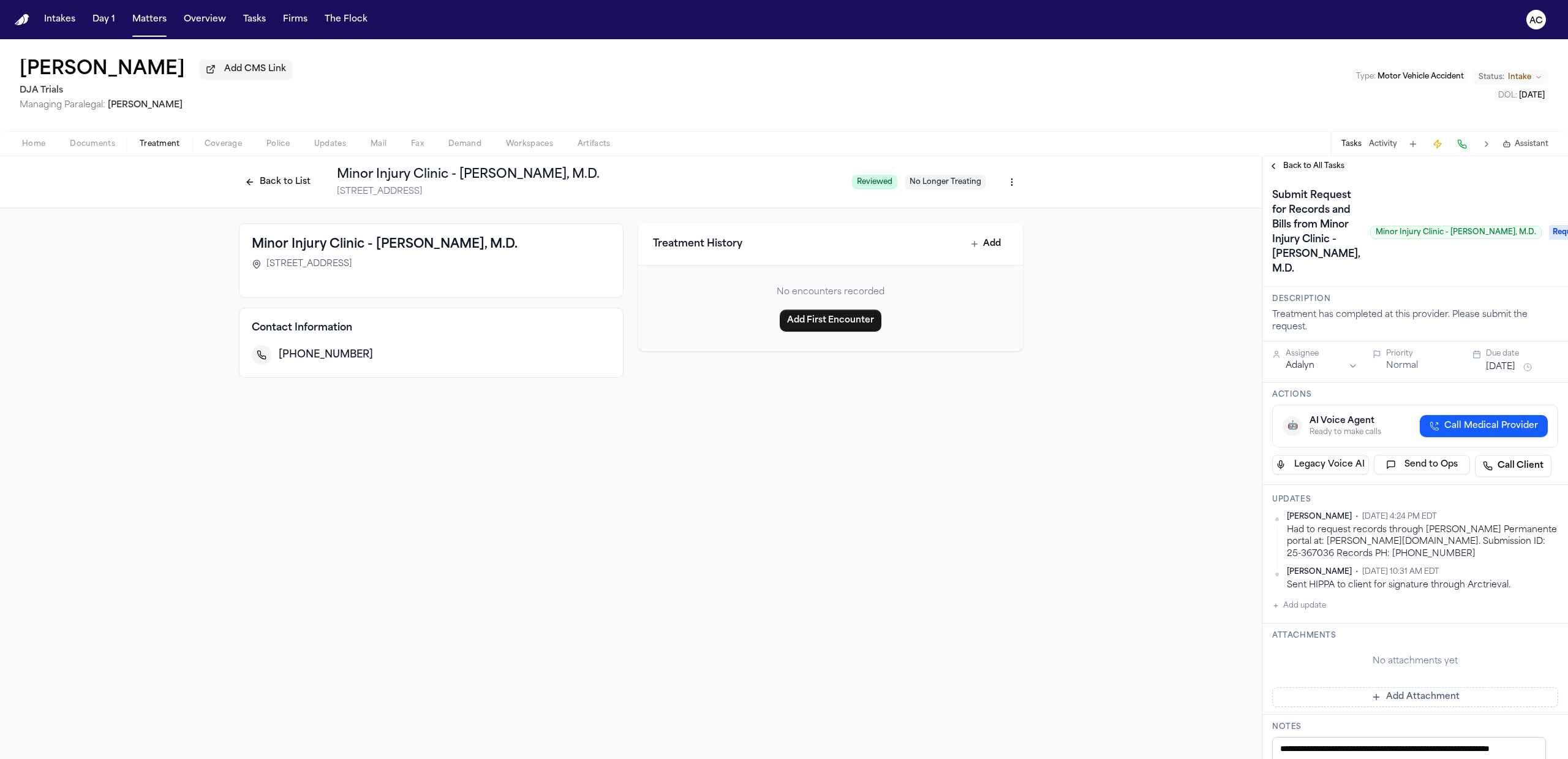
click at [285, 172] on button "Back to List" at bounding box center [277, 182] width 78 height 20
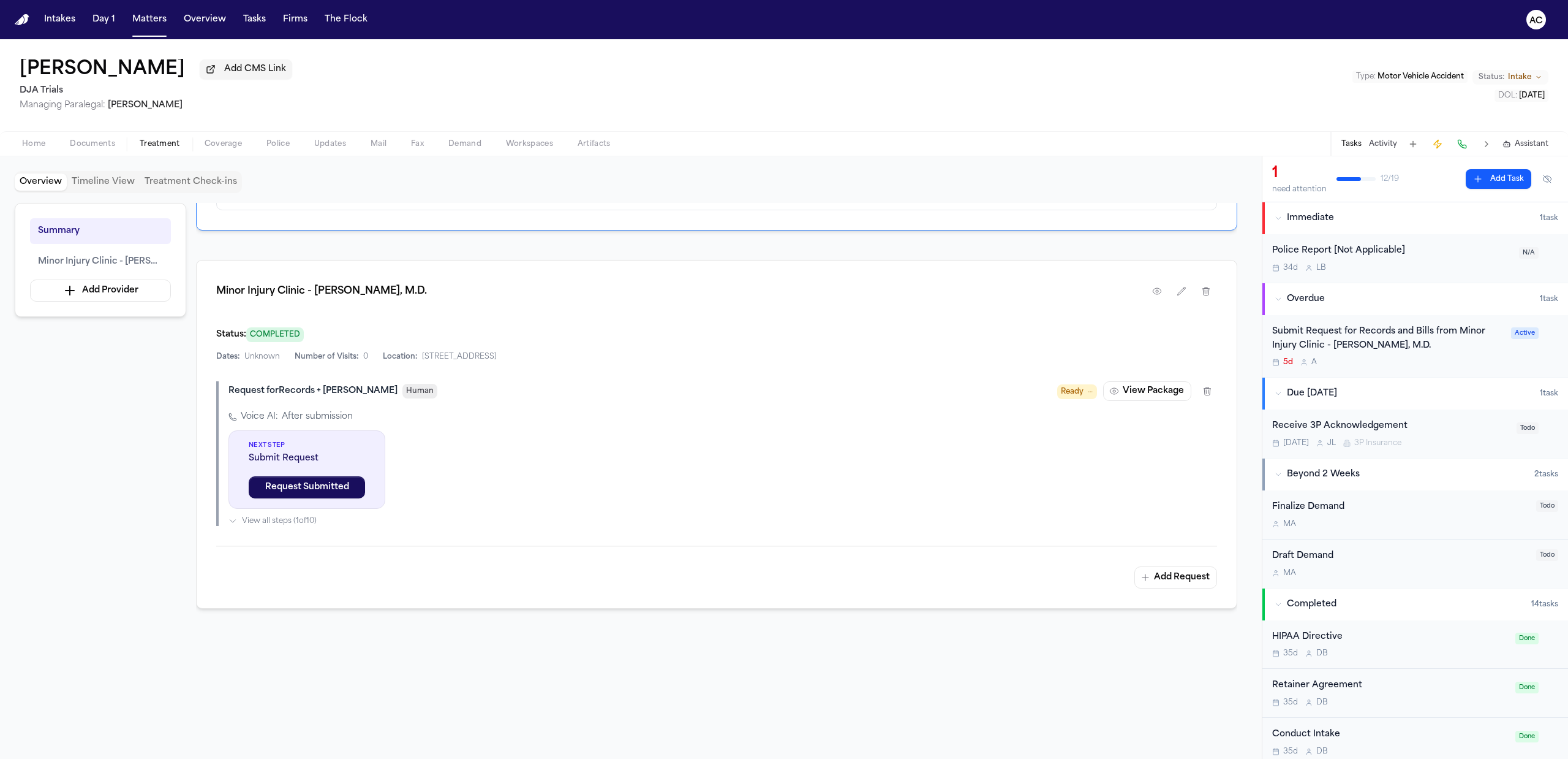
scroll to position [246, 0]
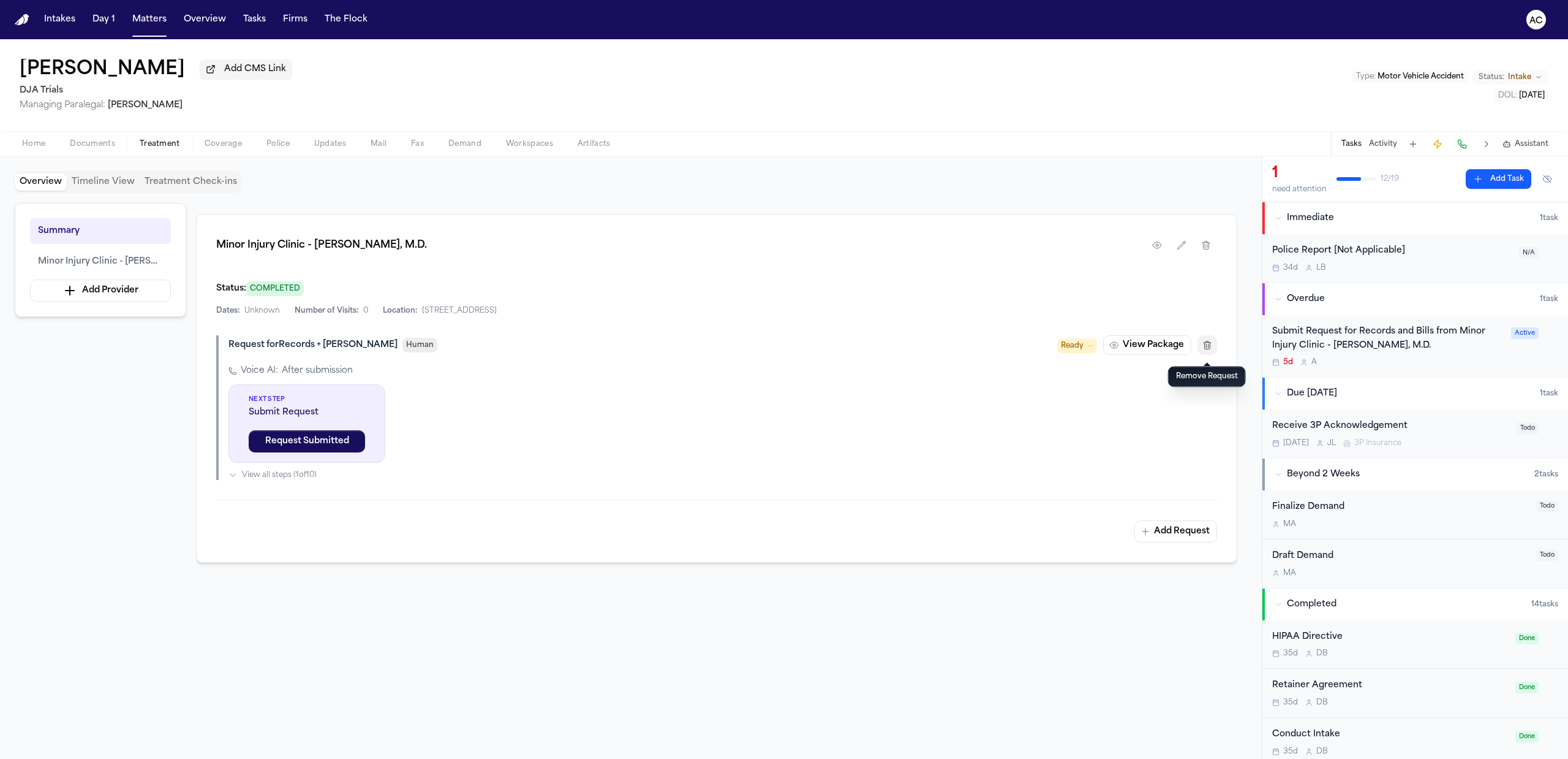
click at [881, 348] on icon "button" at bounding box center [1208, 344] width 7 height 8
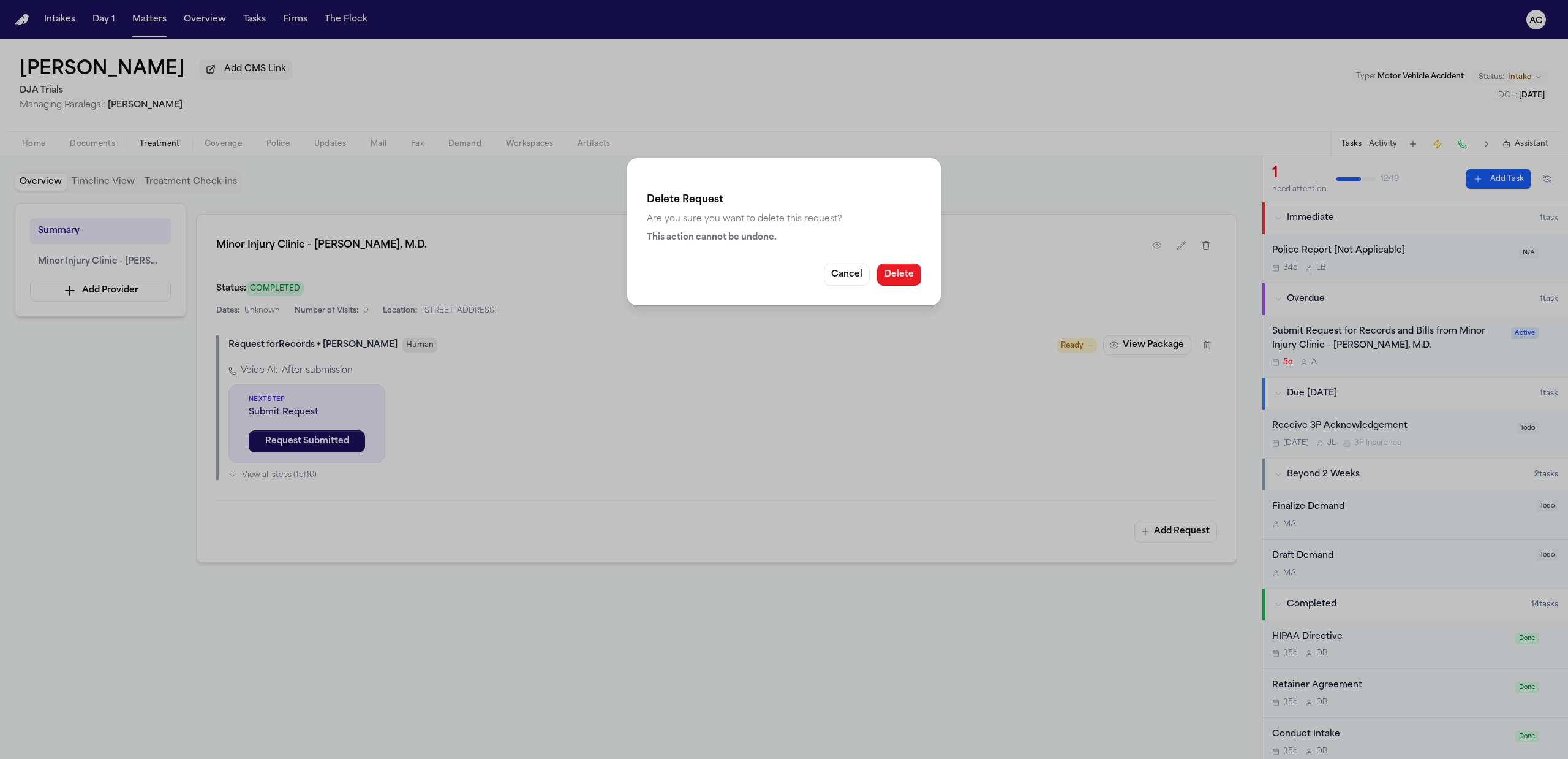
drag, startPoint x: 900, startPoint y: 272, endPoint x: 1125, endPoint y: 437, distance: 279.0
click at [881, 272] on button "Delete" at bounding box center [898, 275] width 44 height 22
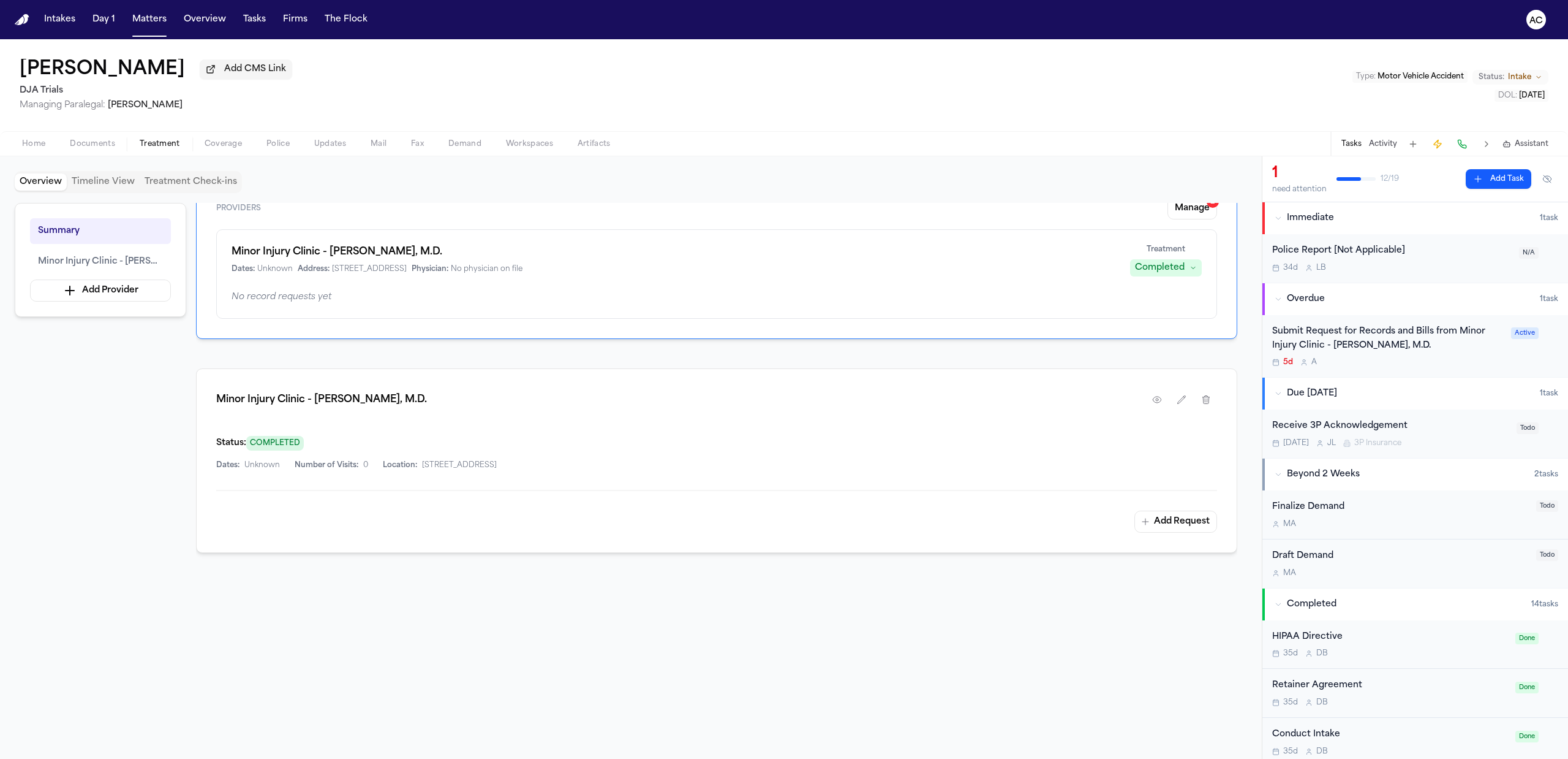
click at [881, 334] on div "Submit Request for Records and Bills from Minor Injury Clinic - [PERSON_NAME], …" at bounding box center [1387, 339] width 232 height 29
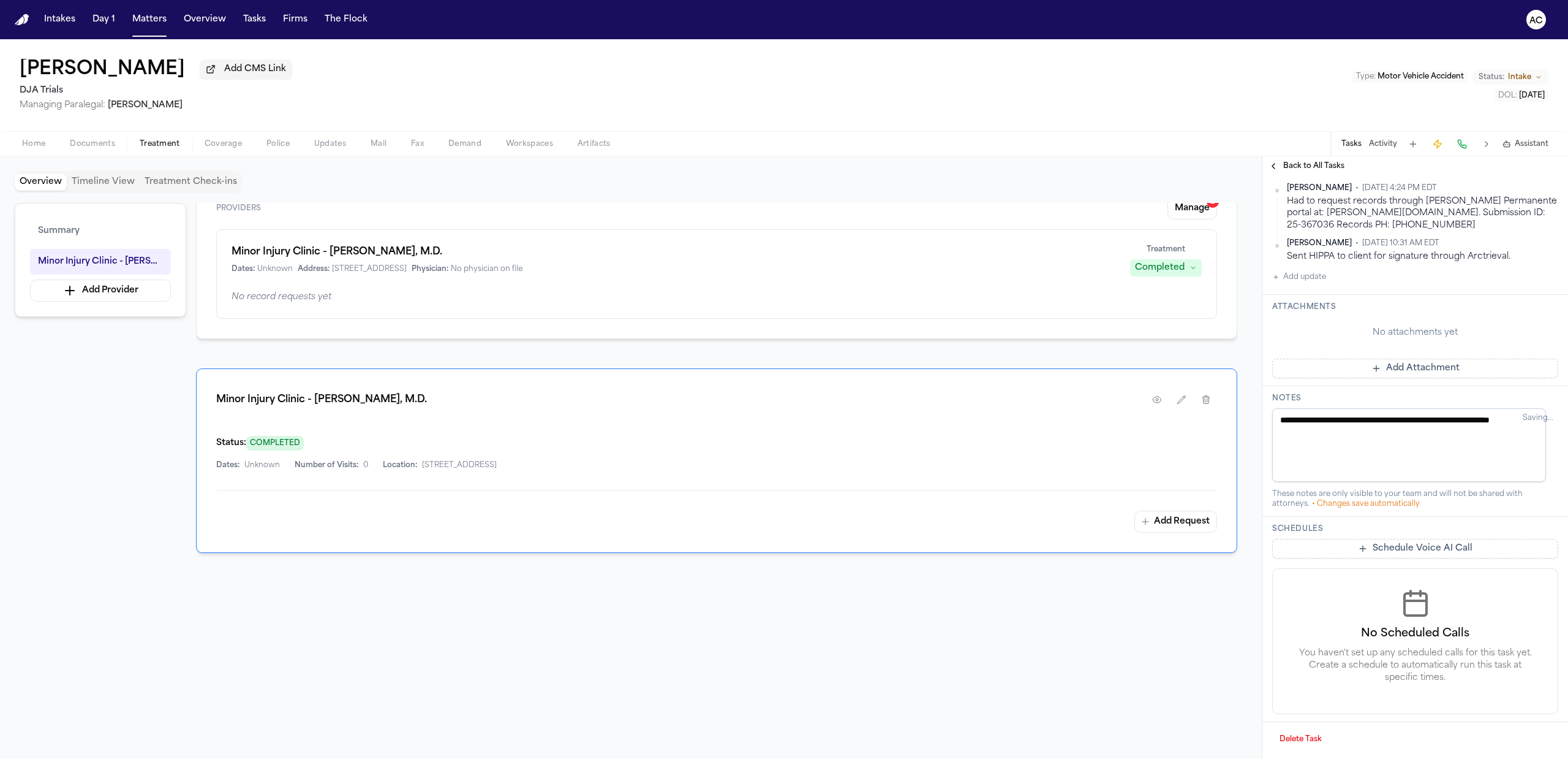
scroll to position [261, 0]
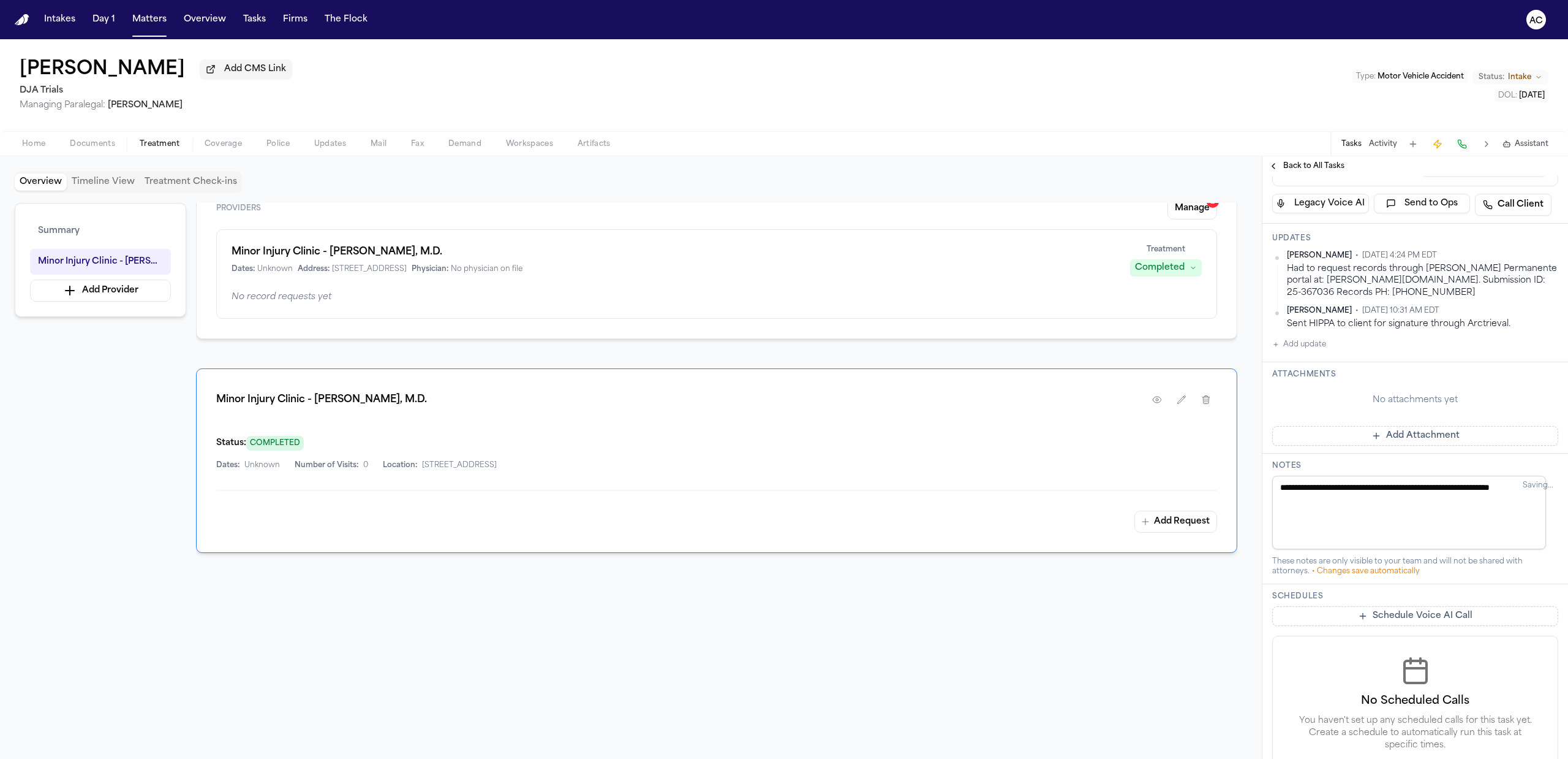
click at [881, 426] on button "Add Attachment" at bounding box center [1414, 436] width 286 height 20
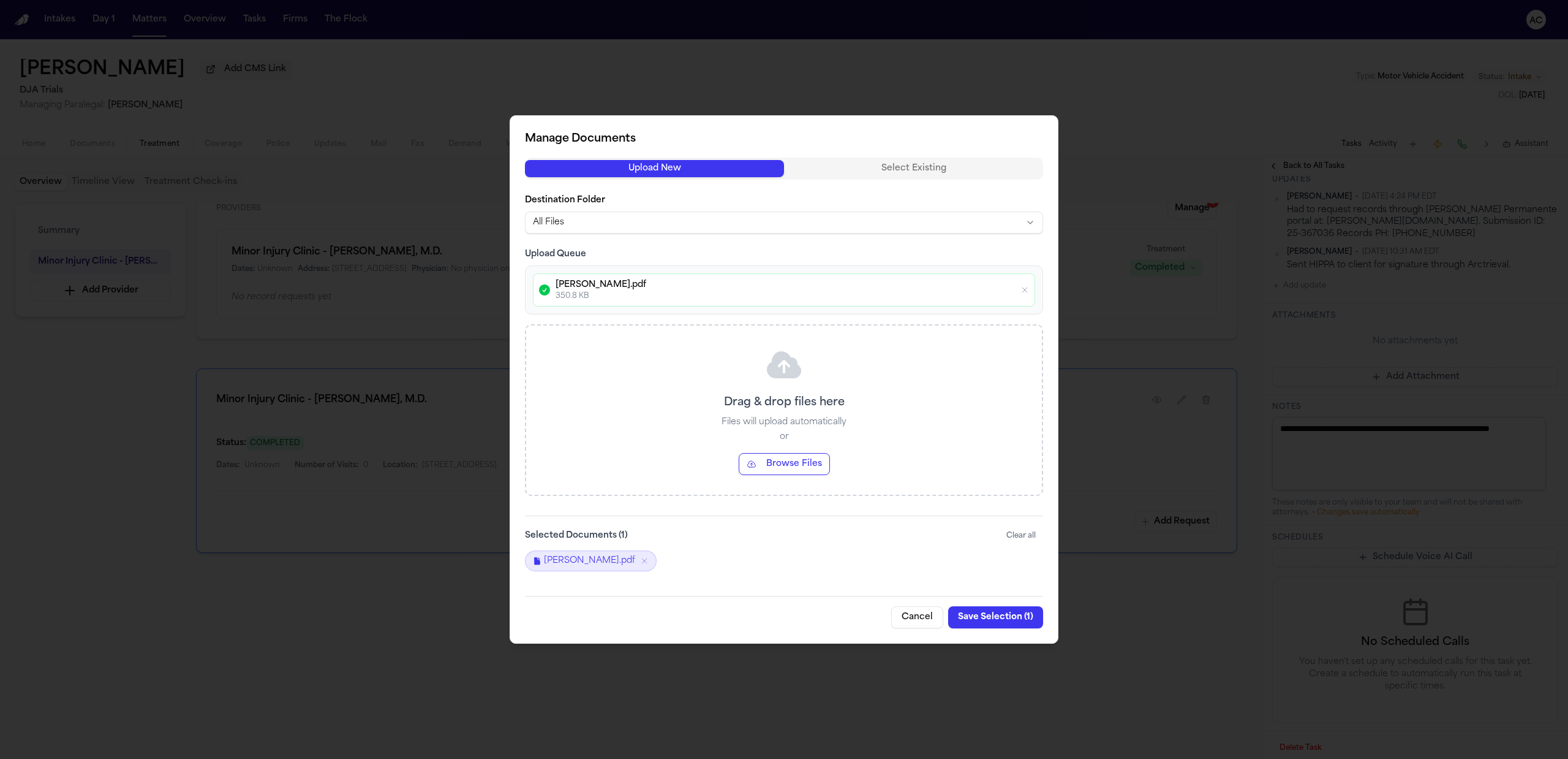
click at [881, 613] on button "Save Selection ( 1 )" at bounding box center [995, 617] width 95 height 22
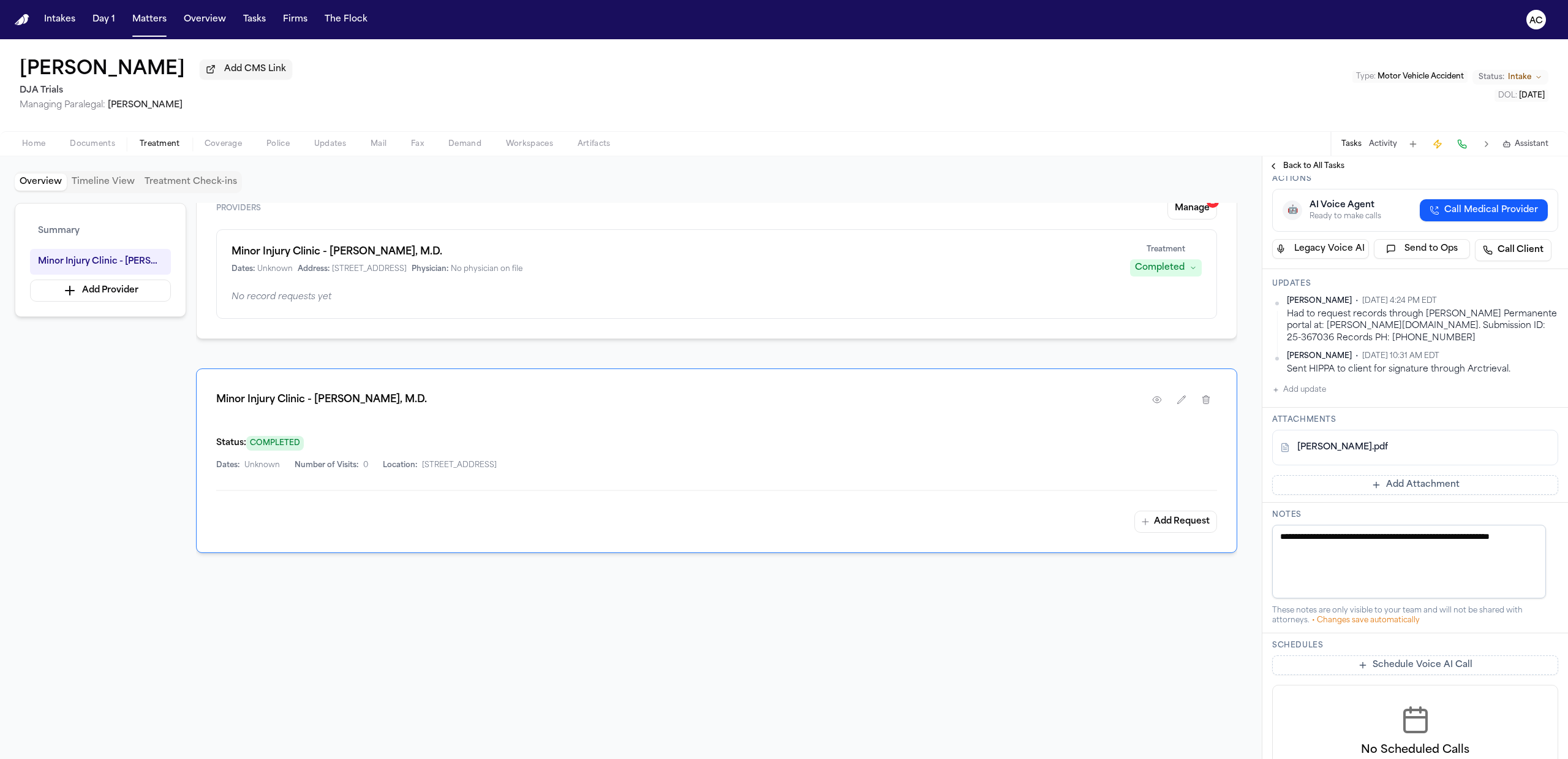
scroll to position [127, 0]
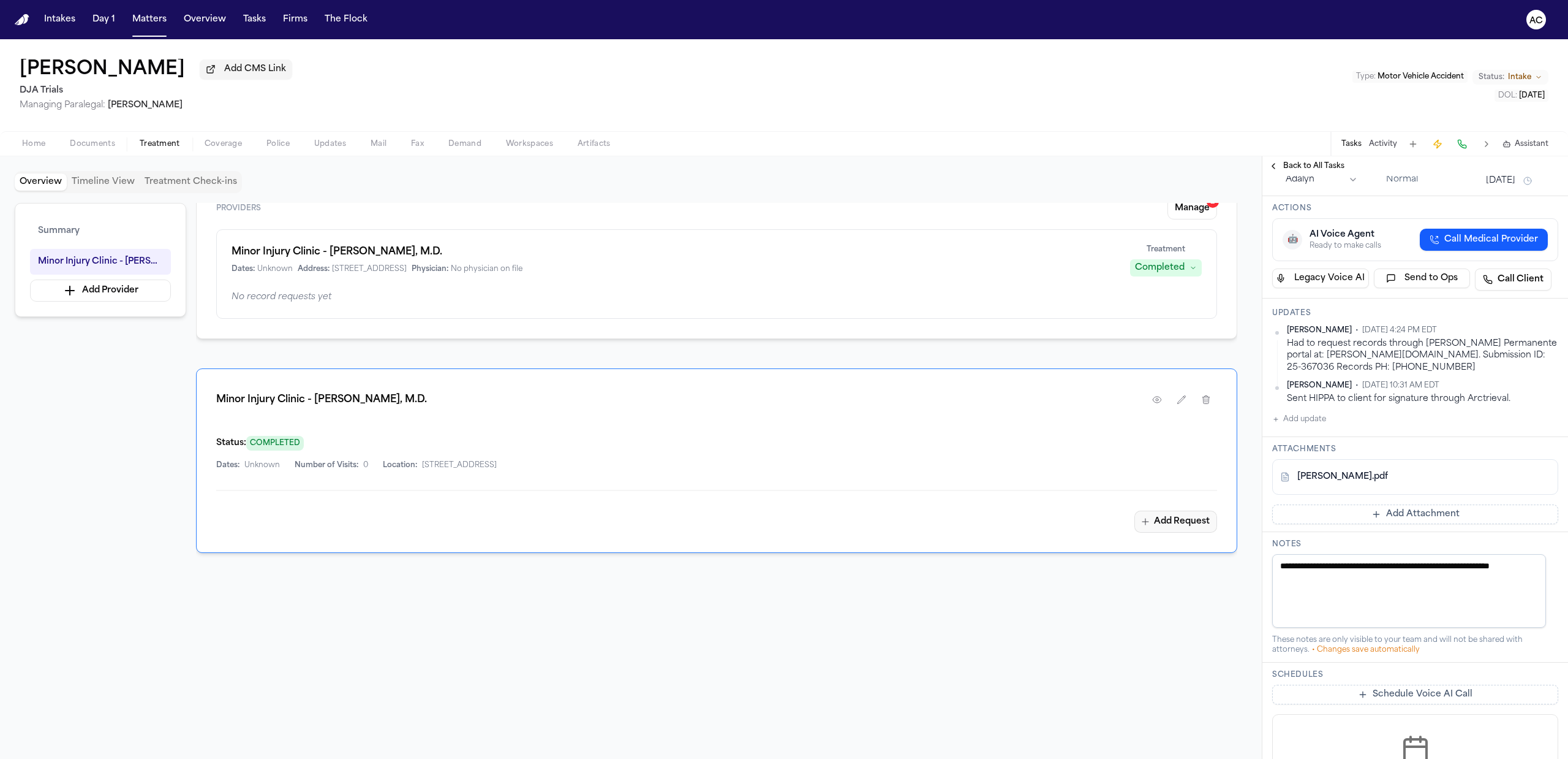
click at [881, 519] on button "Add Request" at bounding box center [1176, 521] width 83 height 22
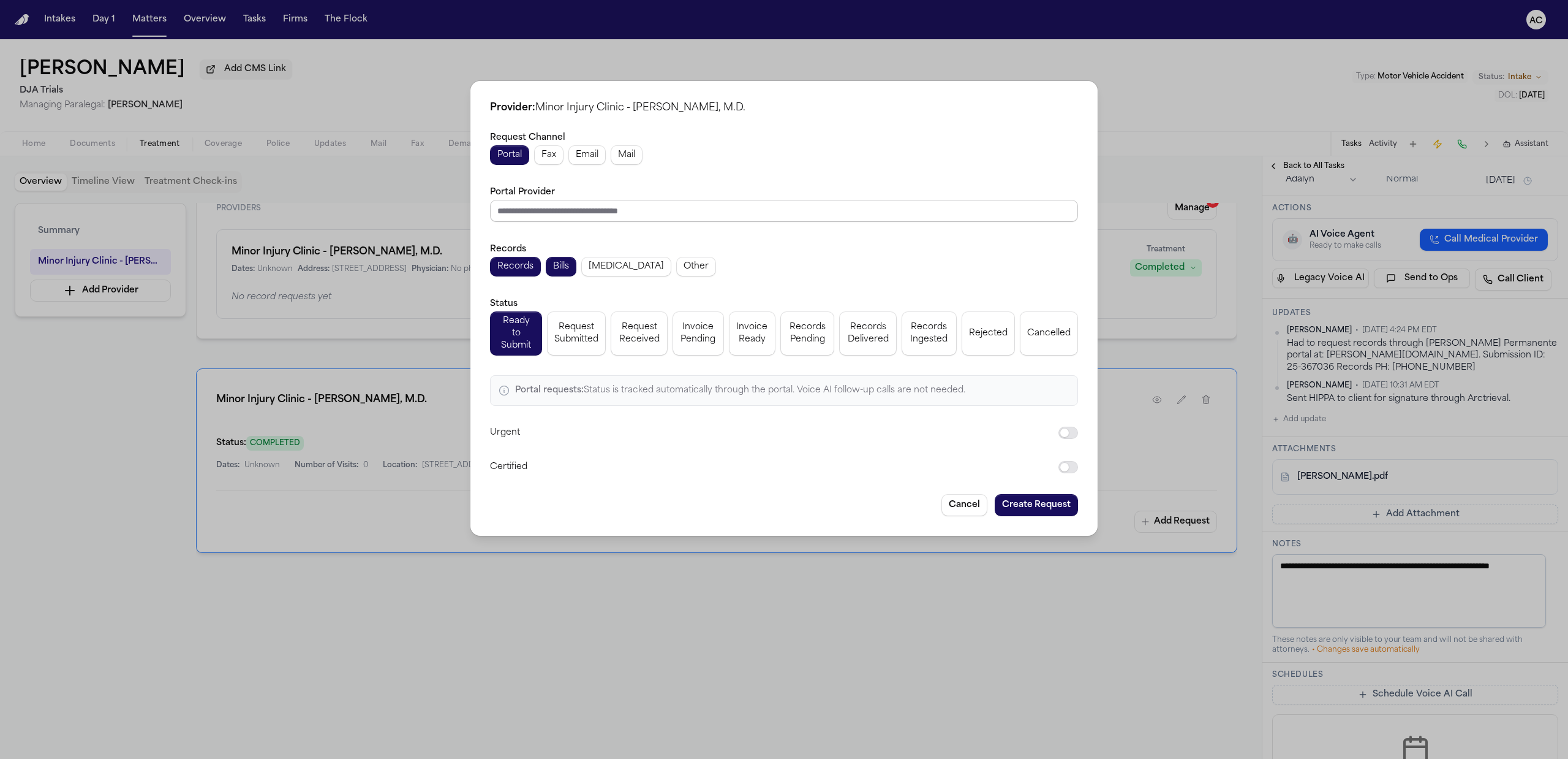
click at [535, 218] on input "Portal Provider" at bounding box center [784, 211] width 587 height 22
click at [881, 211] on input "Portal Provider" at bounding box center [784, 211] width 587 height 22
paste input "**********"
type input "**********"
click at [599, 212] on input "Portal Provider" at bounding box center [784, 211] width 587 height 22
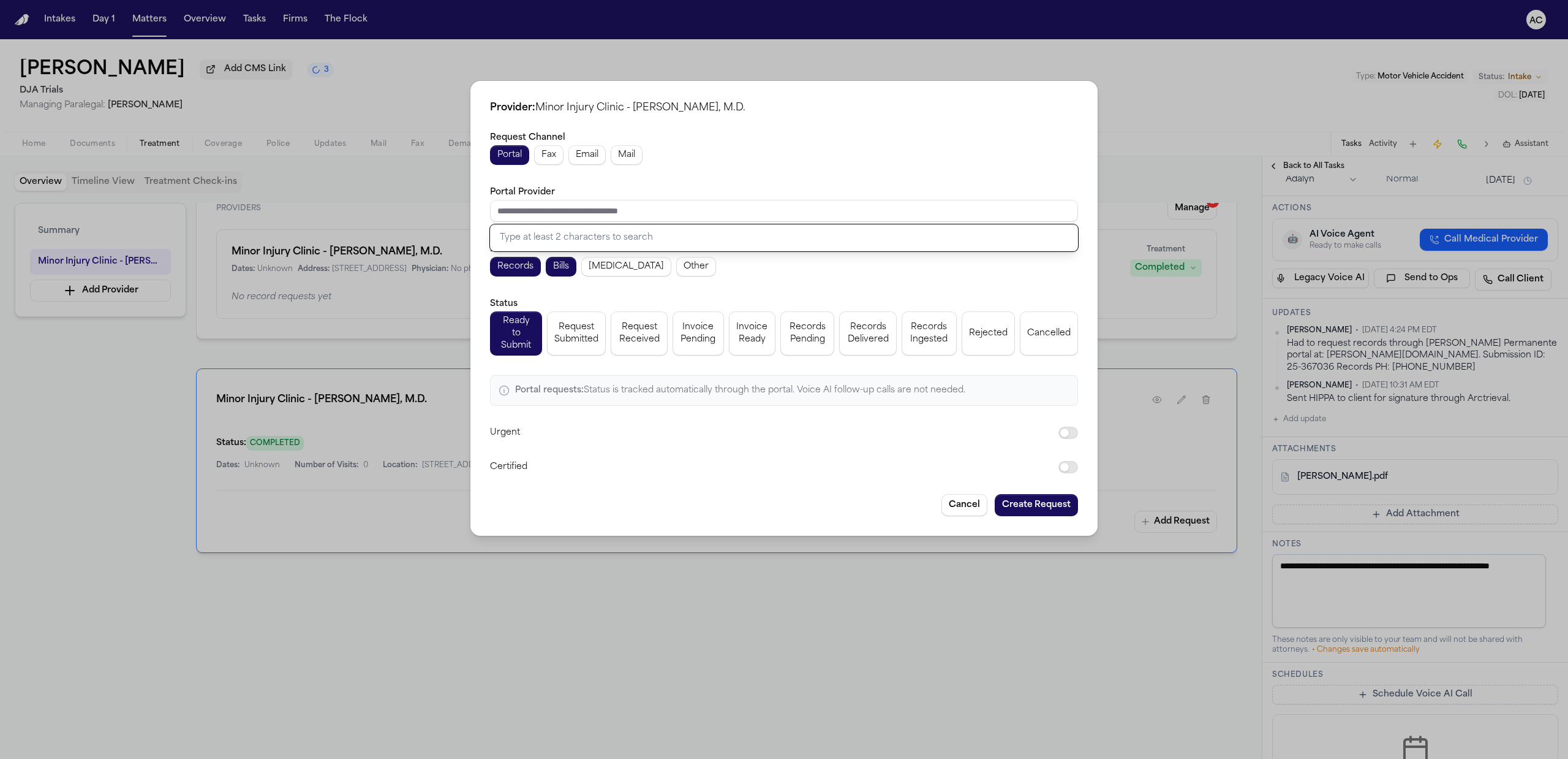
paste input "**********"
drag, startPoint x: 594, startPoint y: 214, endPoint x: 445, endPoint y: 193, distance: 150.5
click at [424, 209] on div "**********" at bounding box center [784, 380] width 1568 height 759
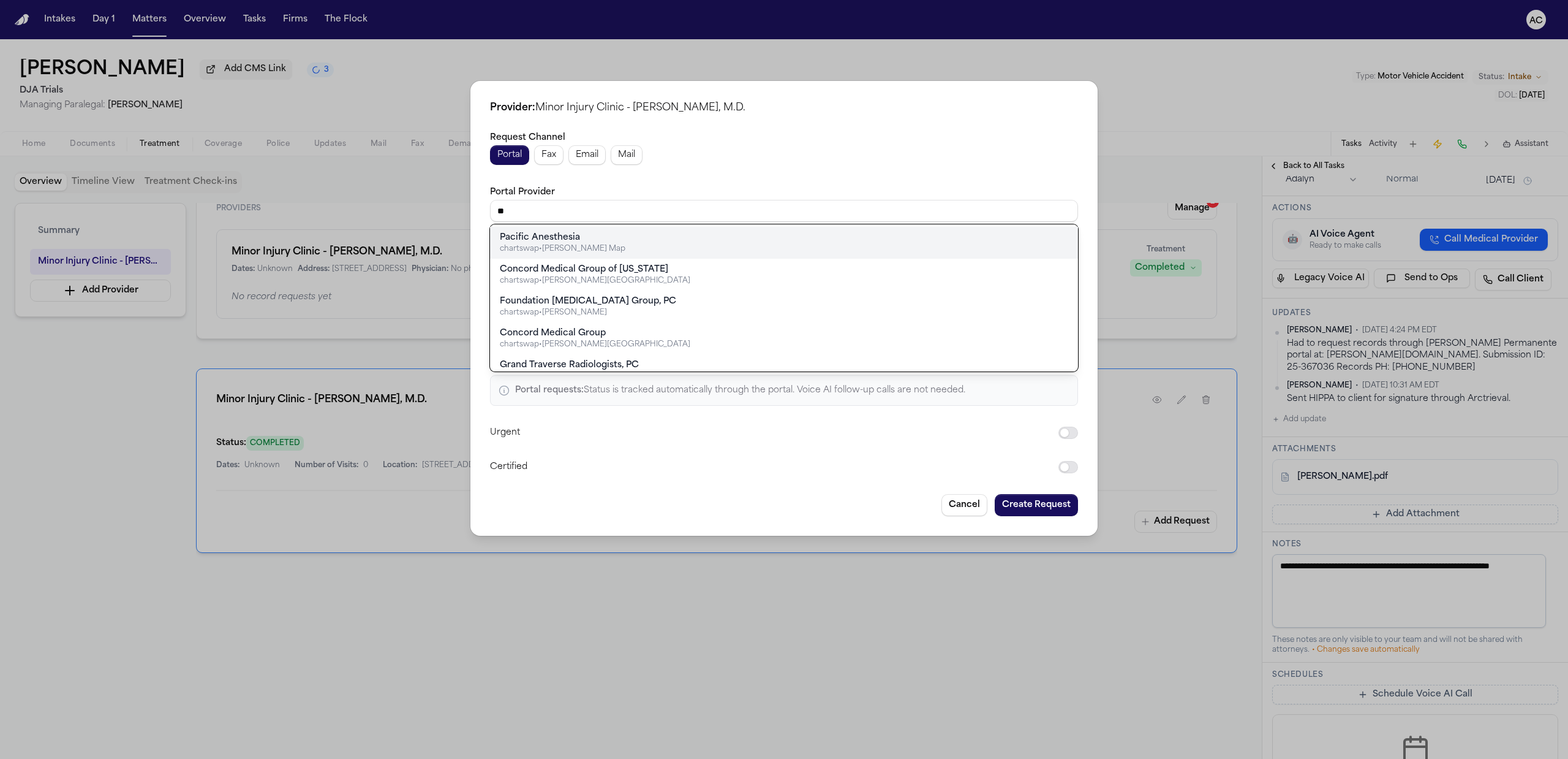
type input "*"
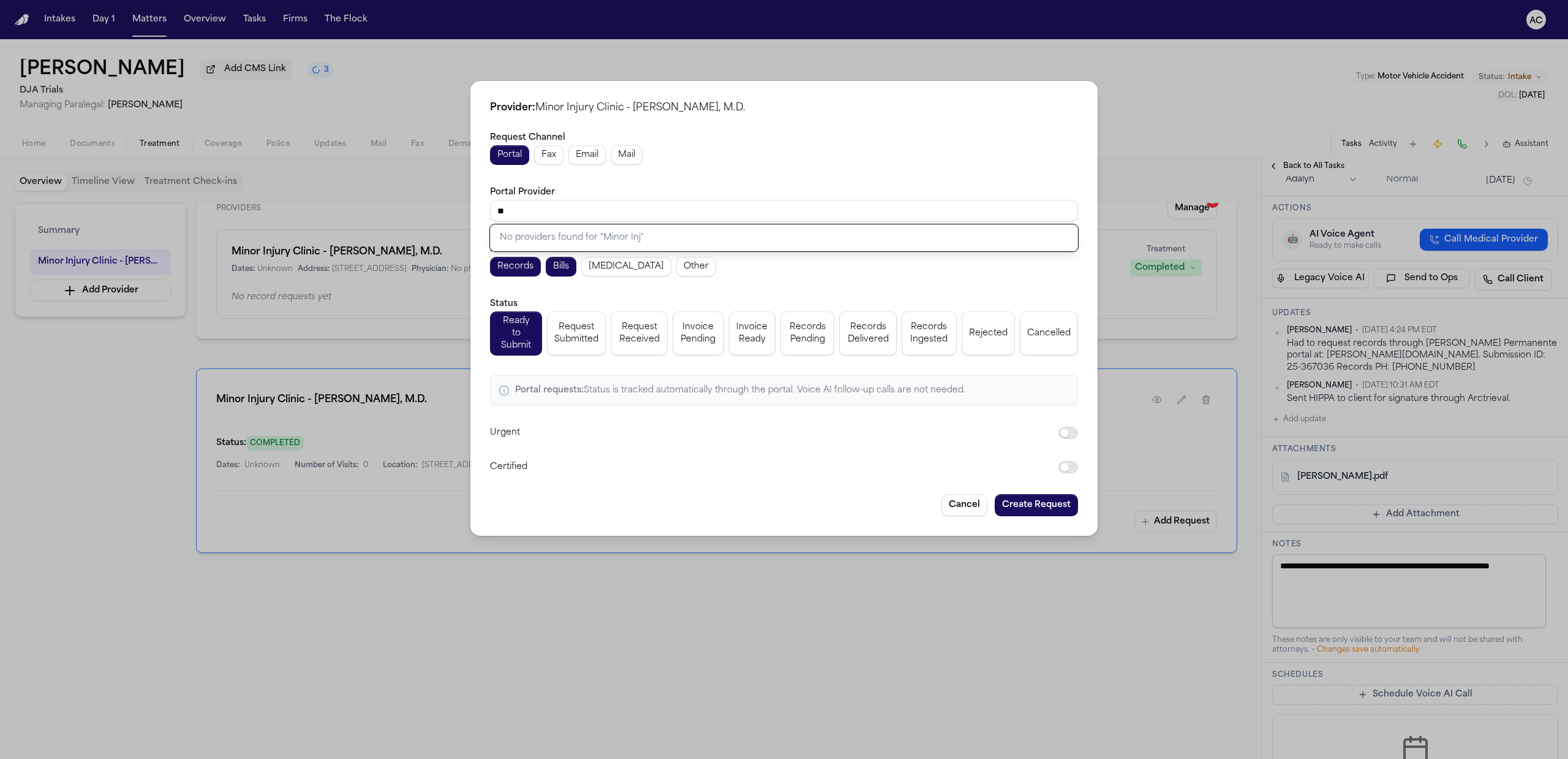
type input "*"
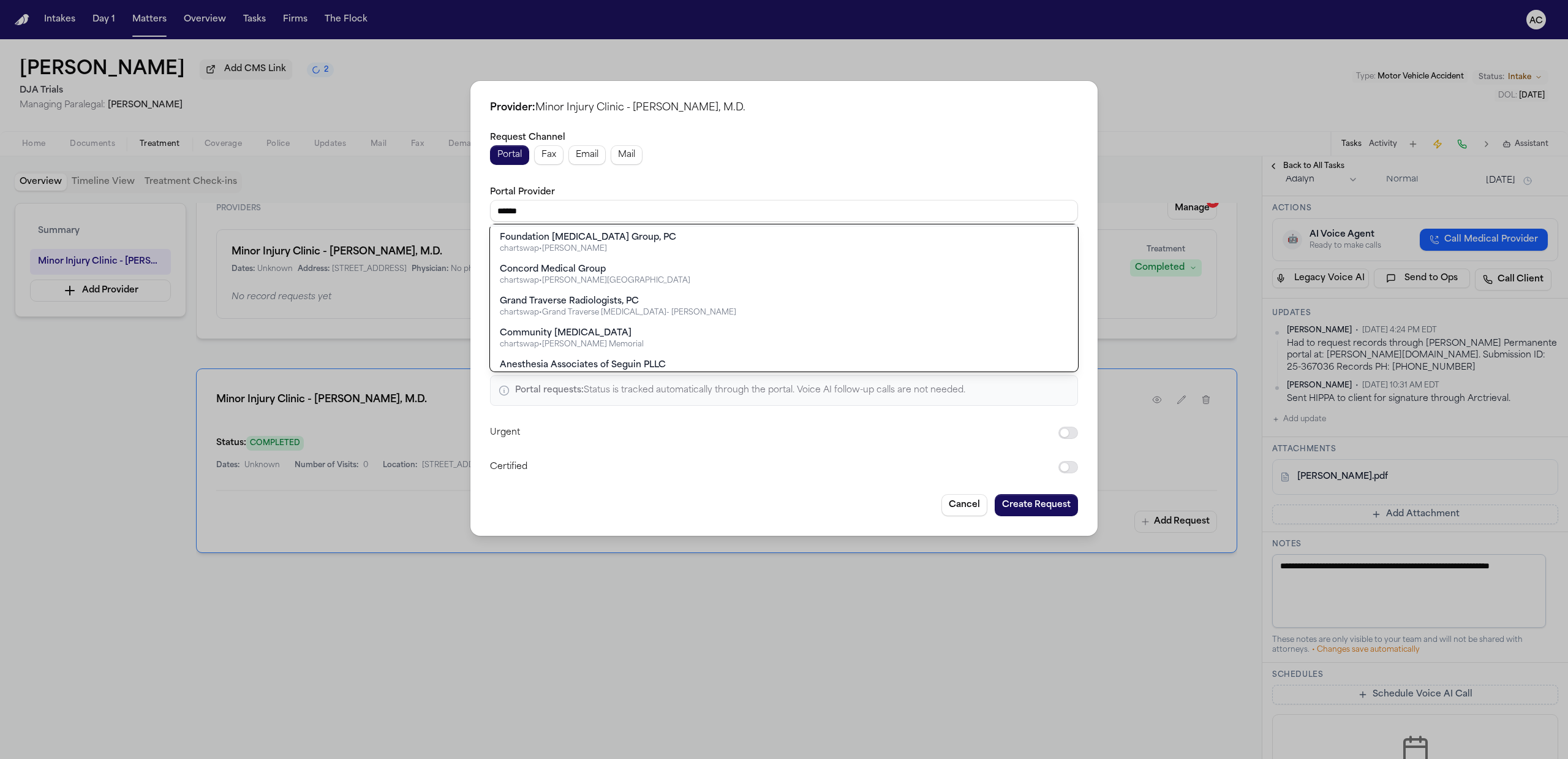
scroll to position [144, 0]
type input "******"
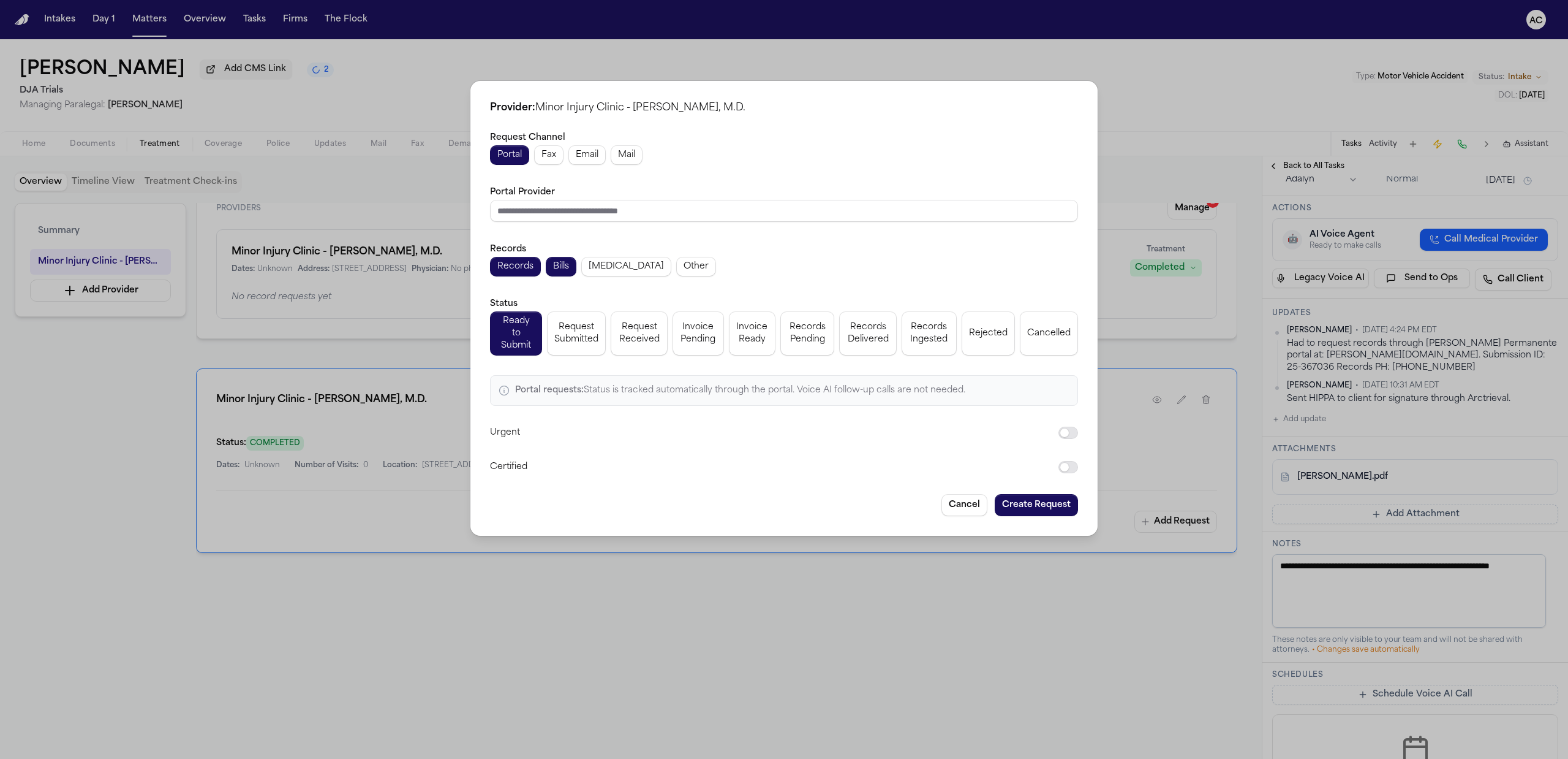
click at [723, 170] on div "Request Channel Portal Fax Email Mail Portal Provider Records Records Bills Rad…" at bounding box center [784, 302] width 587 height 344
click at [571, 329] on span "Request Submitted" at bounding box center [575, 333] width 44 height 24
click at [575, 271] on button "Bills" at bounding box center [561, 266] width 30 height 20
click at [556, 265] on span "Bills" at bounding box center [561, 266] width 16 height 12
click at [881, 503] on button "Create Request" at bounding box center [1036, 505] width 83 height 22
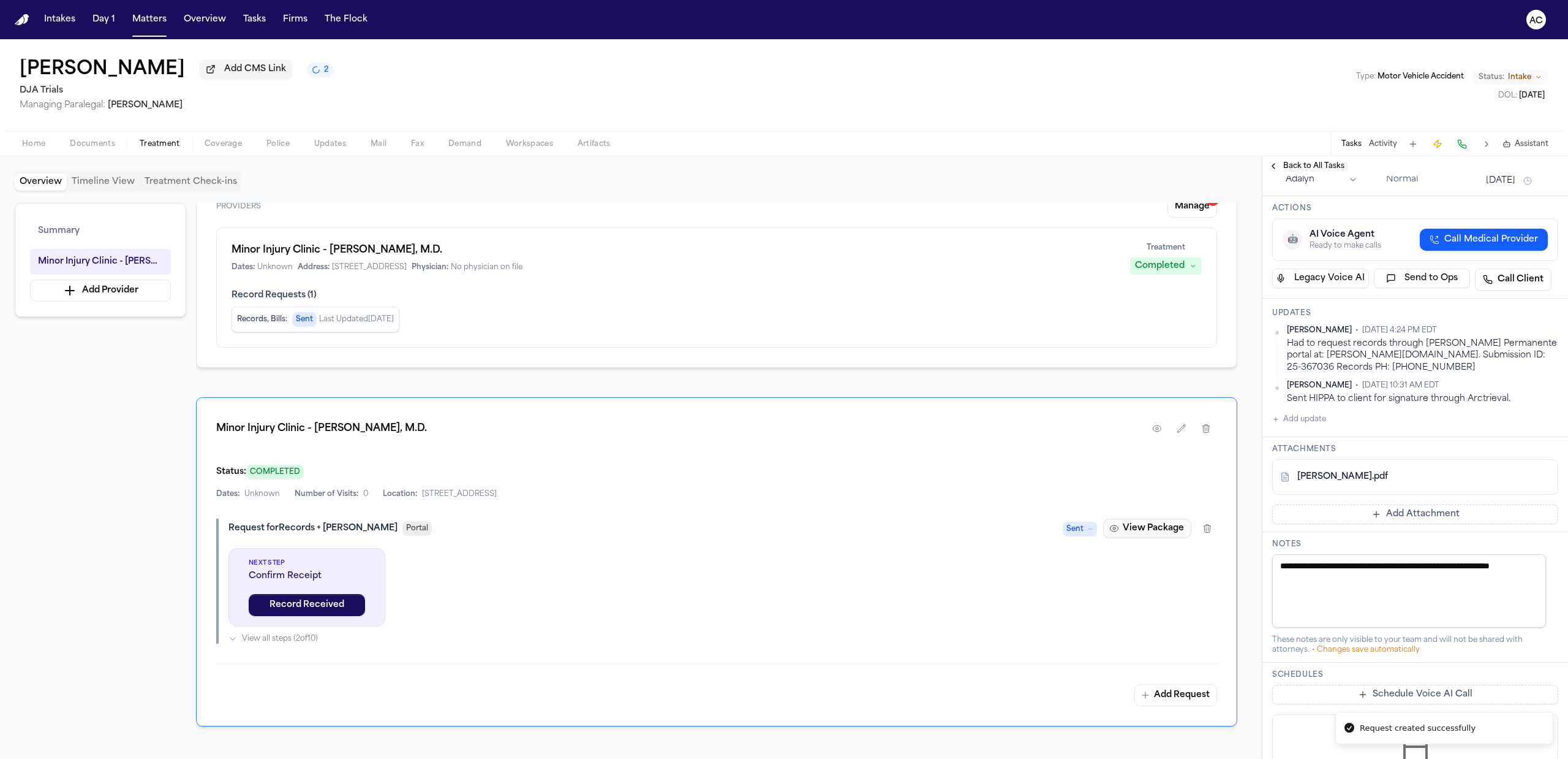
click at [881, 534] on button "View Package" at bounding box center [1147, 528] width 88 height 20
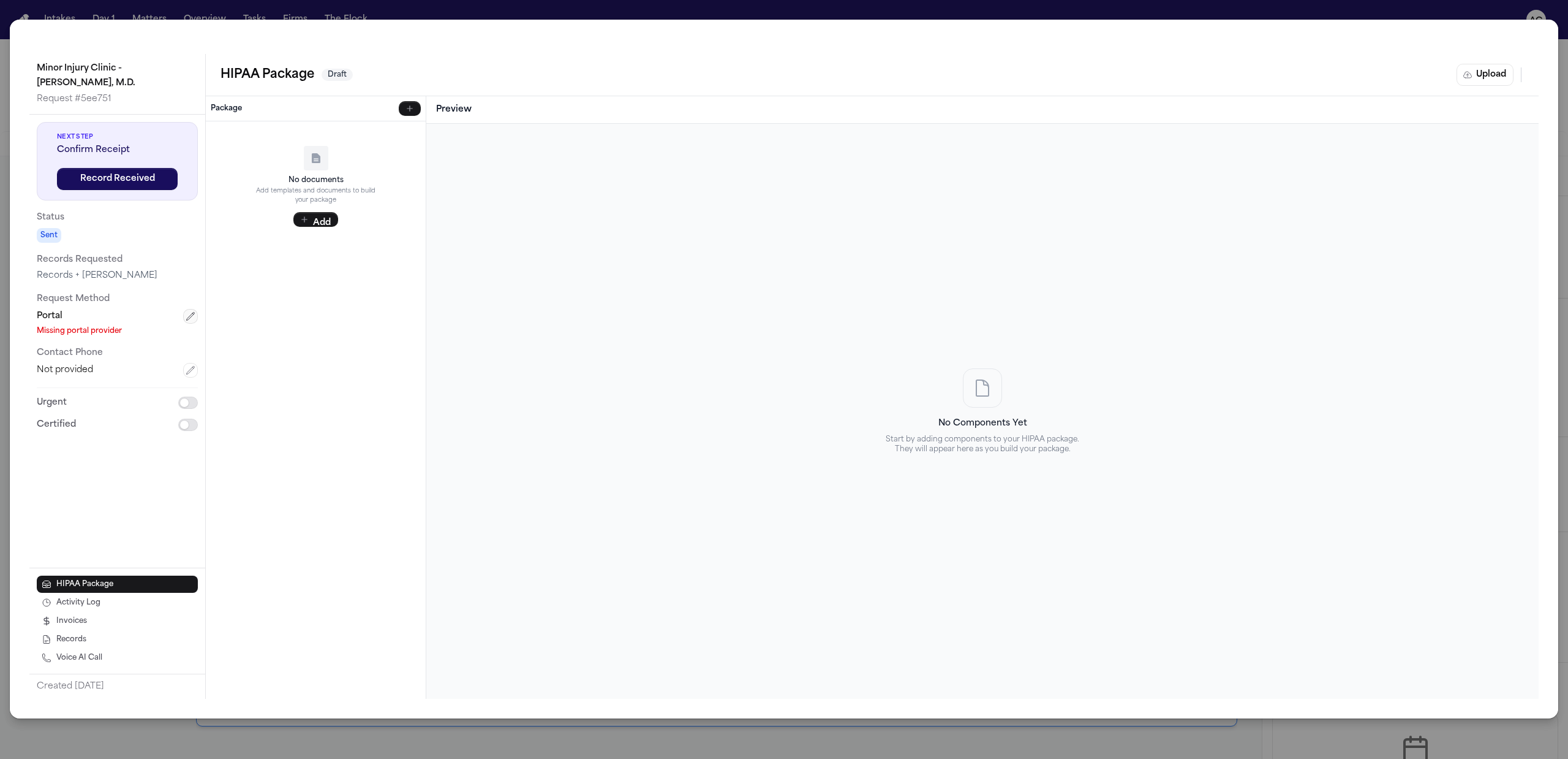
click at [191, 315] on icon "button" at bounding box center [190, 316] width 10 height 10
click at [62, 379] on input "text" at bounding box center [117, 379] width 161 height 22
paste input "*********"
type input "*********"
click at [62, 414] on input "text" at bounding box center [117, 408] width 161 height 22
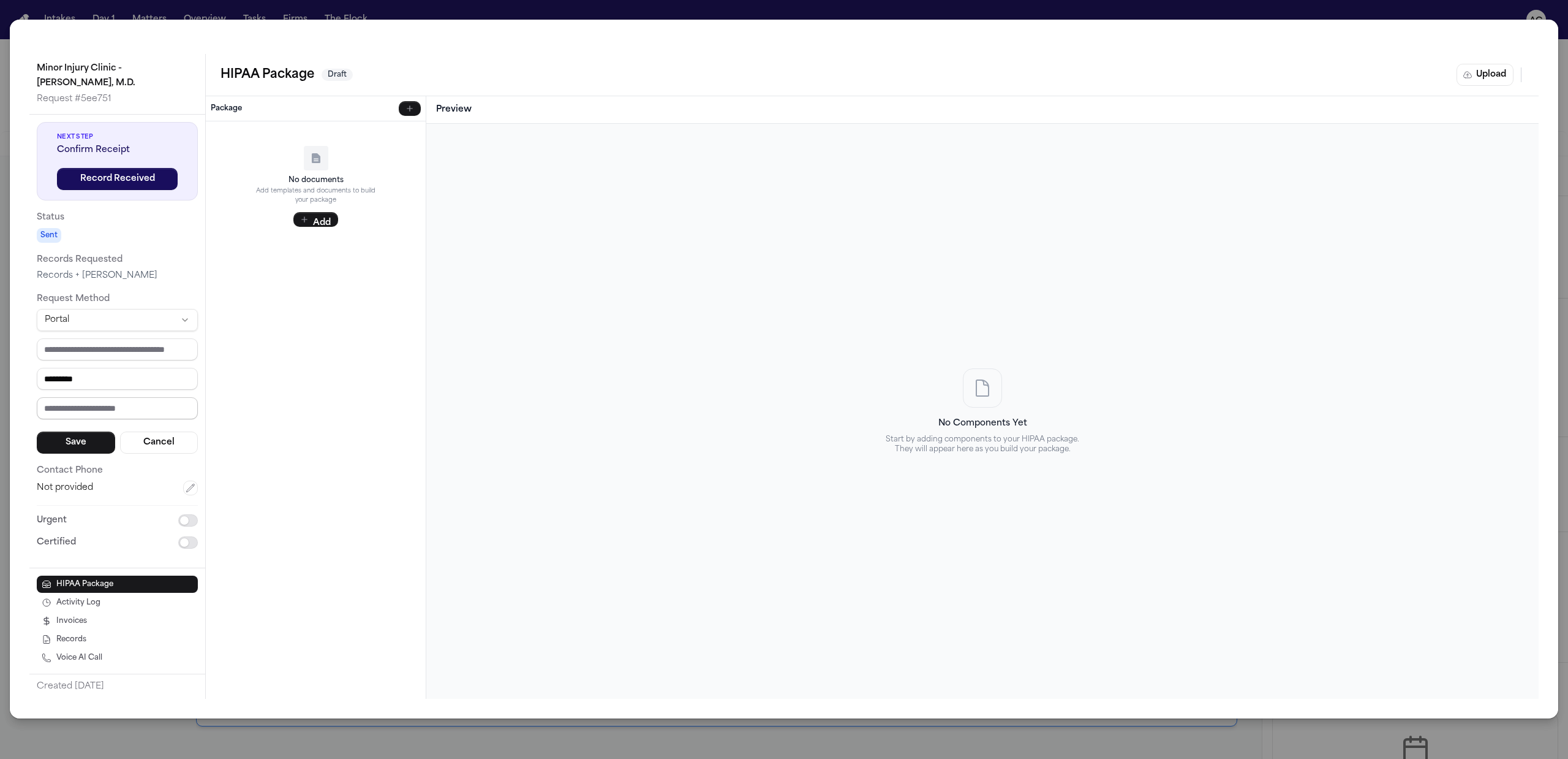
paste input "**********"
type input "**********"
click at [91, 446] on button "Save" at bounding box center [76, 443] width 79 height 22
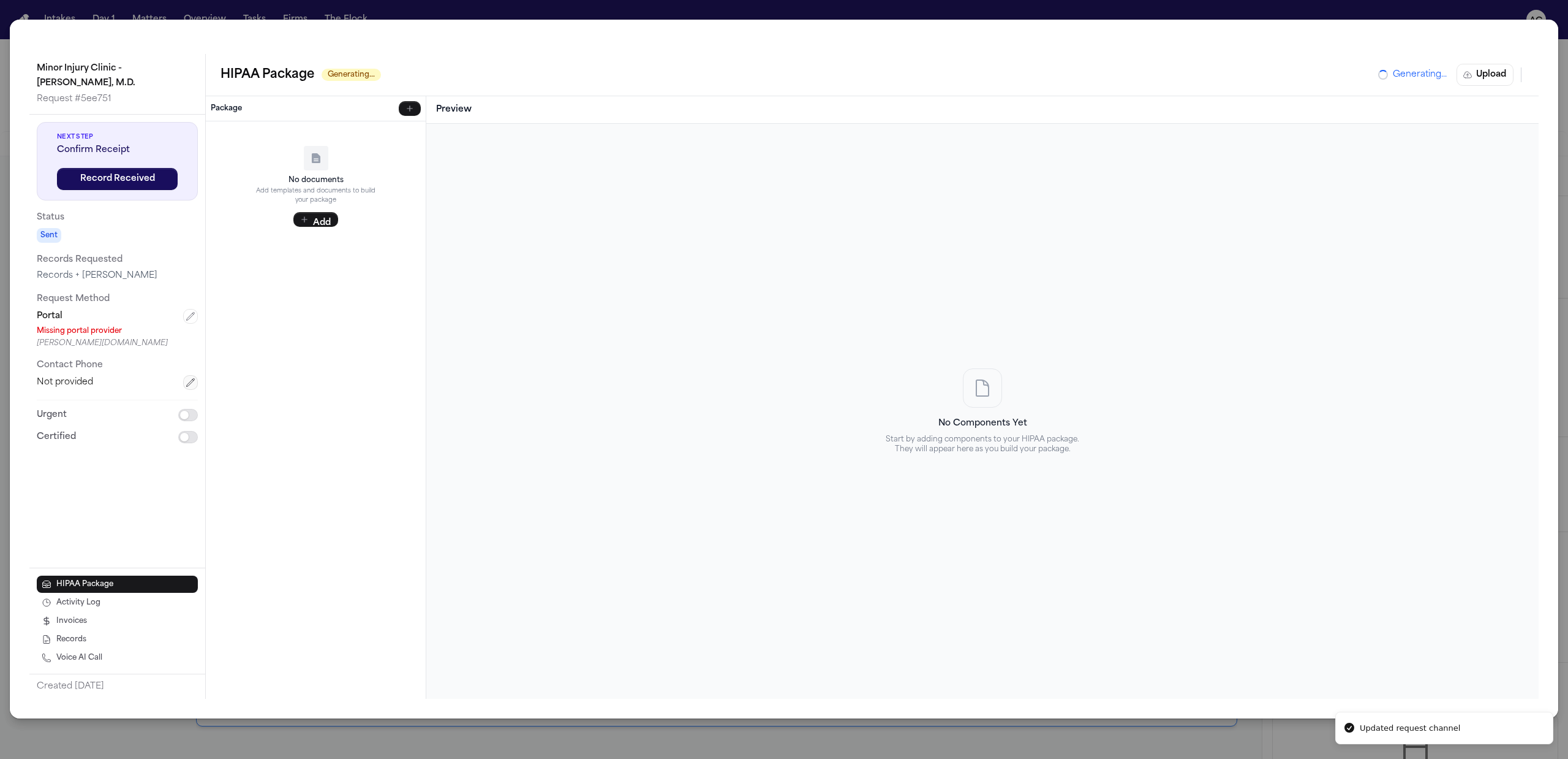
click at [188, 380] on icon "button" at bounding box center [190, 382] width 10 height 10
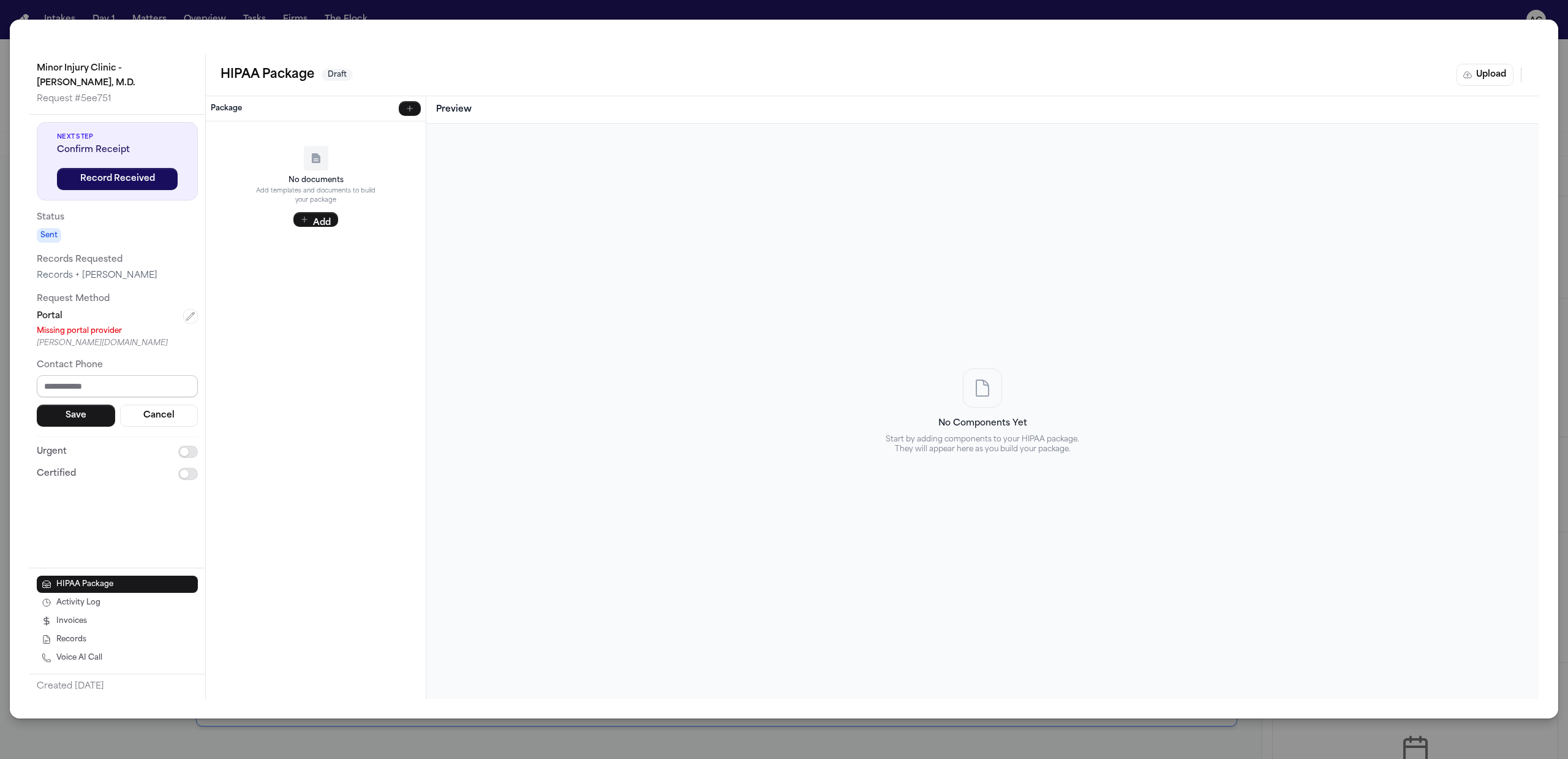
click at [53, 395] on input "tel" at bounding box center [117, 386] width 161 height 22
paste input "**********"
type input "**********"
click at [83, 417] on button "Save" at bounding box center [76, 416] width 79 height 22
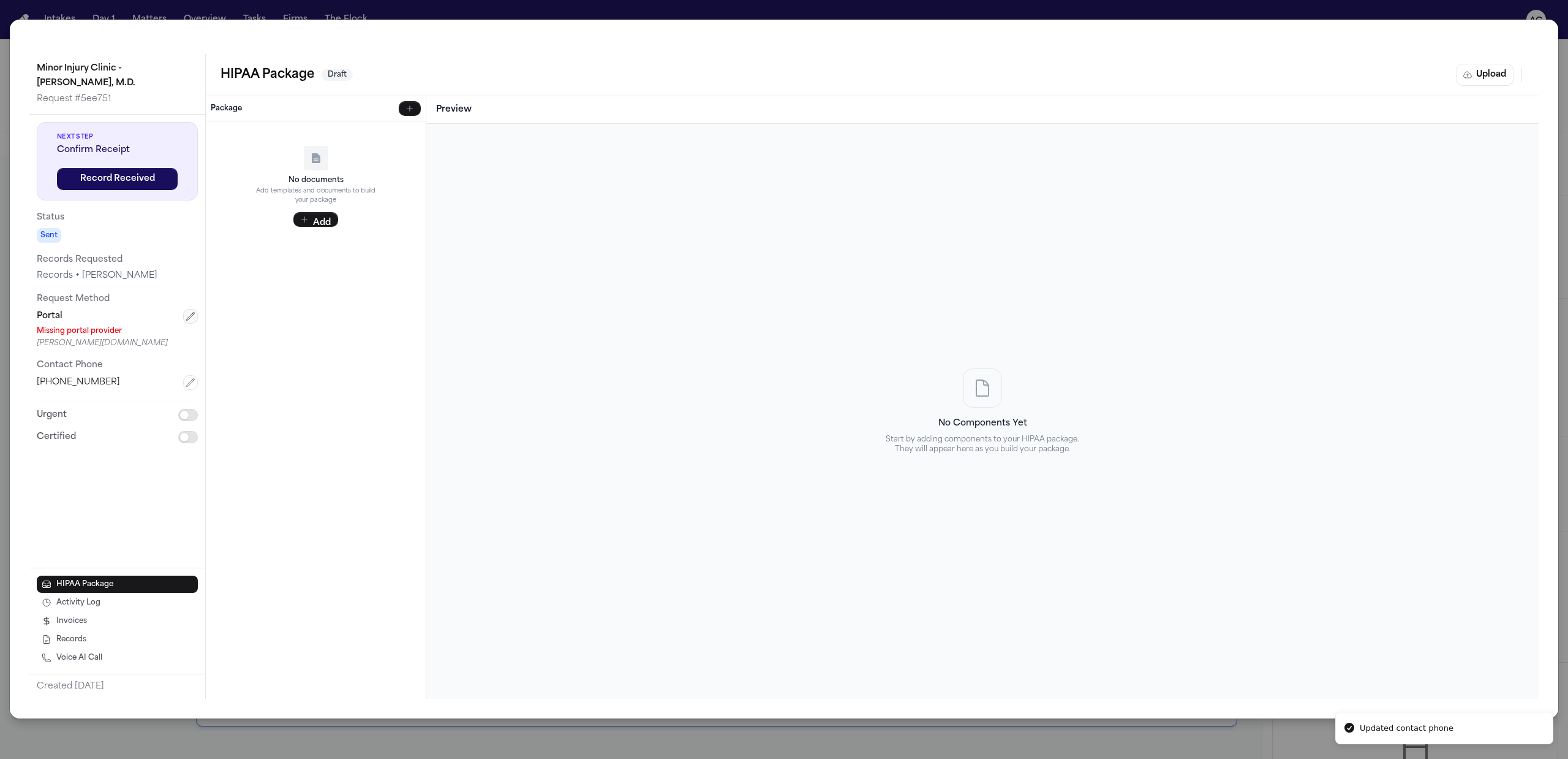
click at [194, 316] on icon "button" at bounding box center [190, 316] width 10 height 10
click at [84, 440] on button "Save" at bounding box center [76, 443] width 79 height 22
click at [881, 74] on button "Upload" at bounding box center [1485, 75] width 57 height 22
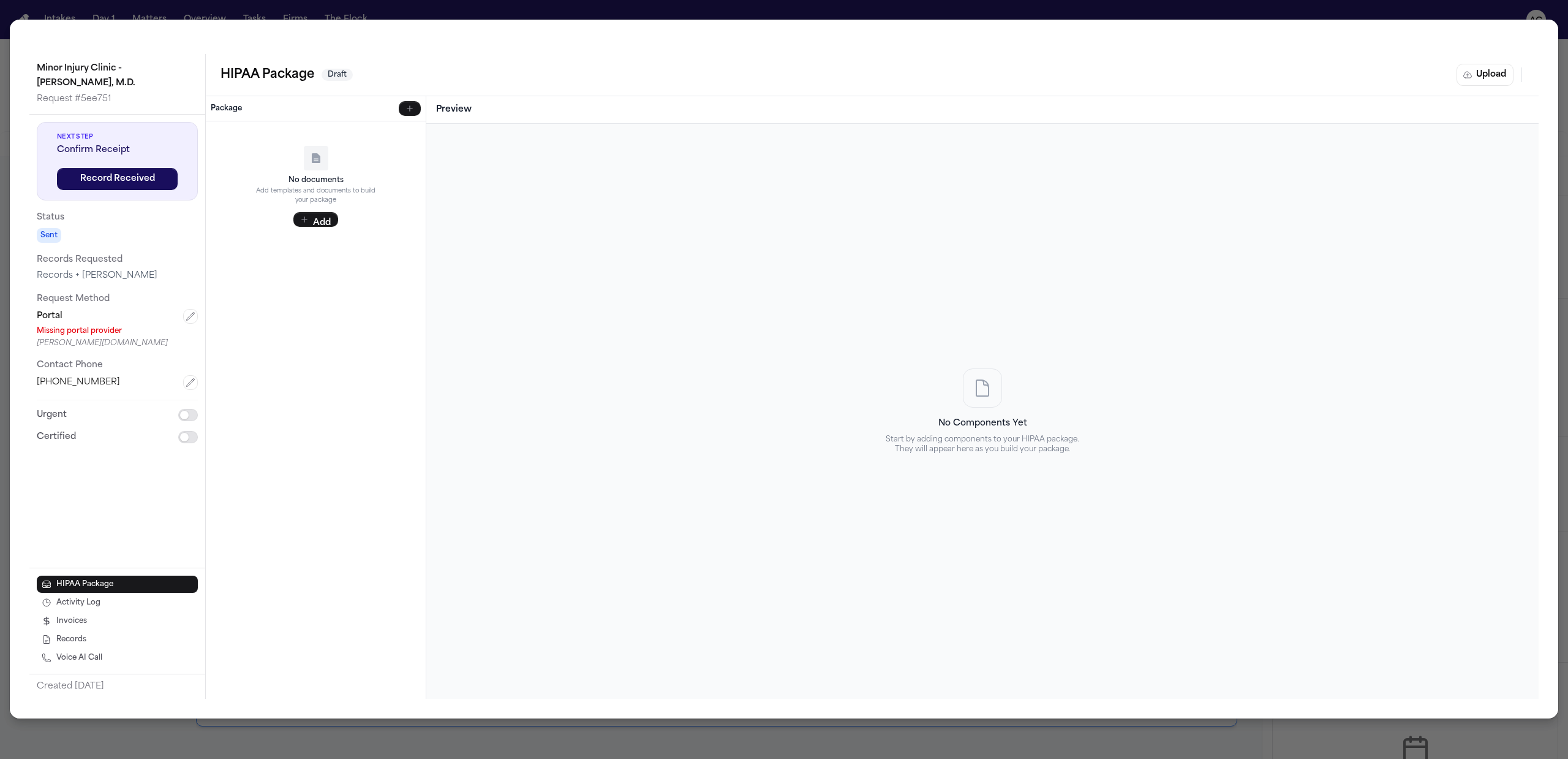
click at [881, 71] on div "Upload Complete HIPAA Package Upload a pre-completed HIPAA package PDF or selec…" at bounding box center [784, 380] width 1568 height 759
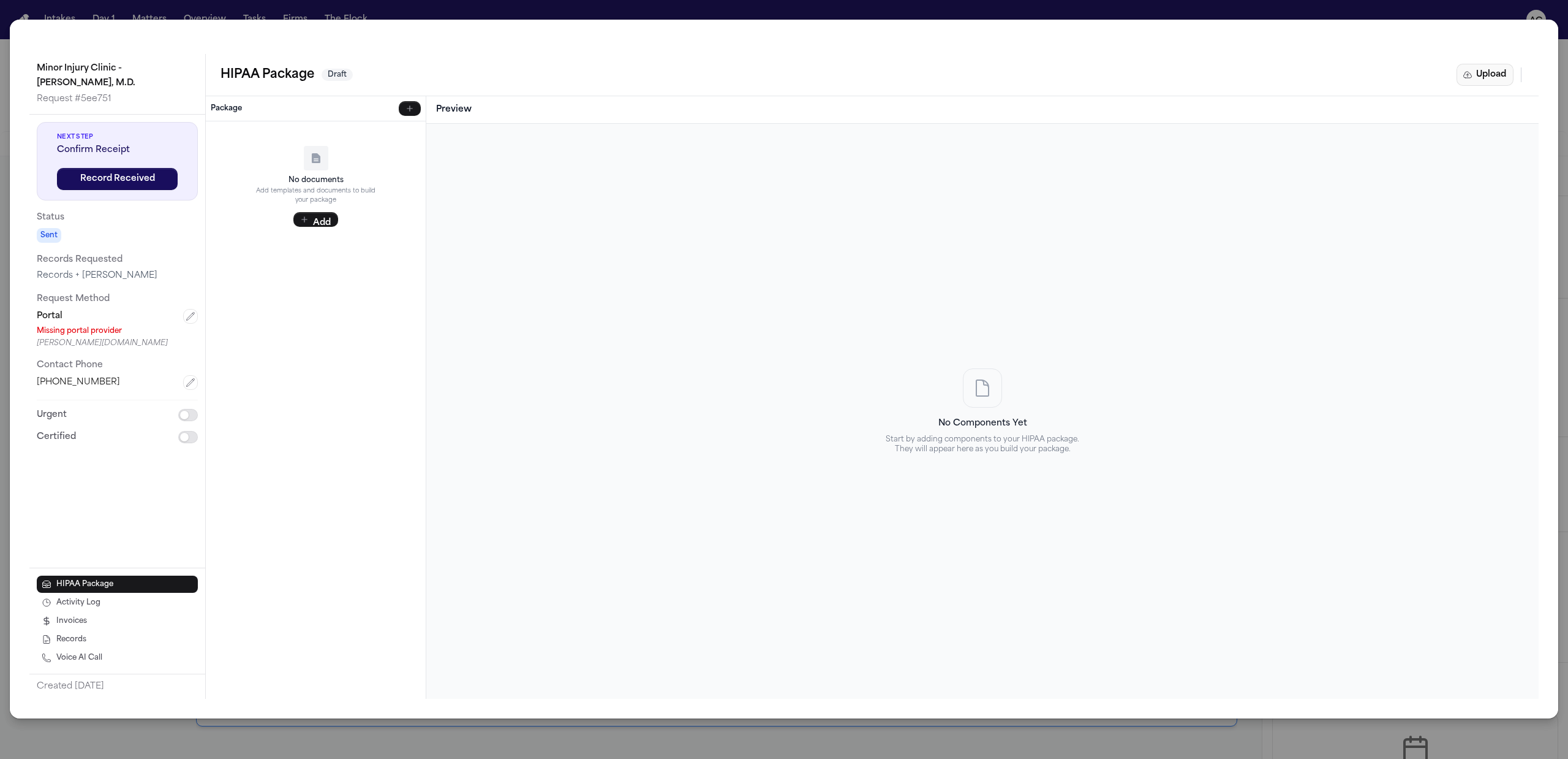
click at [881, 69] on button "Upload" at bounding box center [1485, 75] width 57 height 22
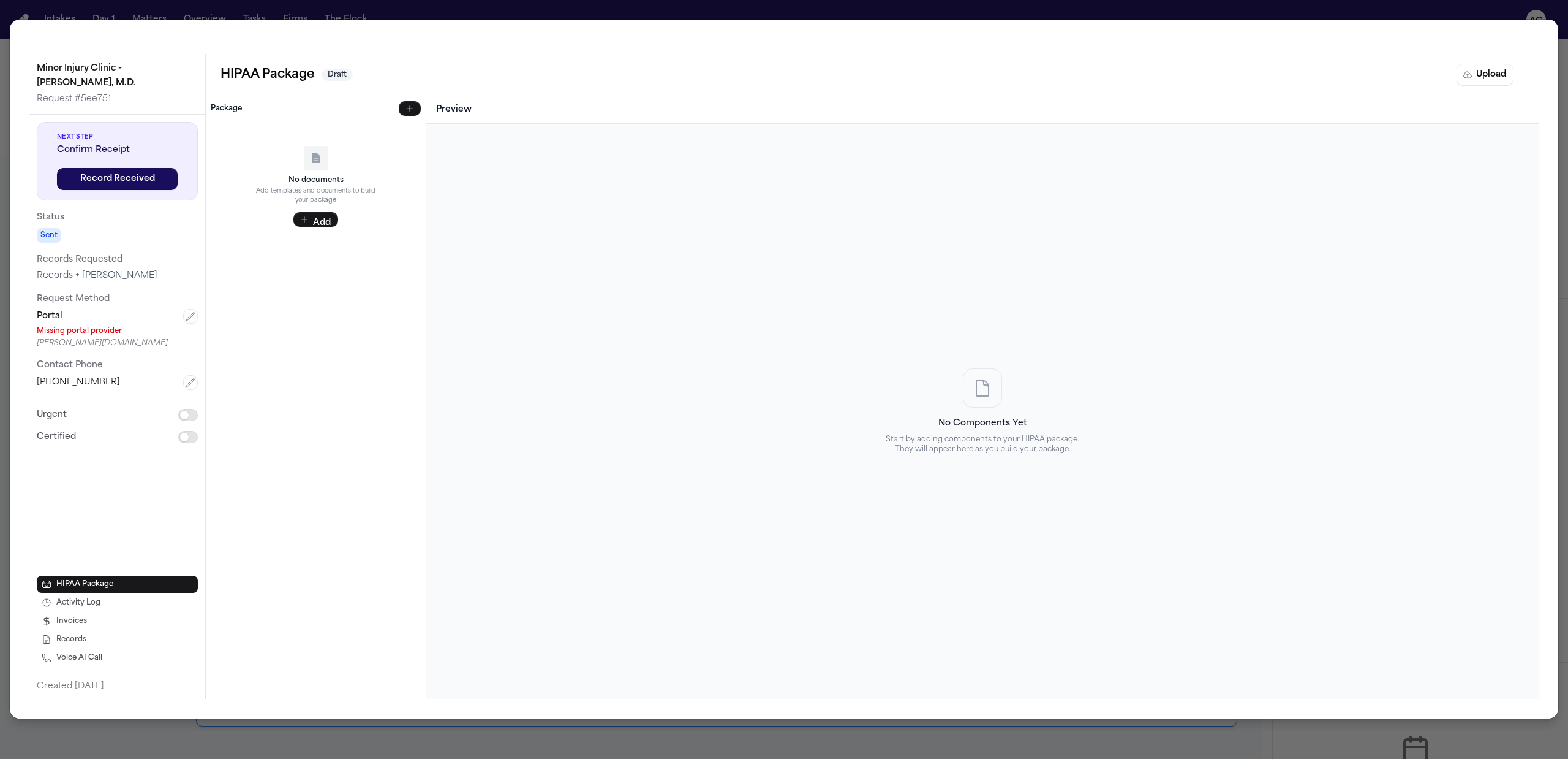
click at [881, 8] on div "Upload Complete HIPAA Package Upload a pre-completed HIPAA package PDF or selec…" at bounding box center [784, 380] width 1568 height 759
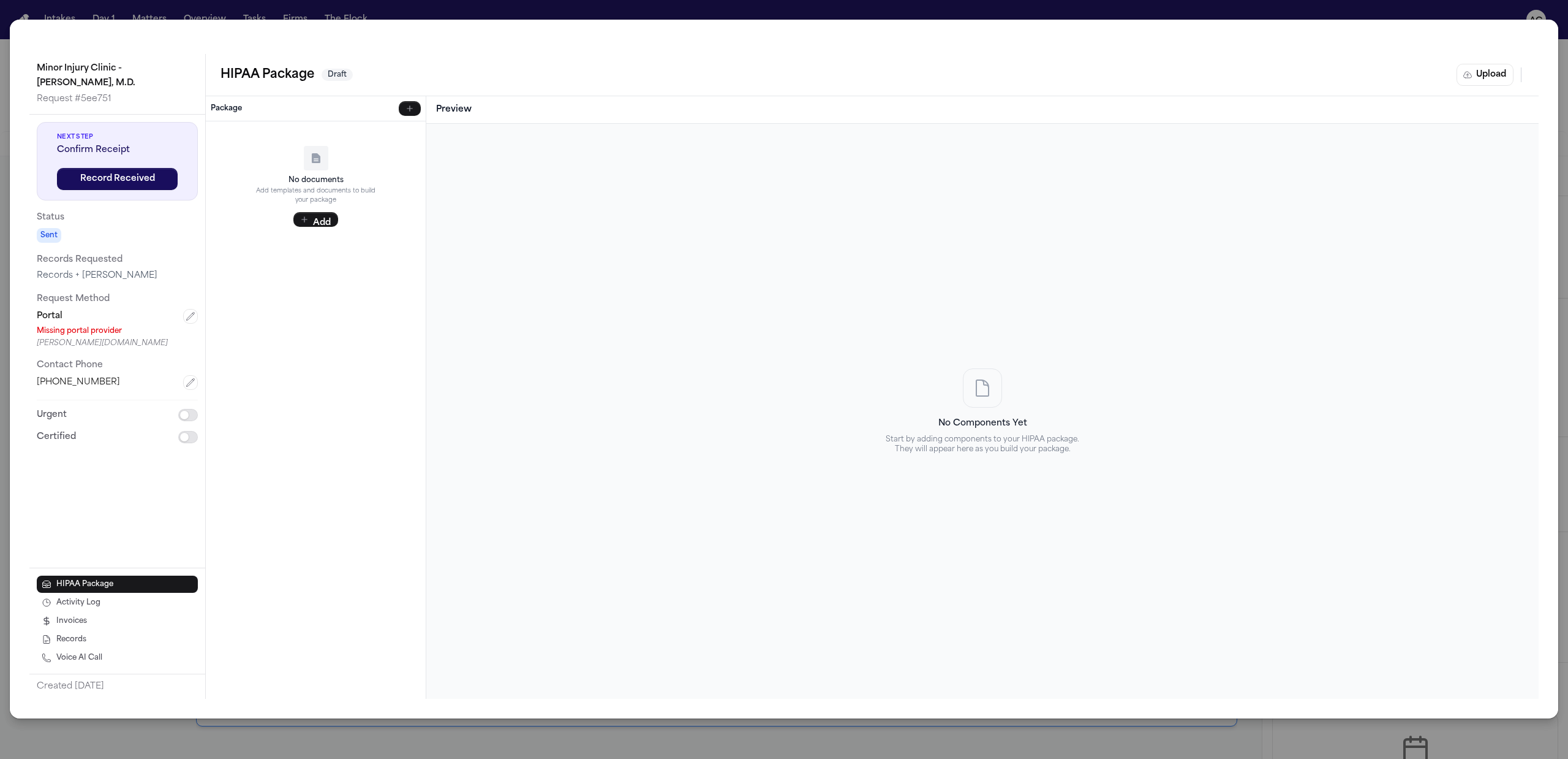
click at [326, 9] on div "Minor Injury Clinic - Maryam Banou Safa, M.D. Request # 5ee751 Next Step Confir…" at bounding box center [784, 380] width 1568 height 759
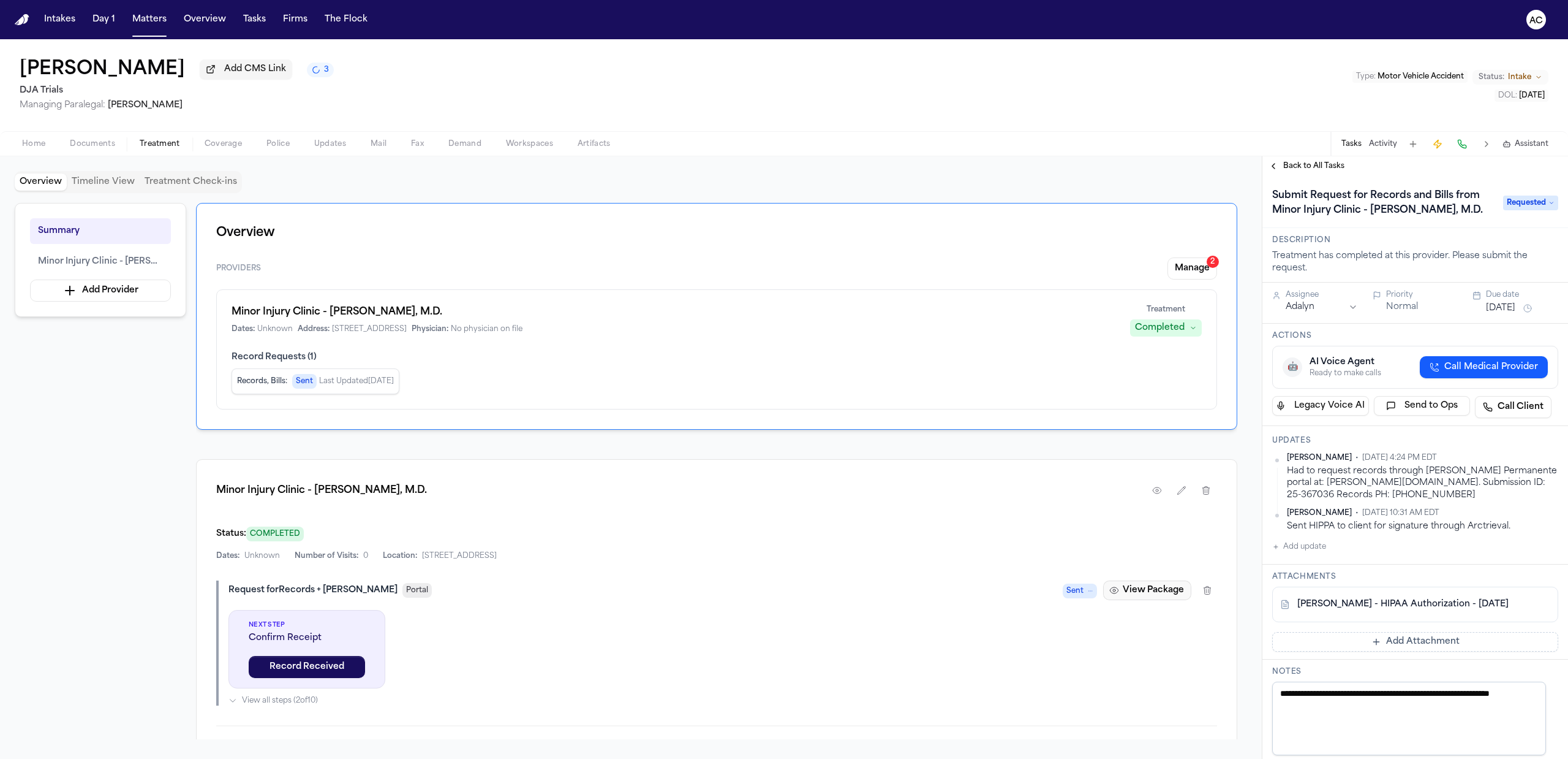
click at [1146, 587] on button "View Package" at bounding box center [1147, 590] width 88 height 20
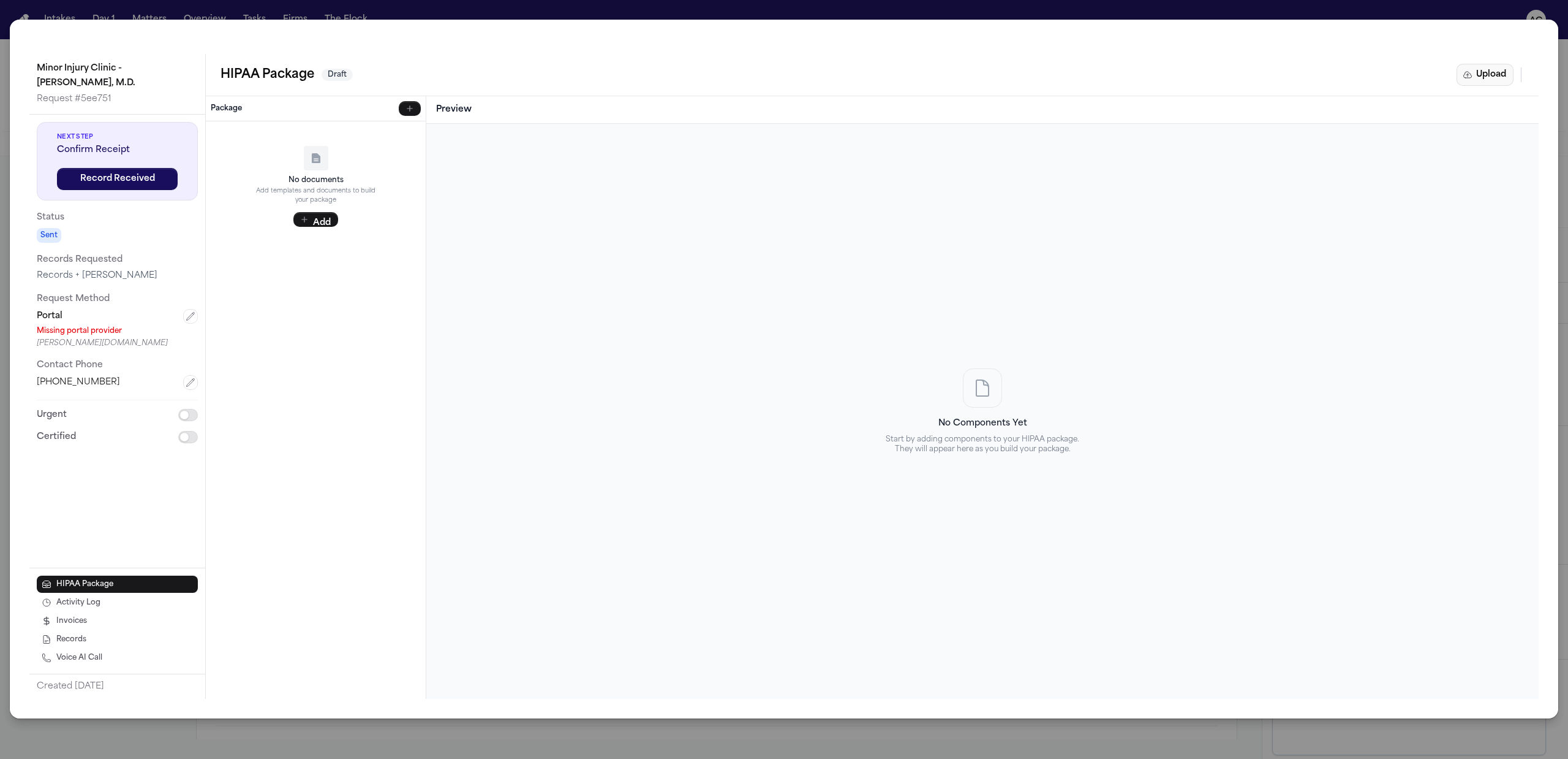
click at [1507, 72] on button "Upload" at bounding box center [1485, 75] width 57 height 22
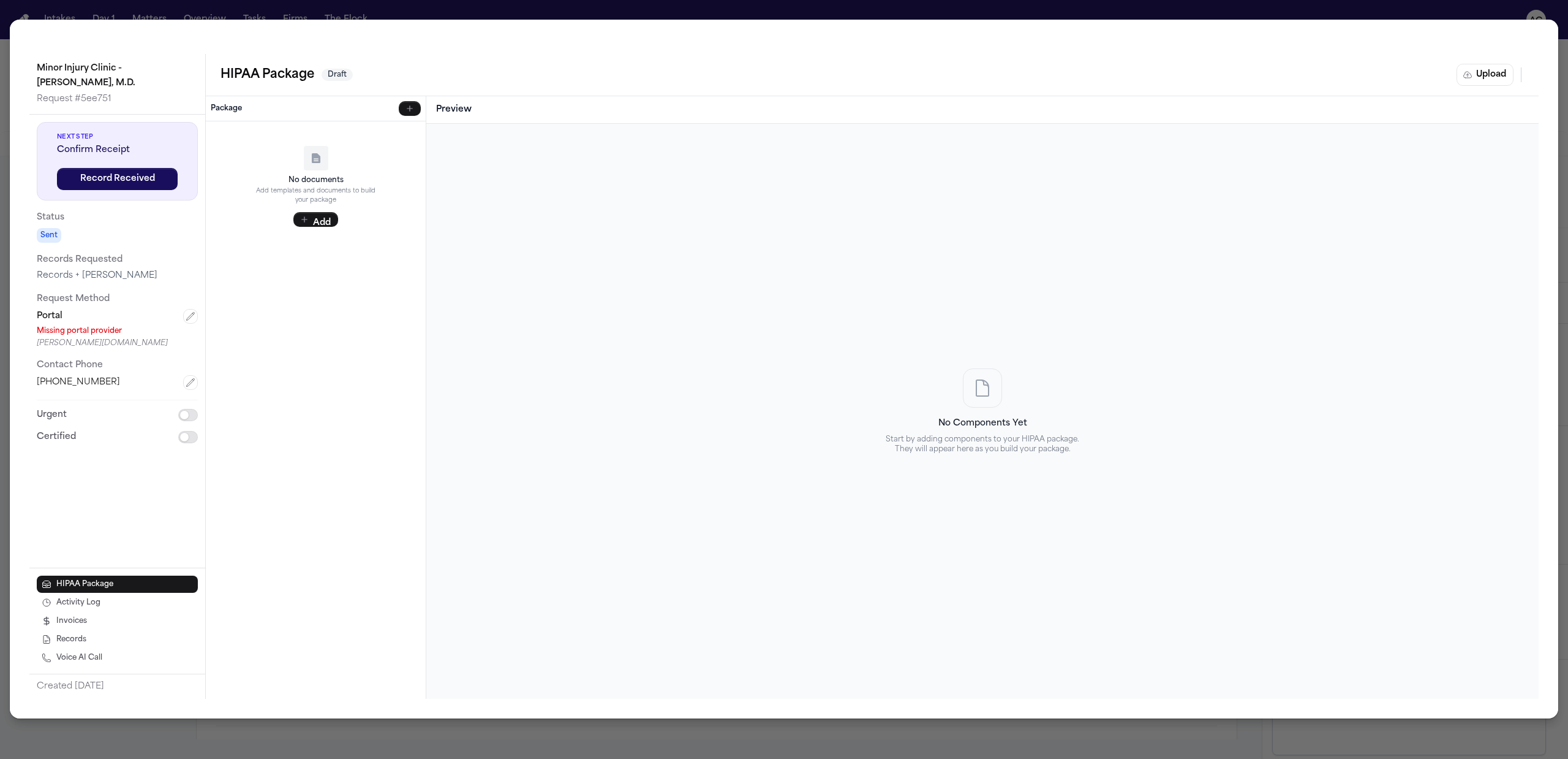
click at [1483, 73] on div "Upload Complete HIPAA Package Upload a pre-completed HIPAA package PDF or selec…" at bounding box center [784, 380] width 1568 height 759
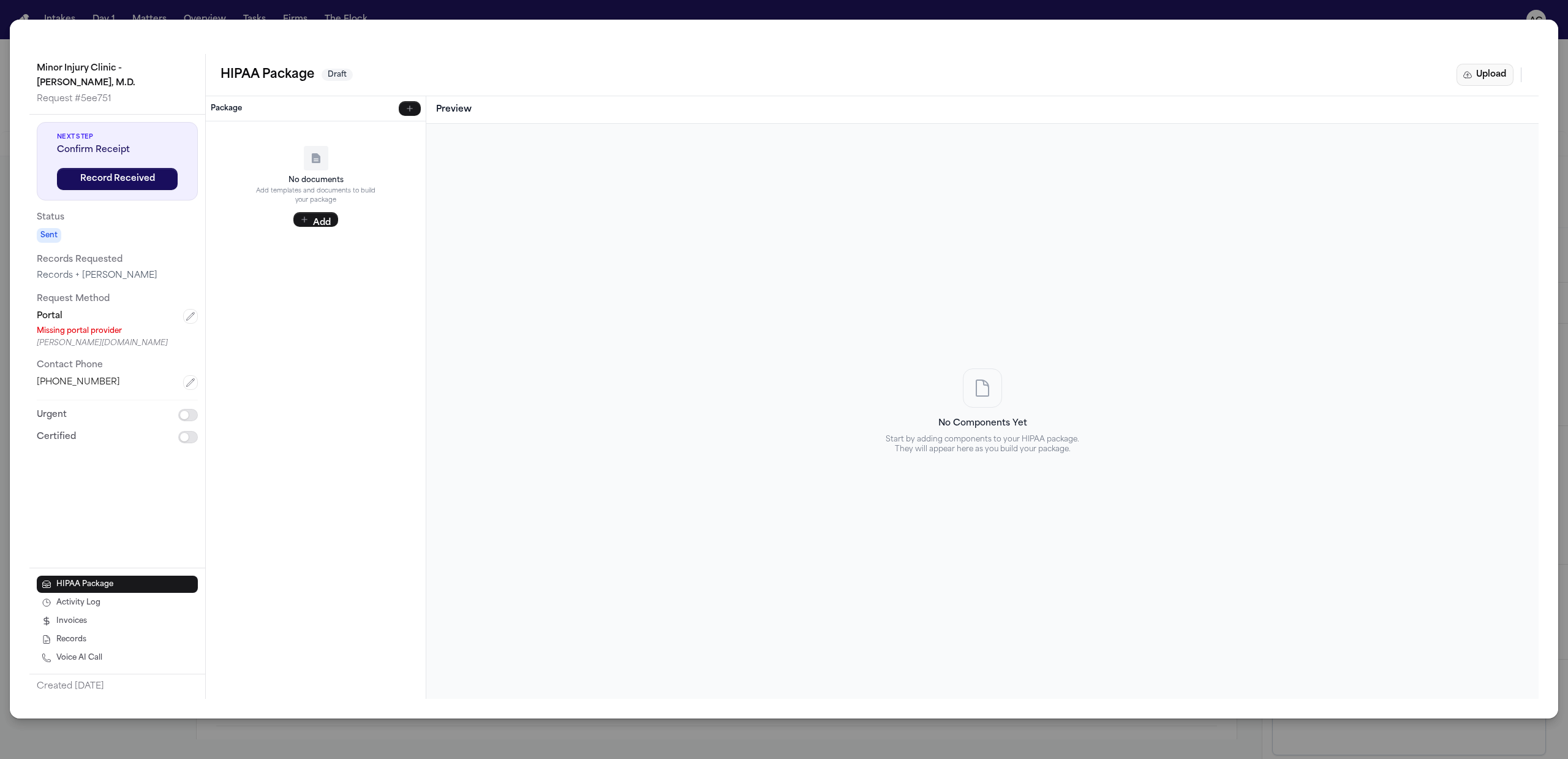
drag, startPoint x: 1461, startPoint y: 77, endPoint x: 1467, endPoint y: 80, distance: 6.7
click at [1467, 80] on button "Upload" at bounding box center [1485, 75] width 57 height 22
click at [1076, 3] on div "Minor Injury Clinic - Maryam Banou Safa, M.D. Request # 5ee751 Next Step Confir…" at bounding box center [784, 380] width 1568 height 759
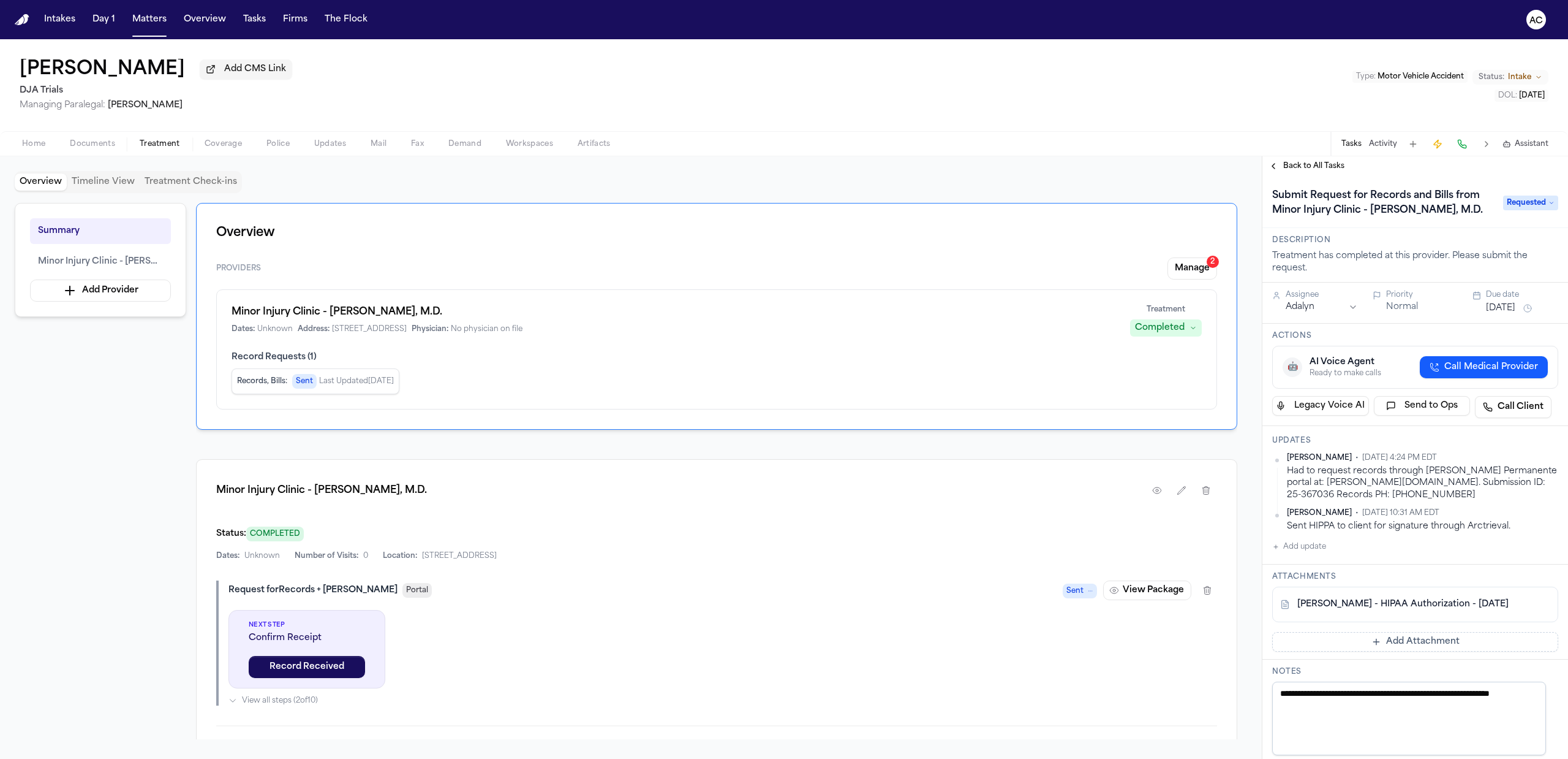
click at [67, 501] on div "Summary Minor Injury Clinic - Maryam Banou Safa, M.D. Add Provider Overview Pro…" at bounding box center [631, 471] width 1232 height 536
drag, startPoint x: 1026, startPoint y: 82, endPoint x: 1142, endPoint y: 57, distance: 118.7
click at [1029, 81] on div "Caitlyn Aaronson Add CMS Link DJA Trials Managing Paralegal: Michelle Landazaba…" at bounding box center [784, 85] width 1568 height 92
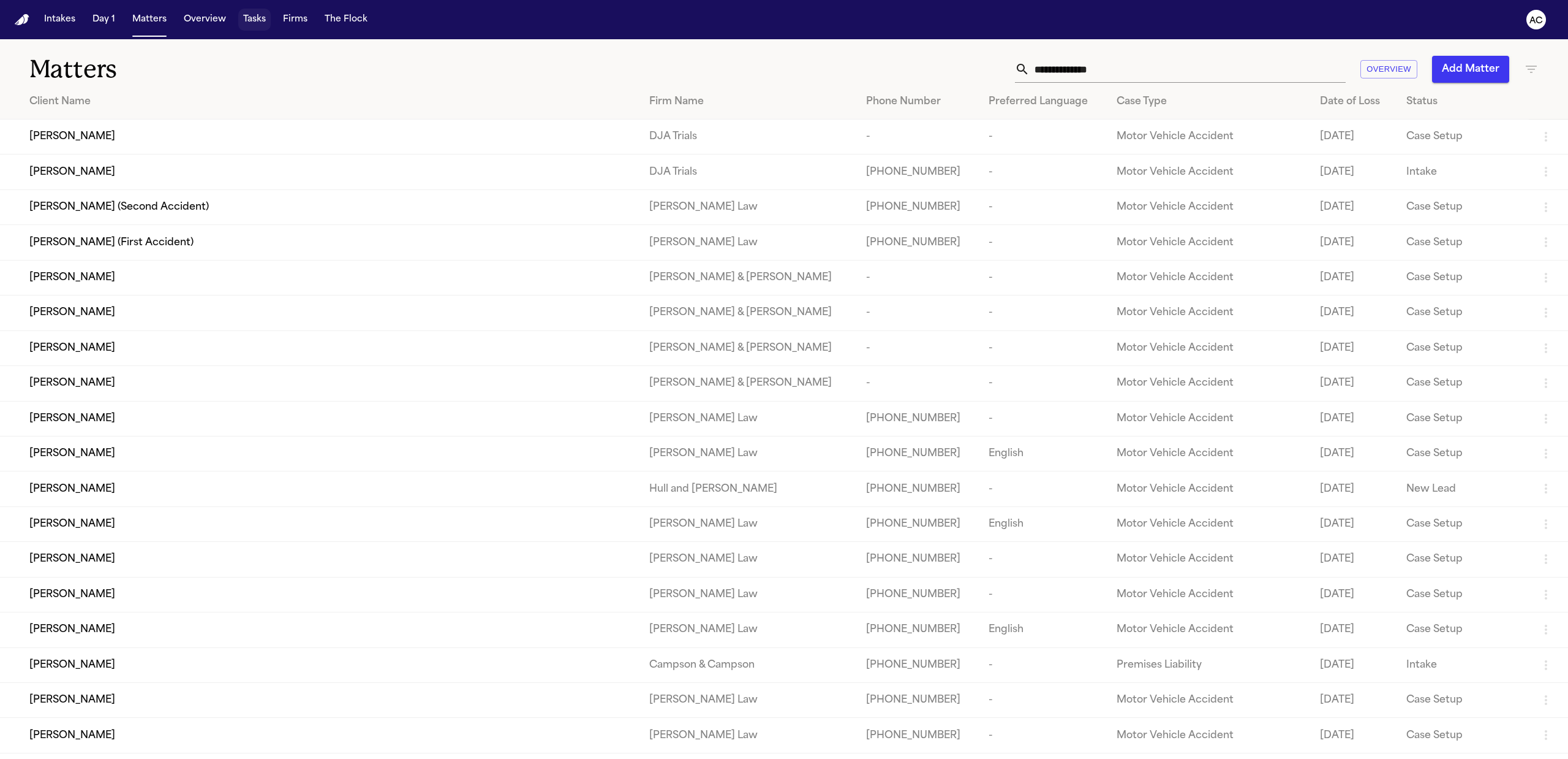
click at [252, 23] on button "Tasks" at bounding box center [255, 20] width 33 height 22
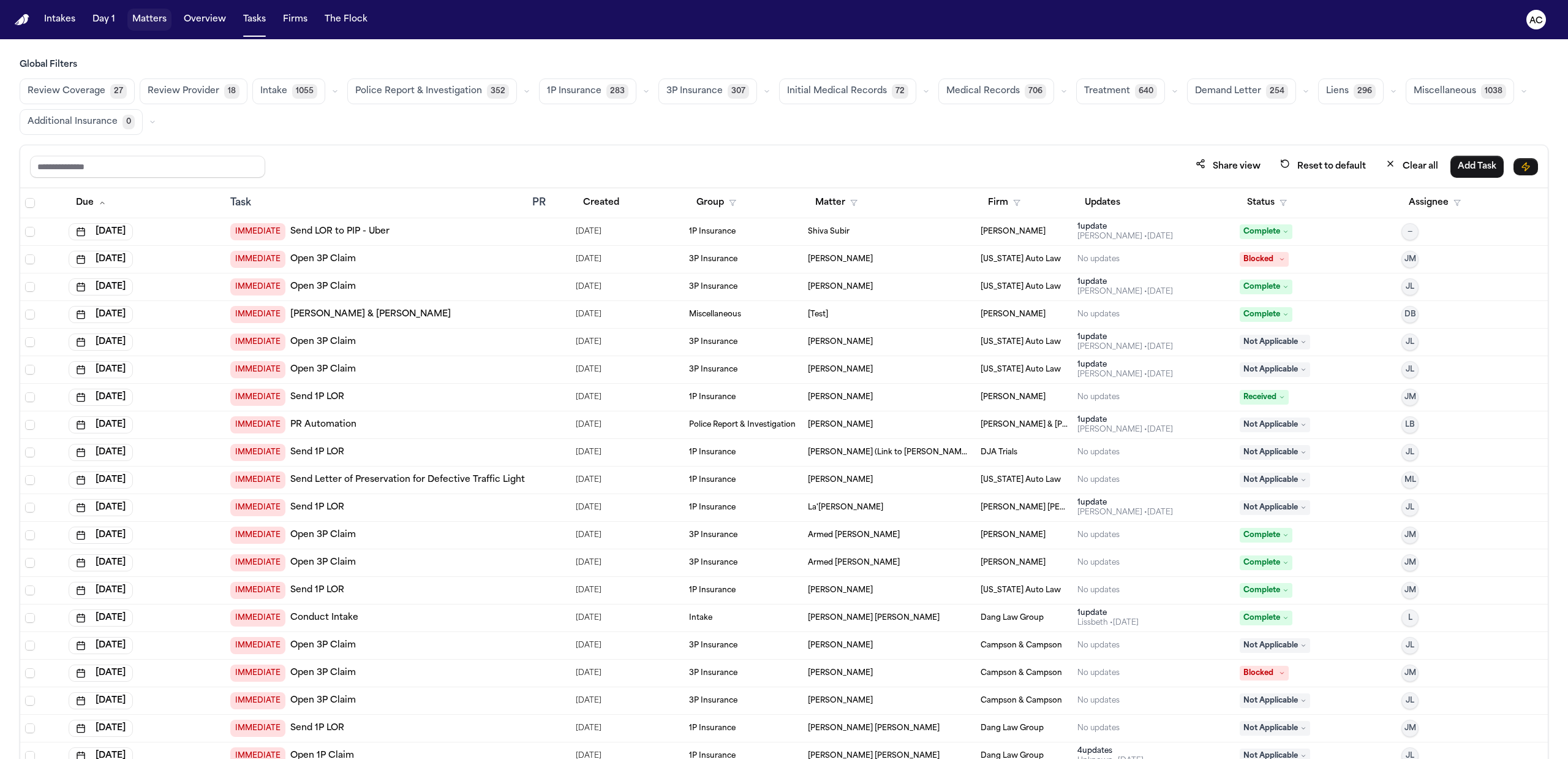
click at [128, 15] on button "Matters" at bounding box center [149, 20] width 44 height 22
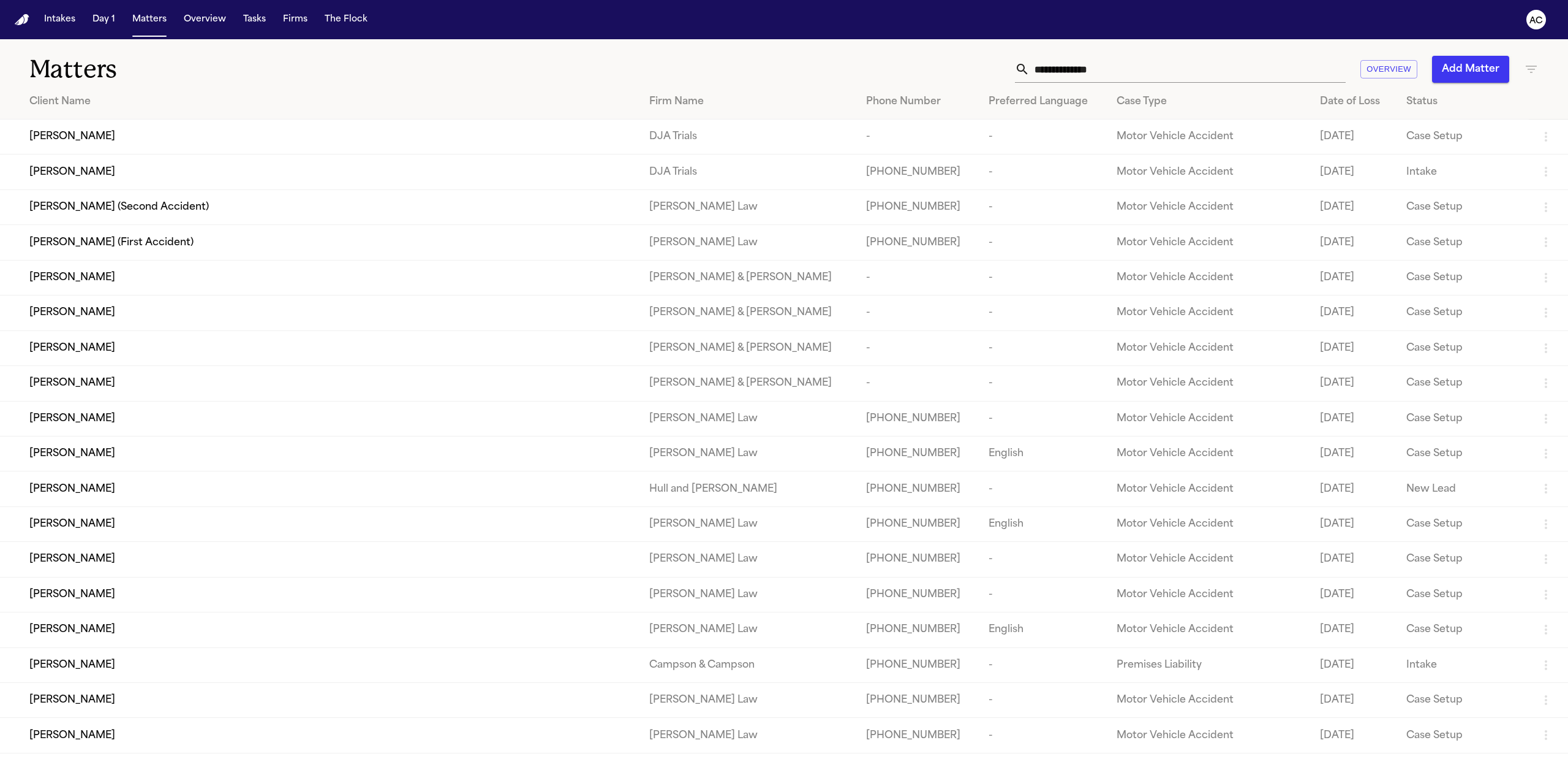
click at [1116, 68] on input "text" at bounding box center [1188, 69] width 316 height 27
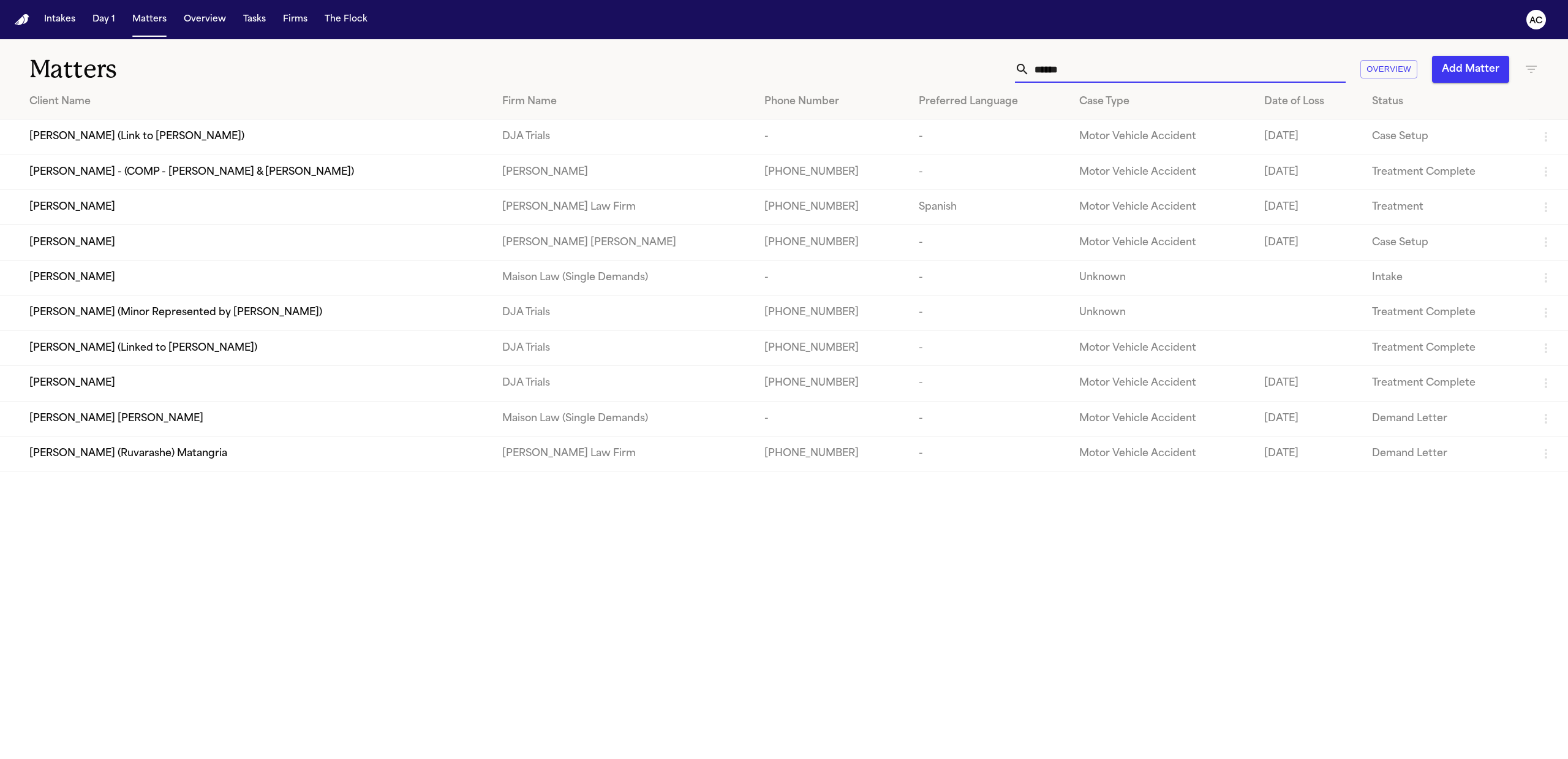
type input "******"
click at [73, 382] on span "[PERSON_NAME]" at bounding box center [72, 383] width 86 height 15
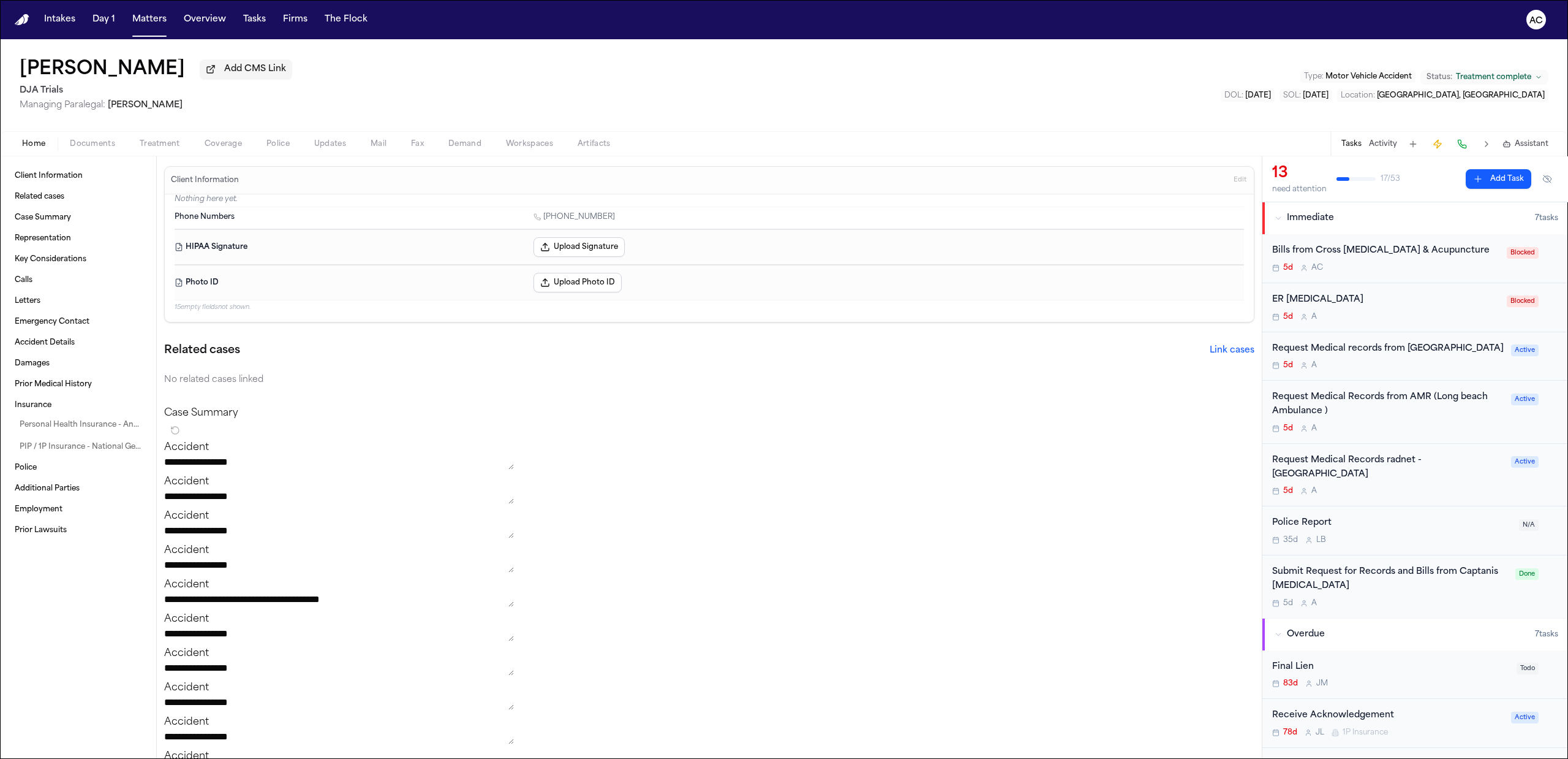
click at [1317, 349] on div "Request Medical records from [GEOGRAPHIC_DATA]" at bounding box center [1387, 349] width 232 height 14
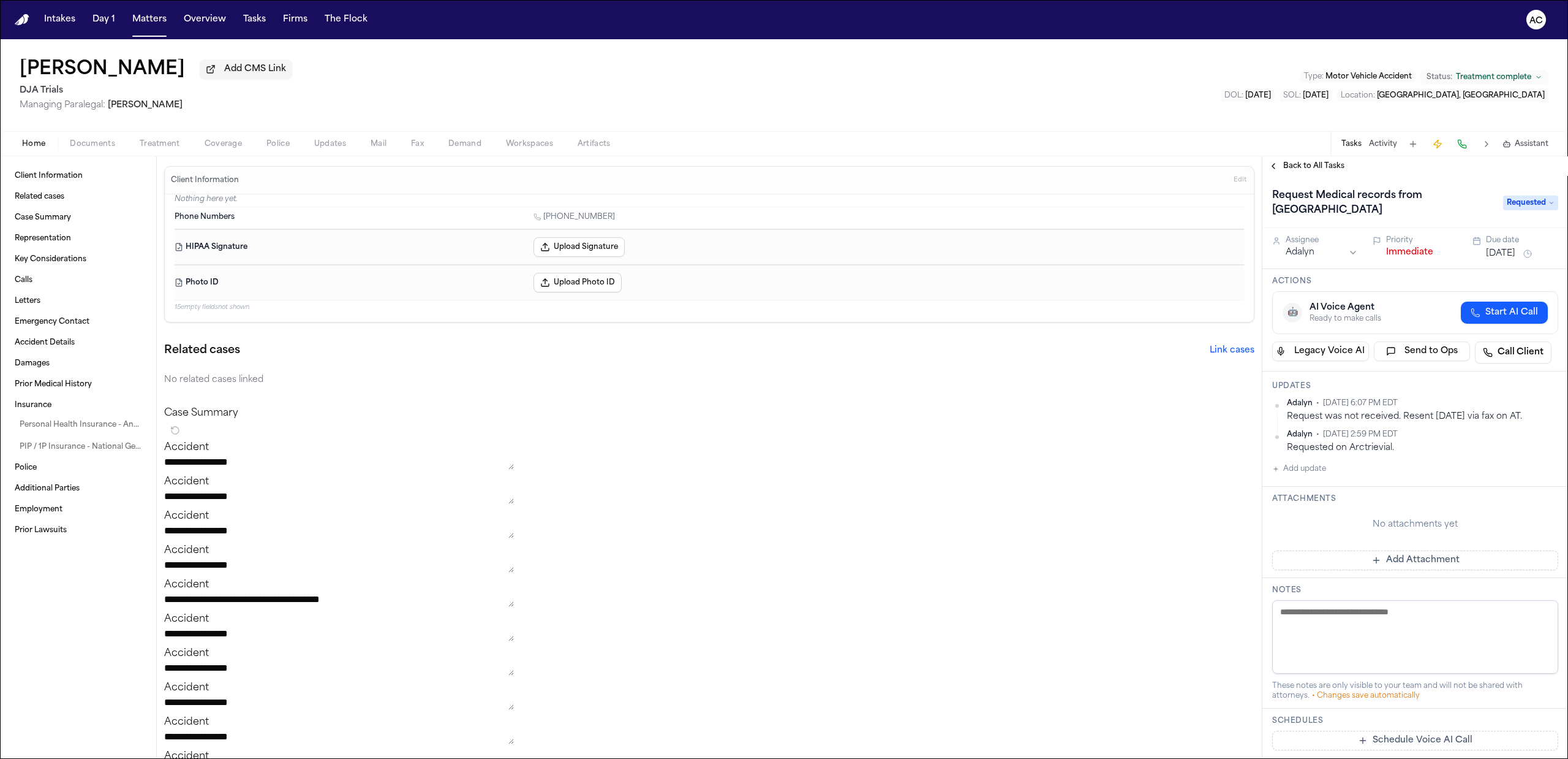
click at [1301, 470] on button "Add update" at bounding box center [1298, 469] width 54 height 15
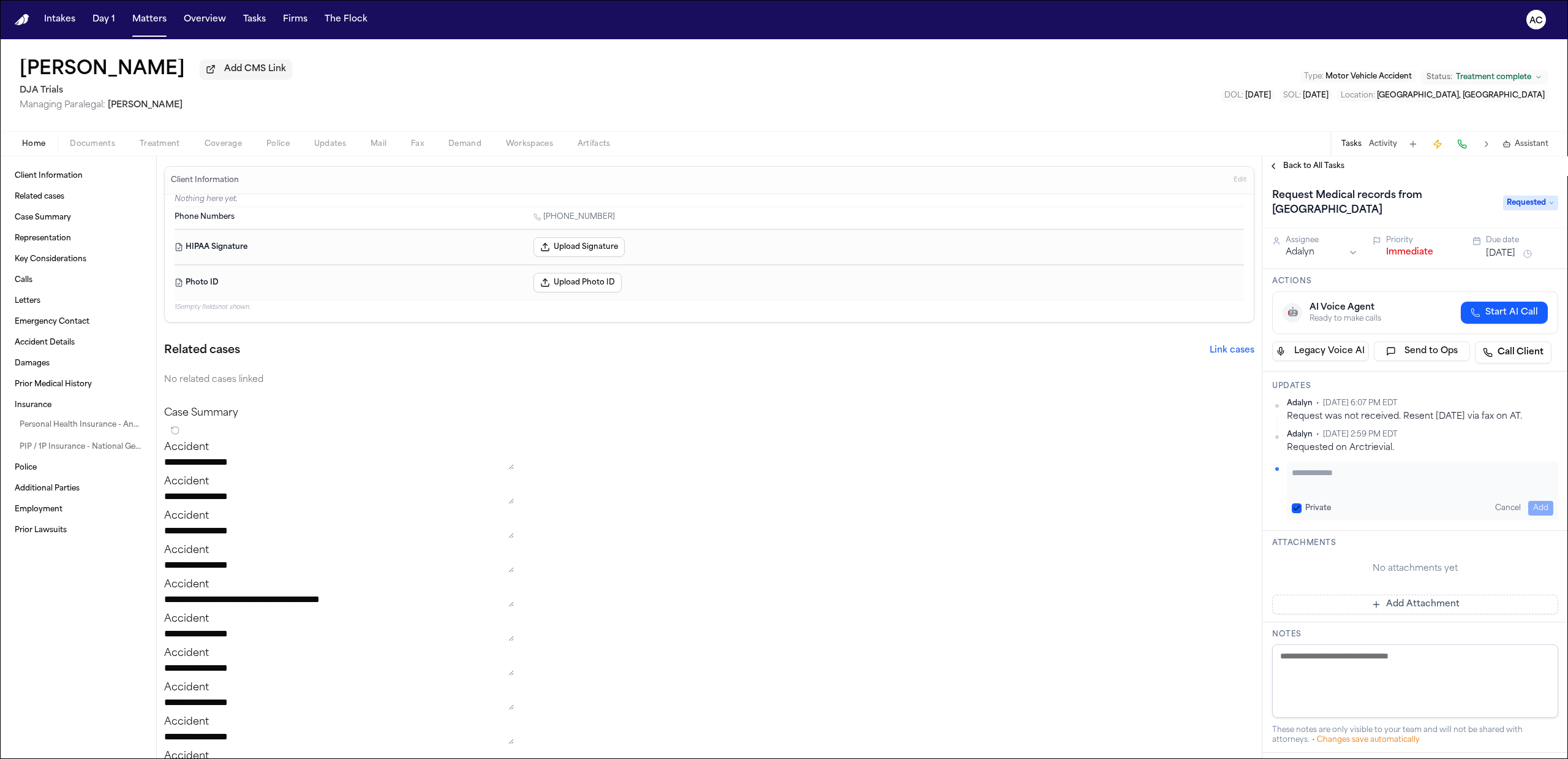
click at [1294, 511] on button "Private" at bounding box center [1296, 507] width 10 height 10
click at [1319, 483] on textarea "Add your update" at bounding box center [1422, 478] width 262 height 24
type textarea "**********"
click at [149, 139] on span "Treatment" at bounding box center [160, 144] width 41 height 10
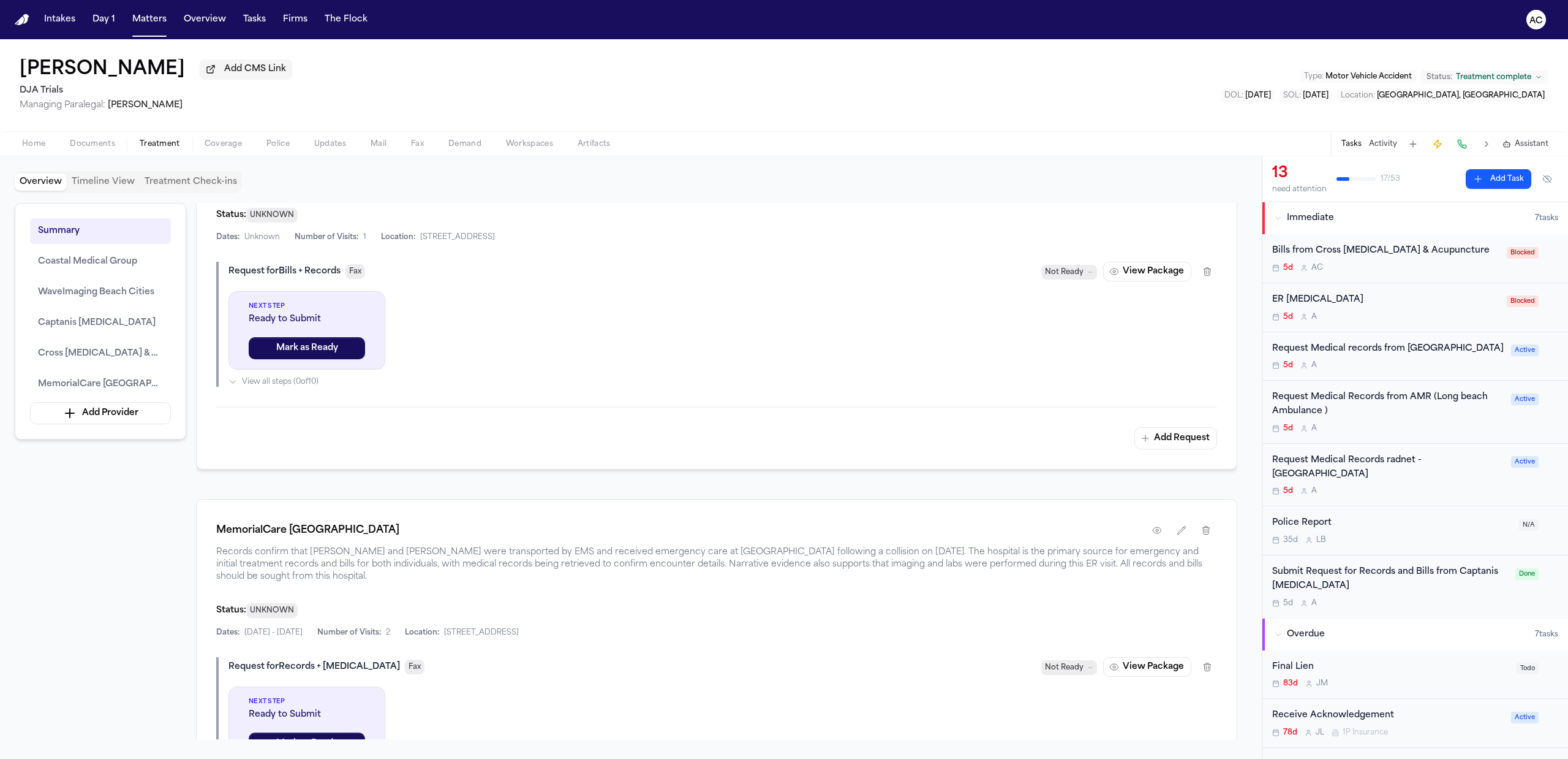
scroll to position [2124, 0]
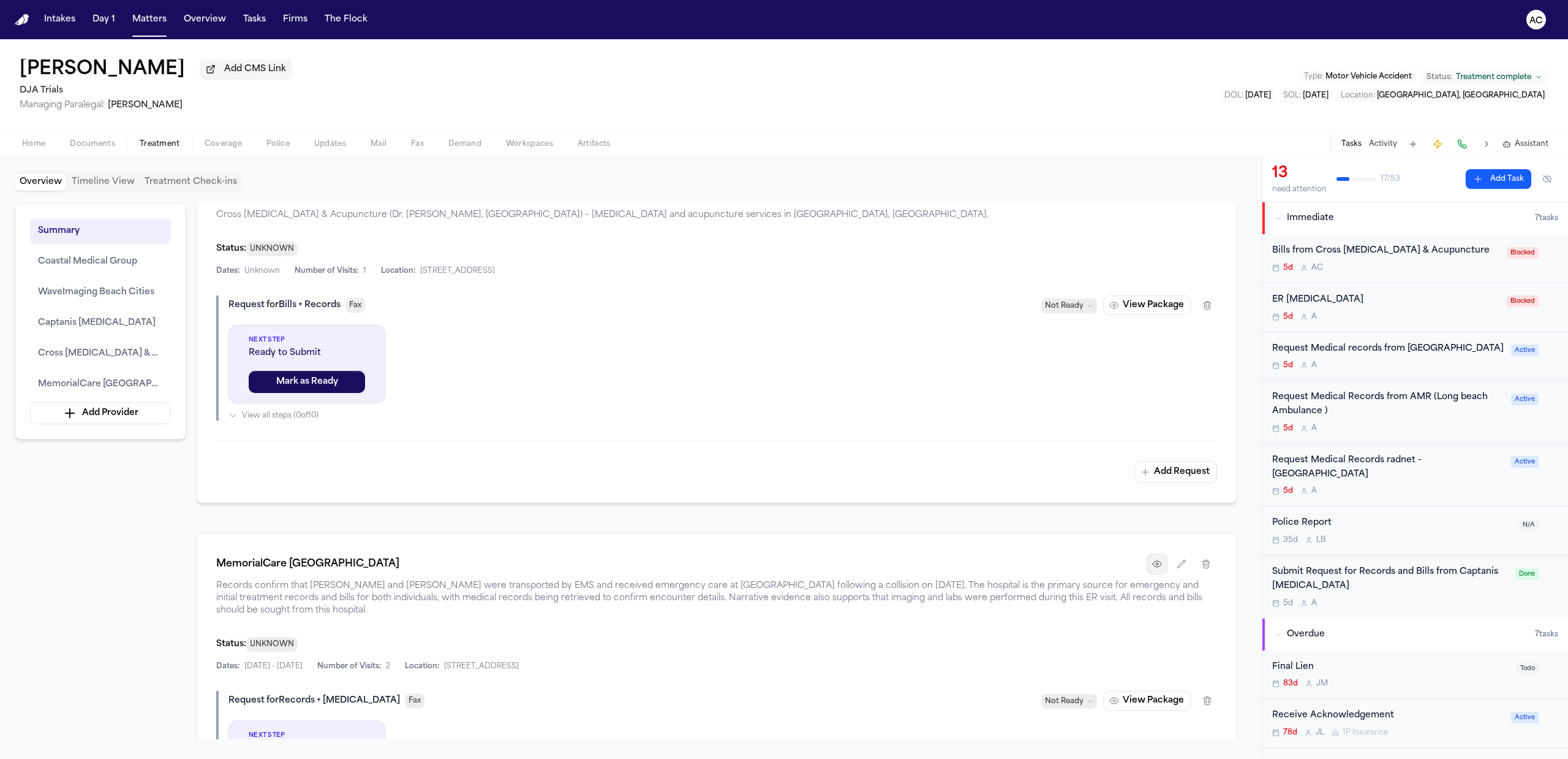
click at [1159, 569] on icon "button" at bounding box center [1156, 563] width 10 height 10
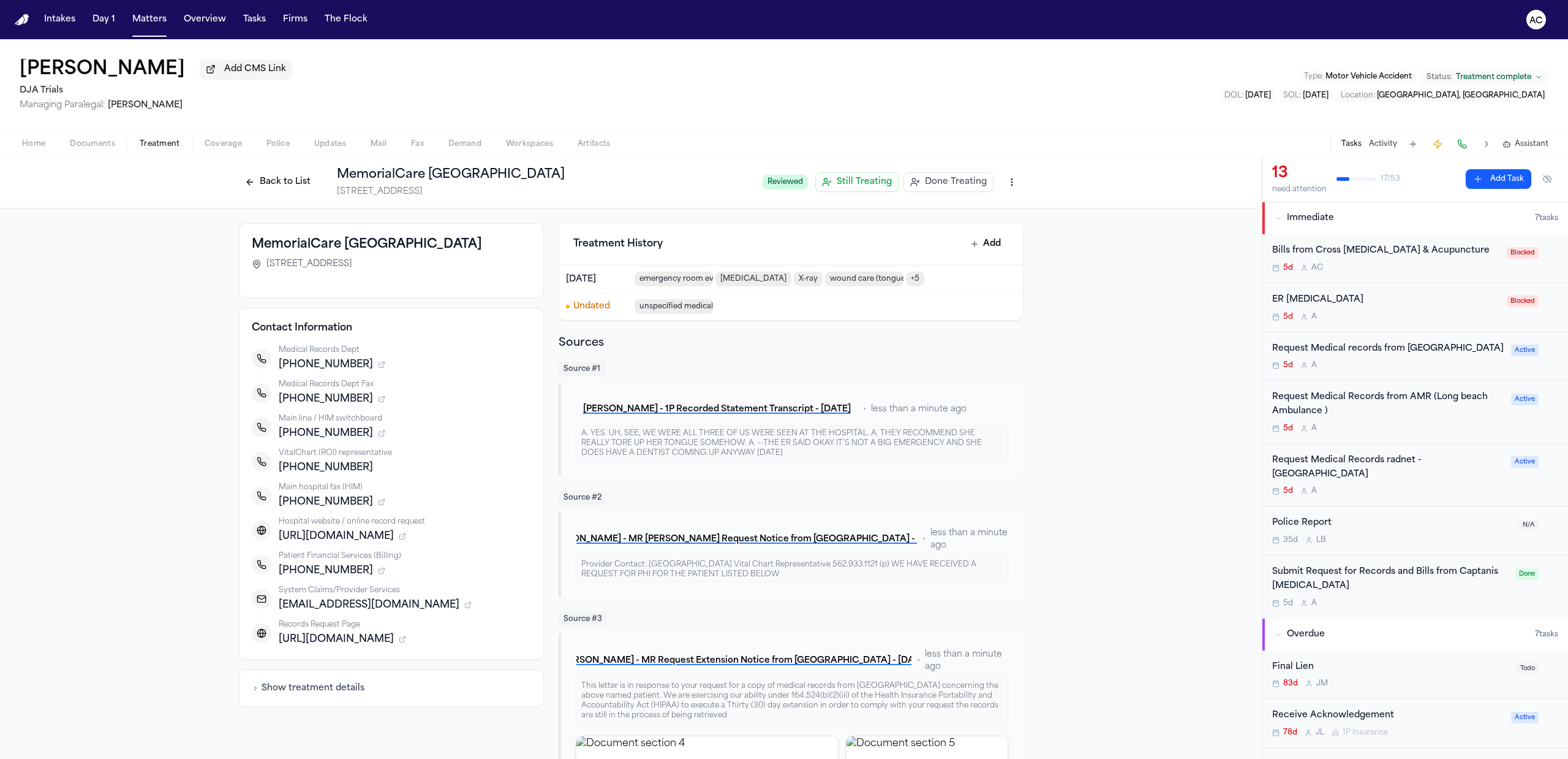
click at [1311, 356] on div "Request Medical records from [GEOGRAPHIC_DATA]" at bounding box center [1387, 349] width 232 height 14
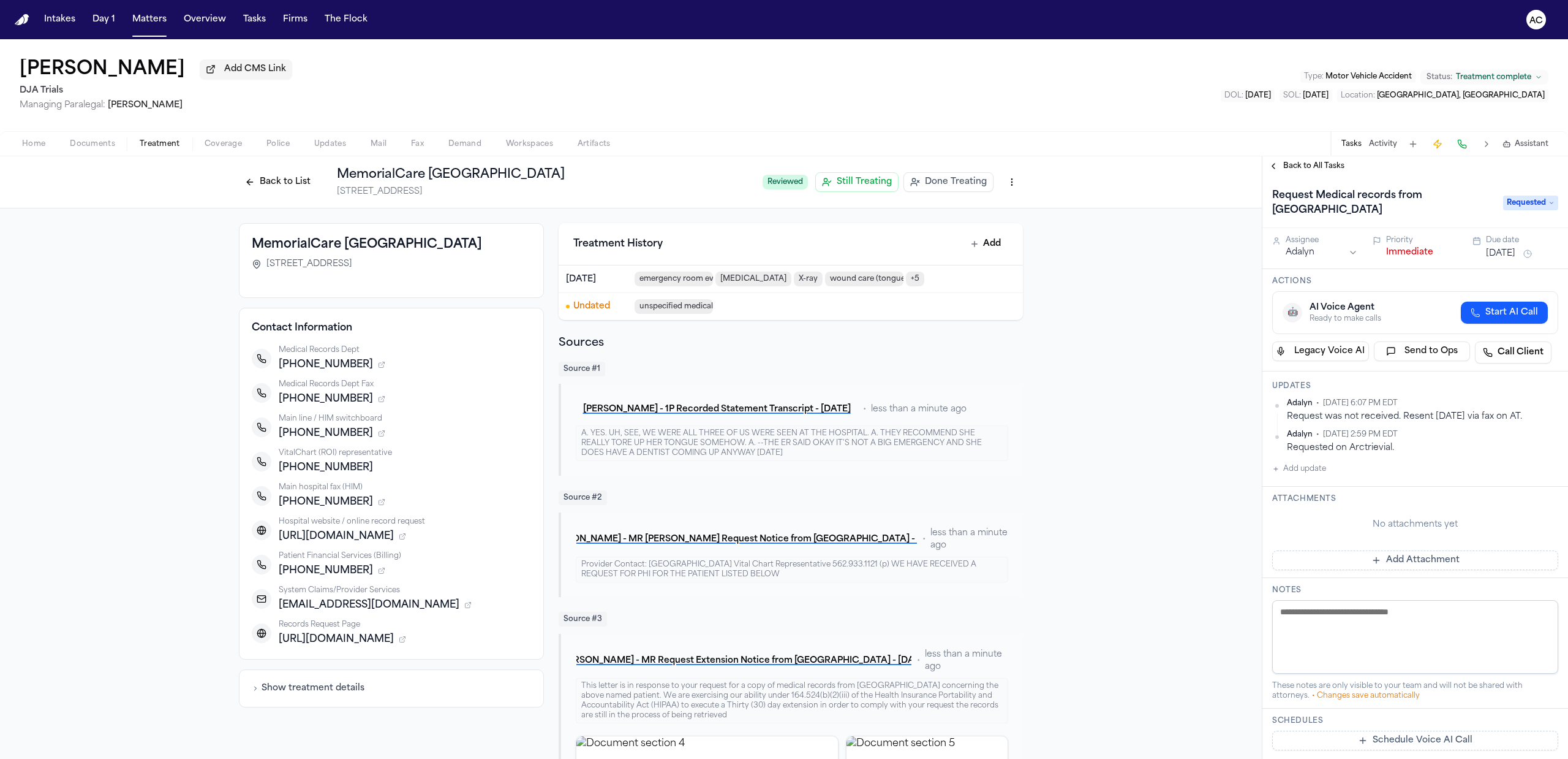
click at [1301, 466] on button "Add update" at bounding box center [1298, 469] width 54 height 15
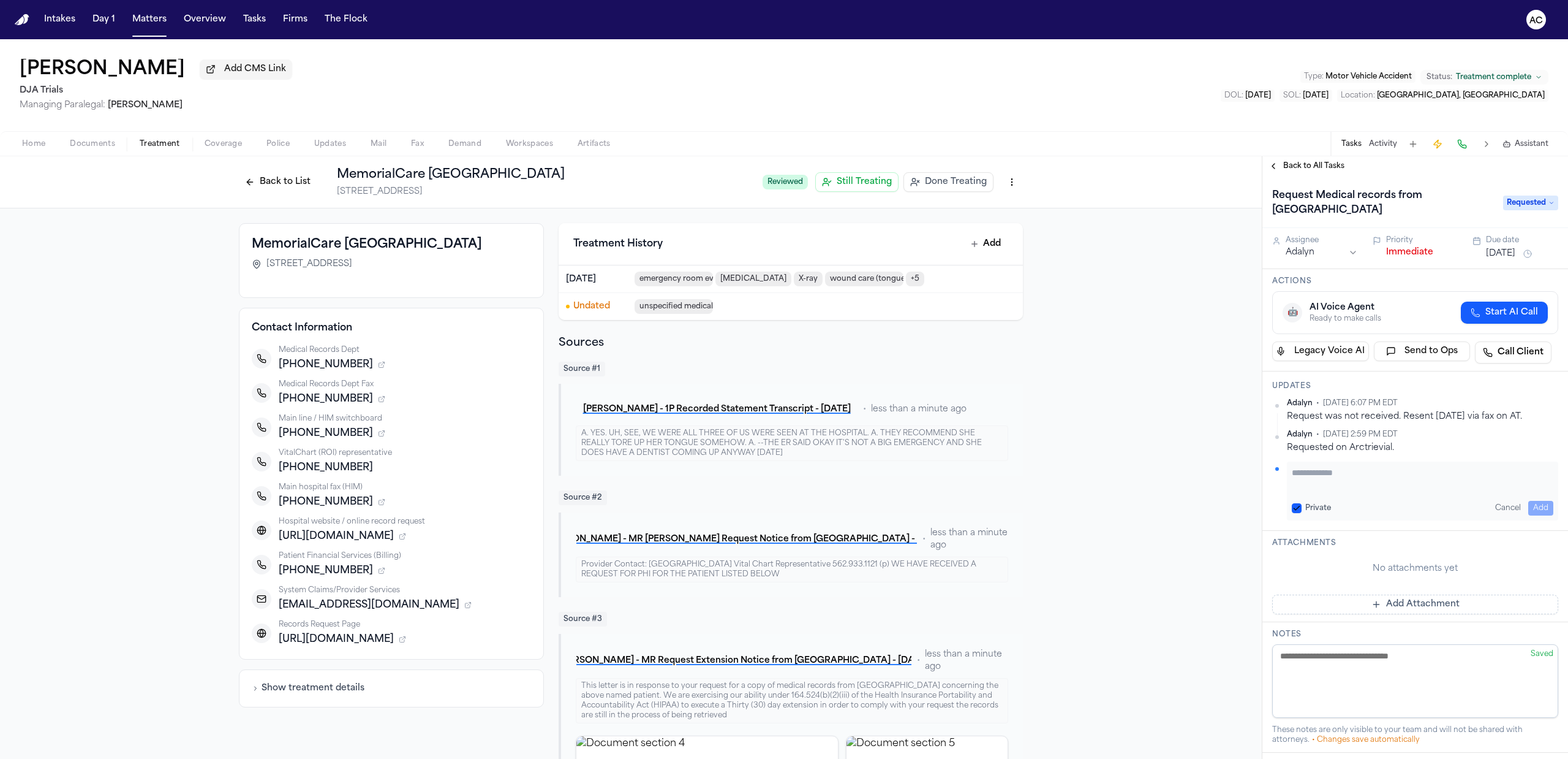
click at [1297, 504] on button "Private" at bounding box center [1296, 507] width 10 height 10
click at [1306, 484] on textarea "Add your update" at bounding box center [1422, 478] width 262 height 24
type textarea "**********"
click at [1528, 508] on button "Add" at bounding box center [1540, 507] width 25 height 15
click at [275, 182] on button "Back to List" at bounding box center [277, 182] width 78 height 20
